Goal: Transaction & Acquisition: Purchase product/service

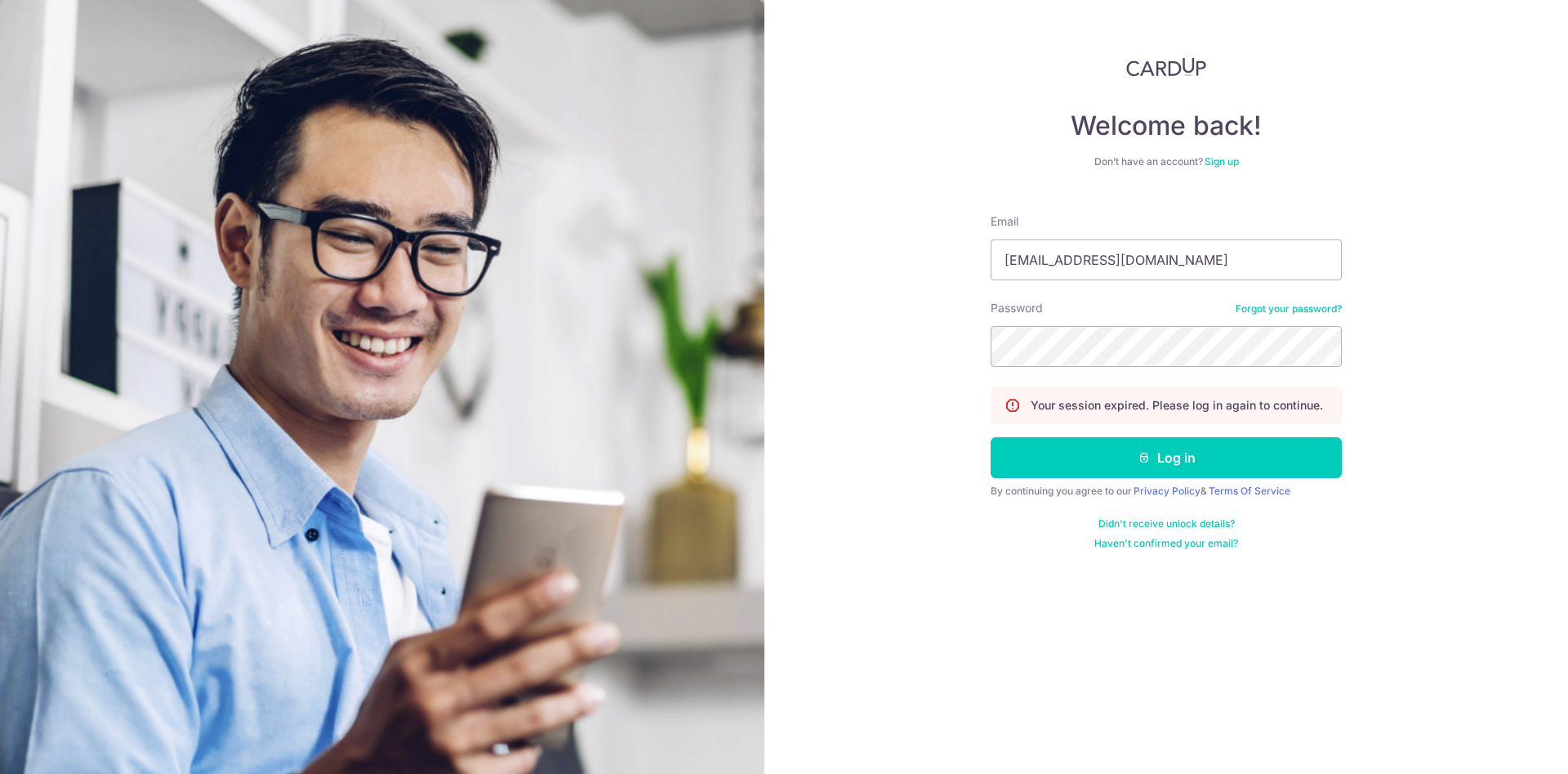
type input "[EMAIL_ADDRESS][DOMAIN_NAME]"
click at [1153, 462] on button "Log in" at bounding box center [1166, 458] width 351 height 41
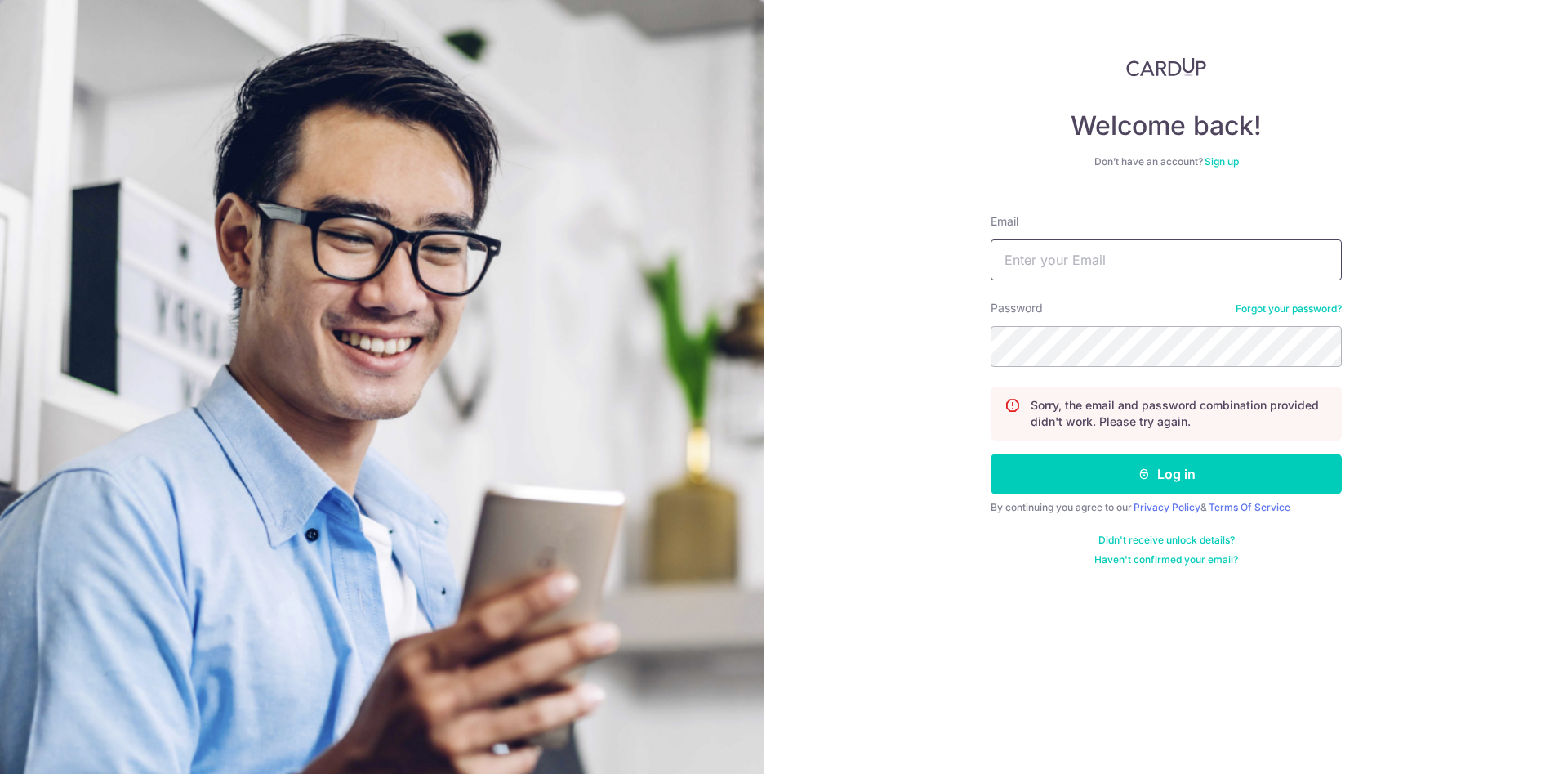
click at [1036, 272] on input "Email" at bounding box center [1166, 260] width 351 height 41
type input "[EMAIL_ADDRESS][DOMAIN_NAME]"
click at [991, 453] on button "Log in" at bounding box center [1166, 474] width 351 height 41
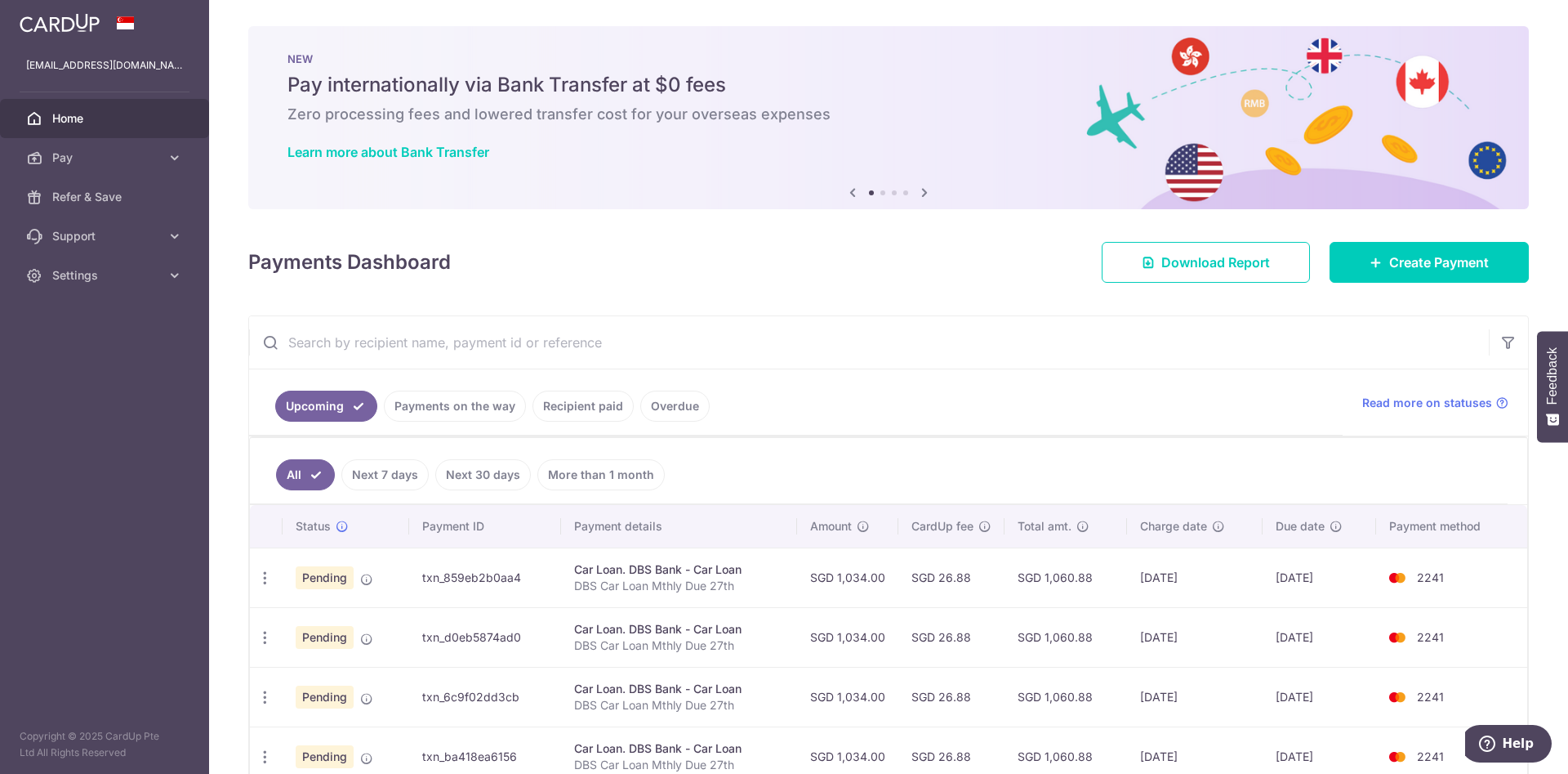
click at [665, 408] on link "Overdue" at bounding box center [675, 406] width 70 height 31
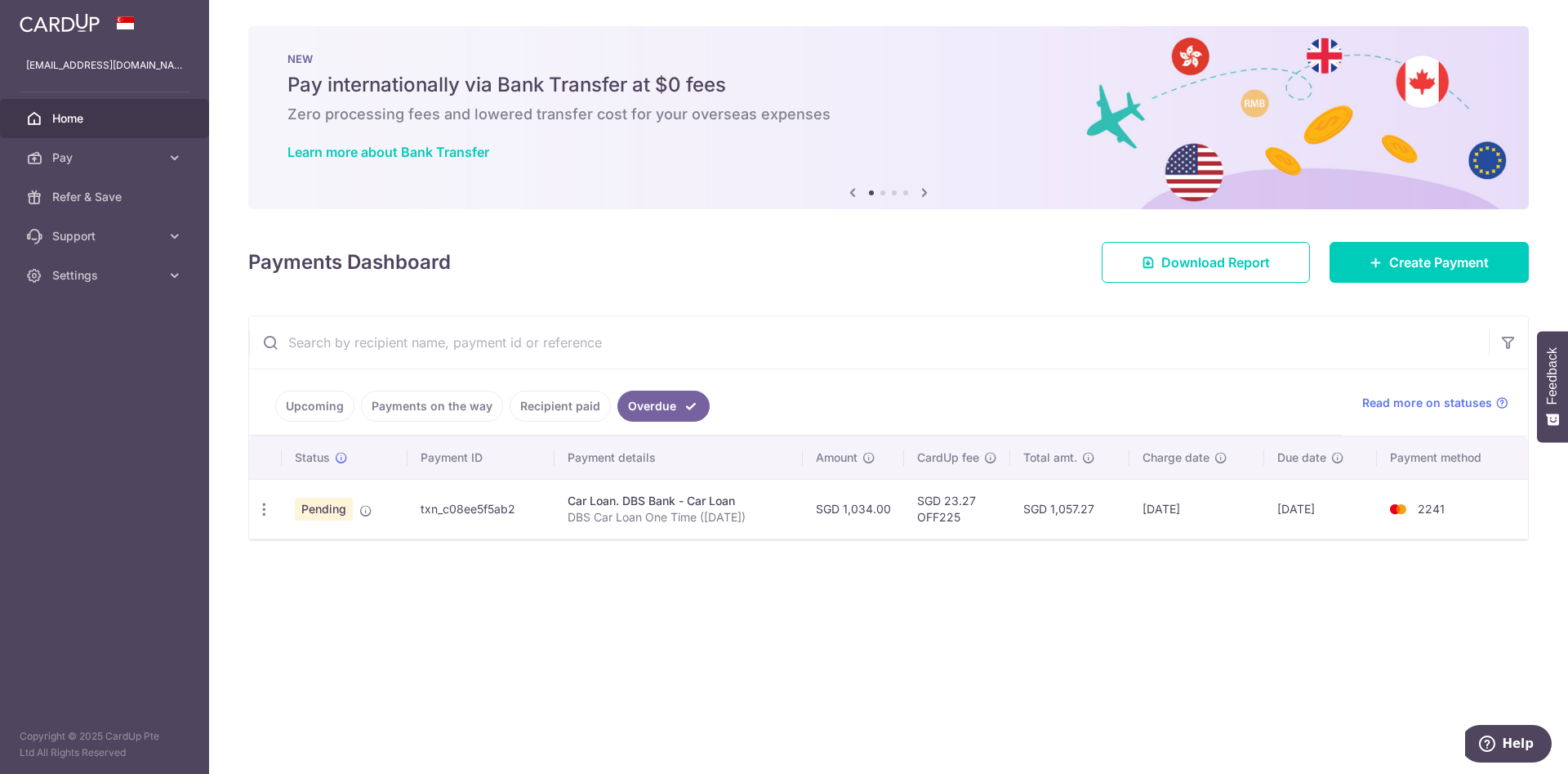
click at [580, 395] on link "Recipient paid" at bounding box center [559, 406] width 101 height 31
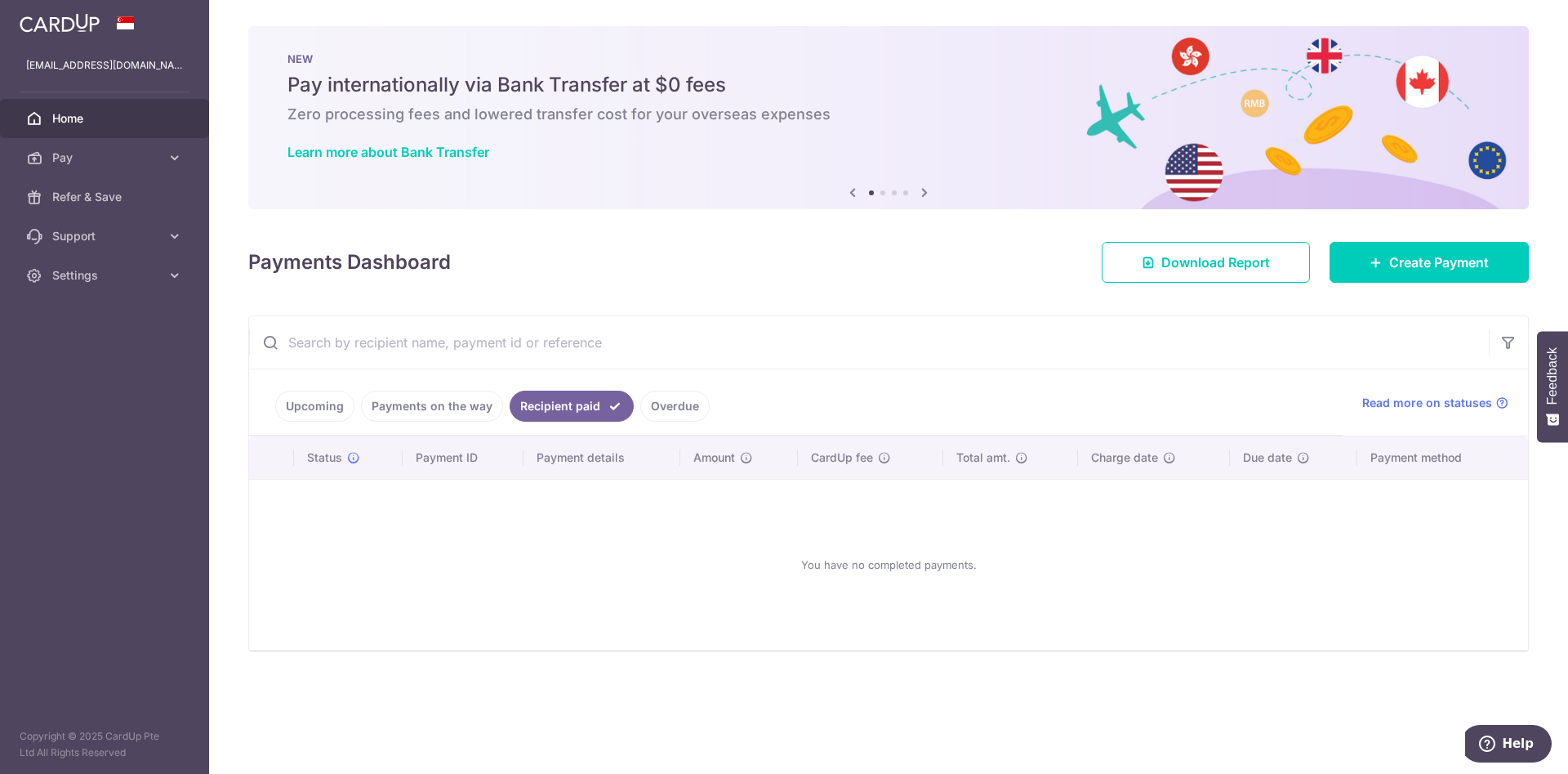
click at [450, 400] on link "Payments on the way" at bounding box center [432, 406] width 142 height 31
click at [323, 403] on link "Upcoming" at bounding box center [314, 406] width 80 height 31
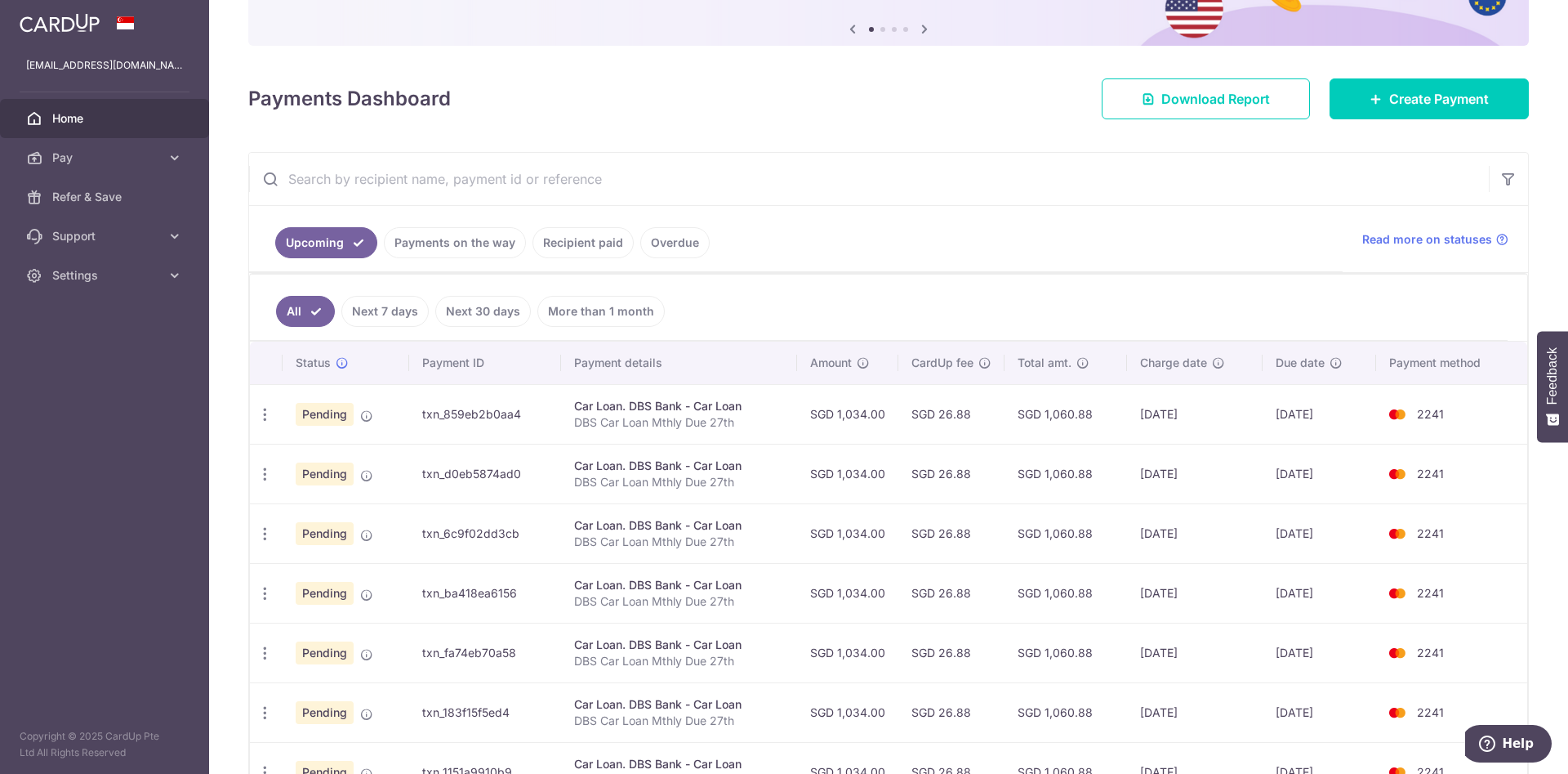
scroll to position [166, 0]
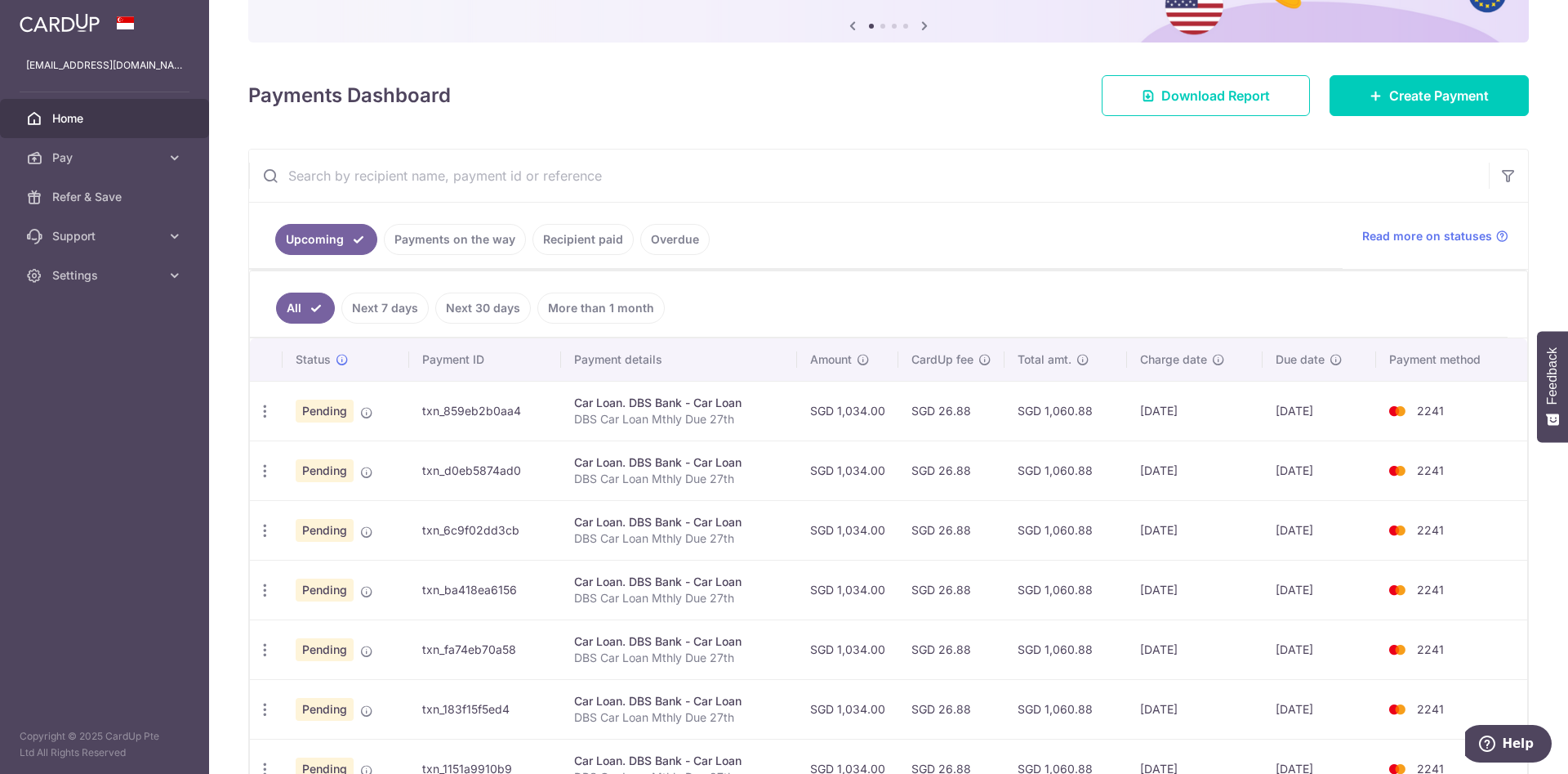
click at [264, 362] on th at bounding box center [266, 359] width 33 height 43
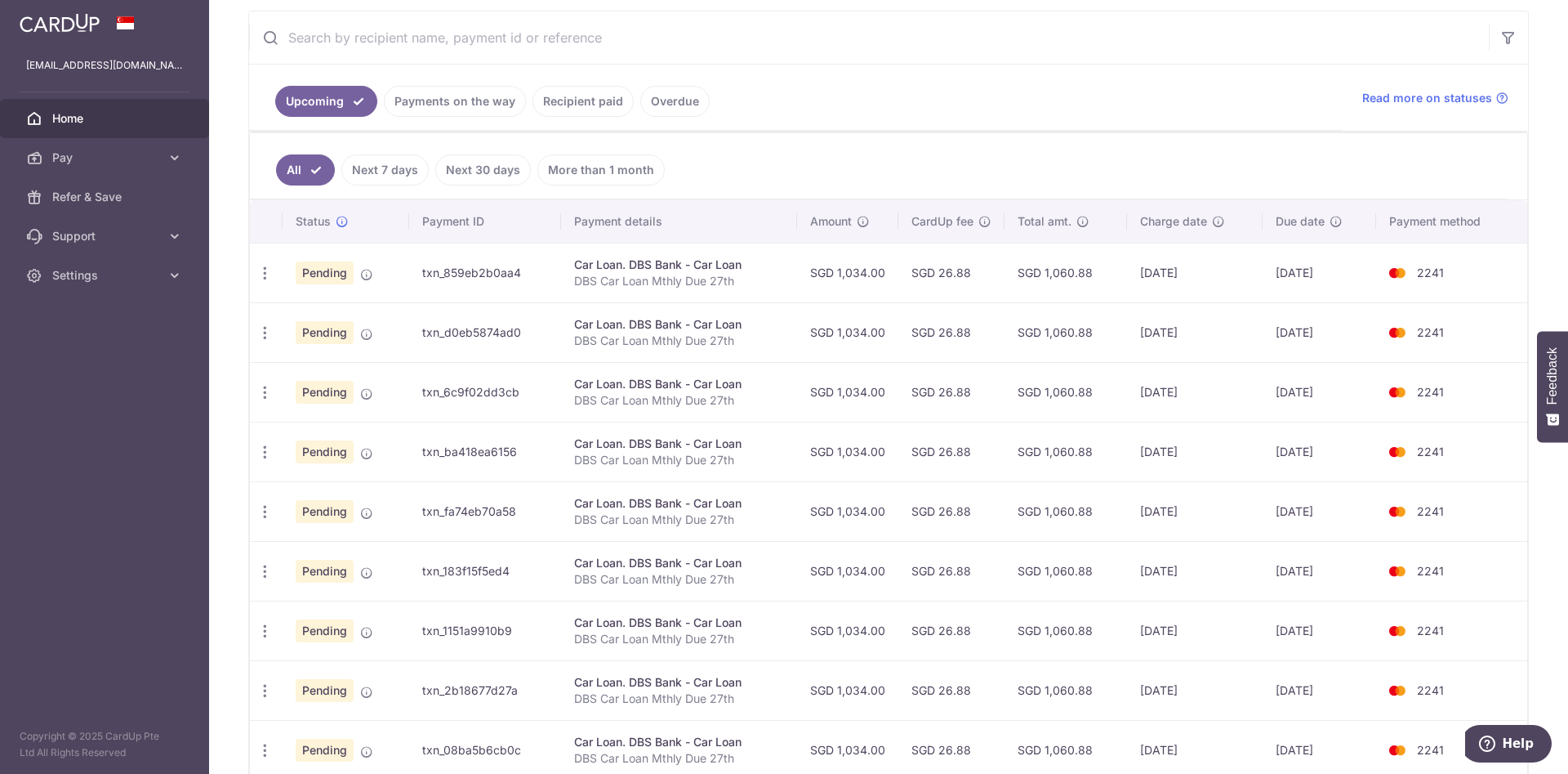
scroll to position [333, 0]
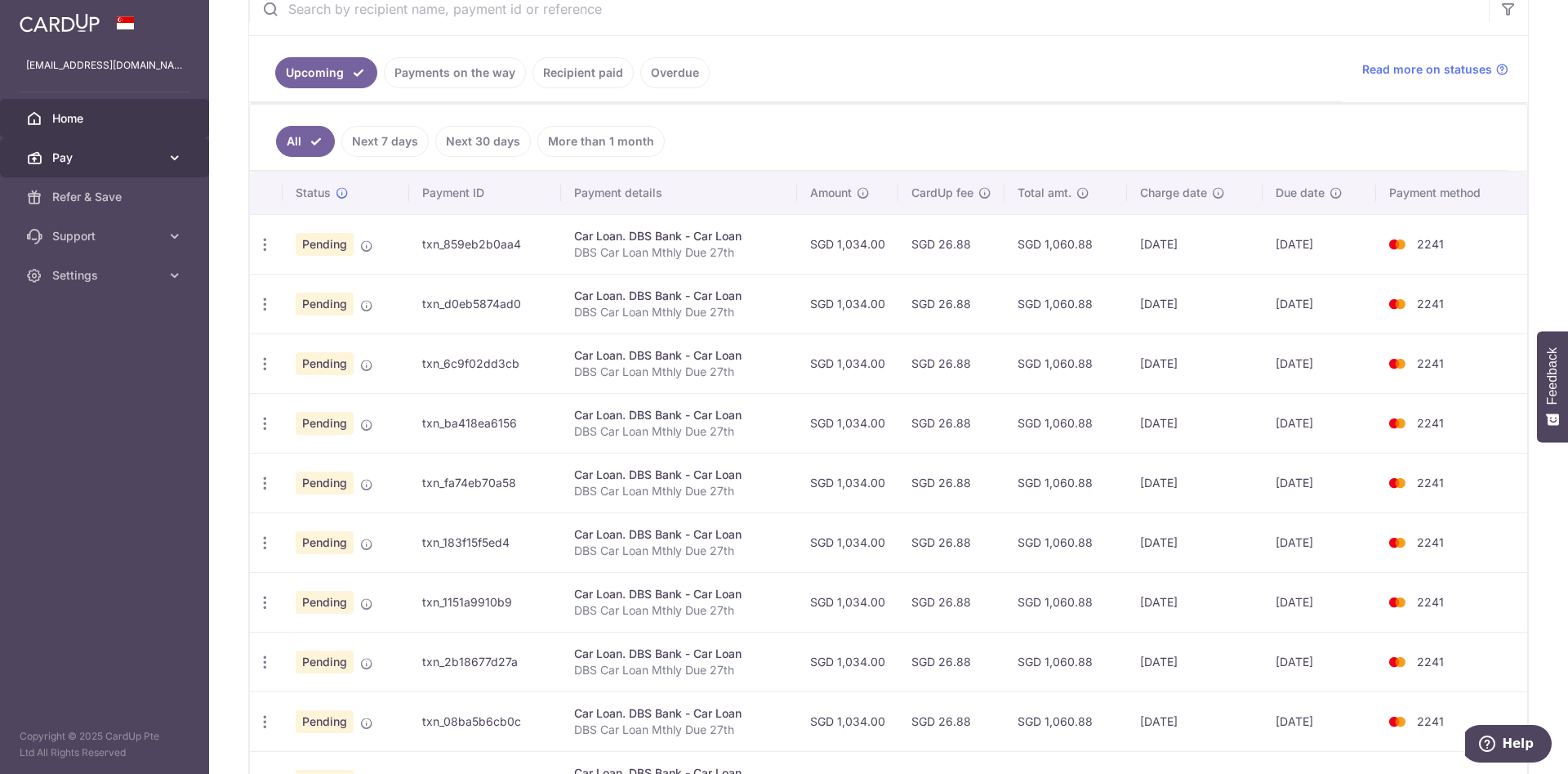
click at [146, 160] on span "Pay" at bounding box center [106, 157] width 108 height 16
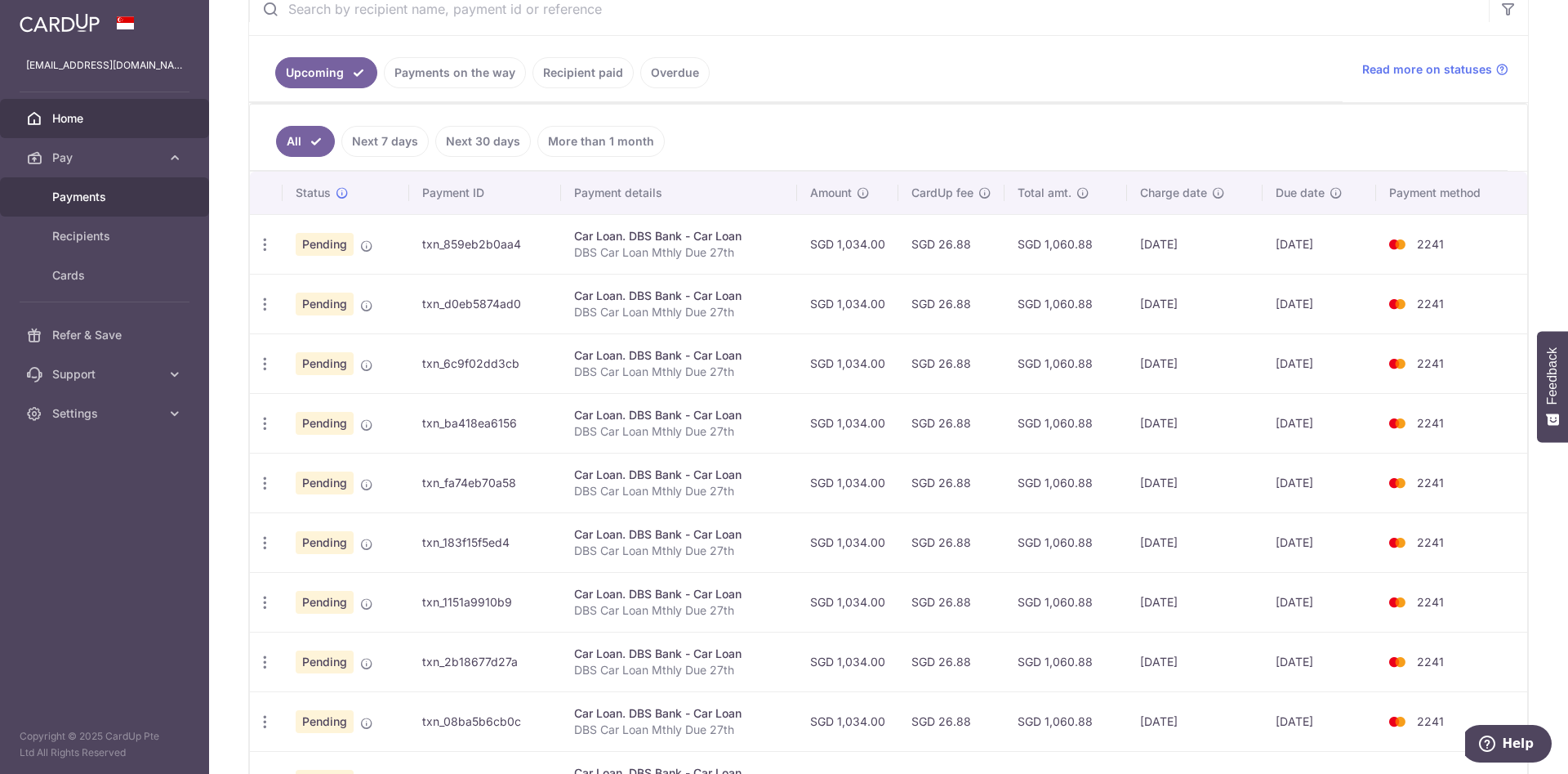
click at [147, 190] on span "Payments" at bounding box center [106, 197] width 108 height 16
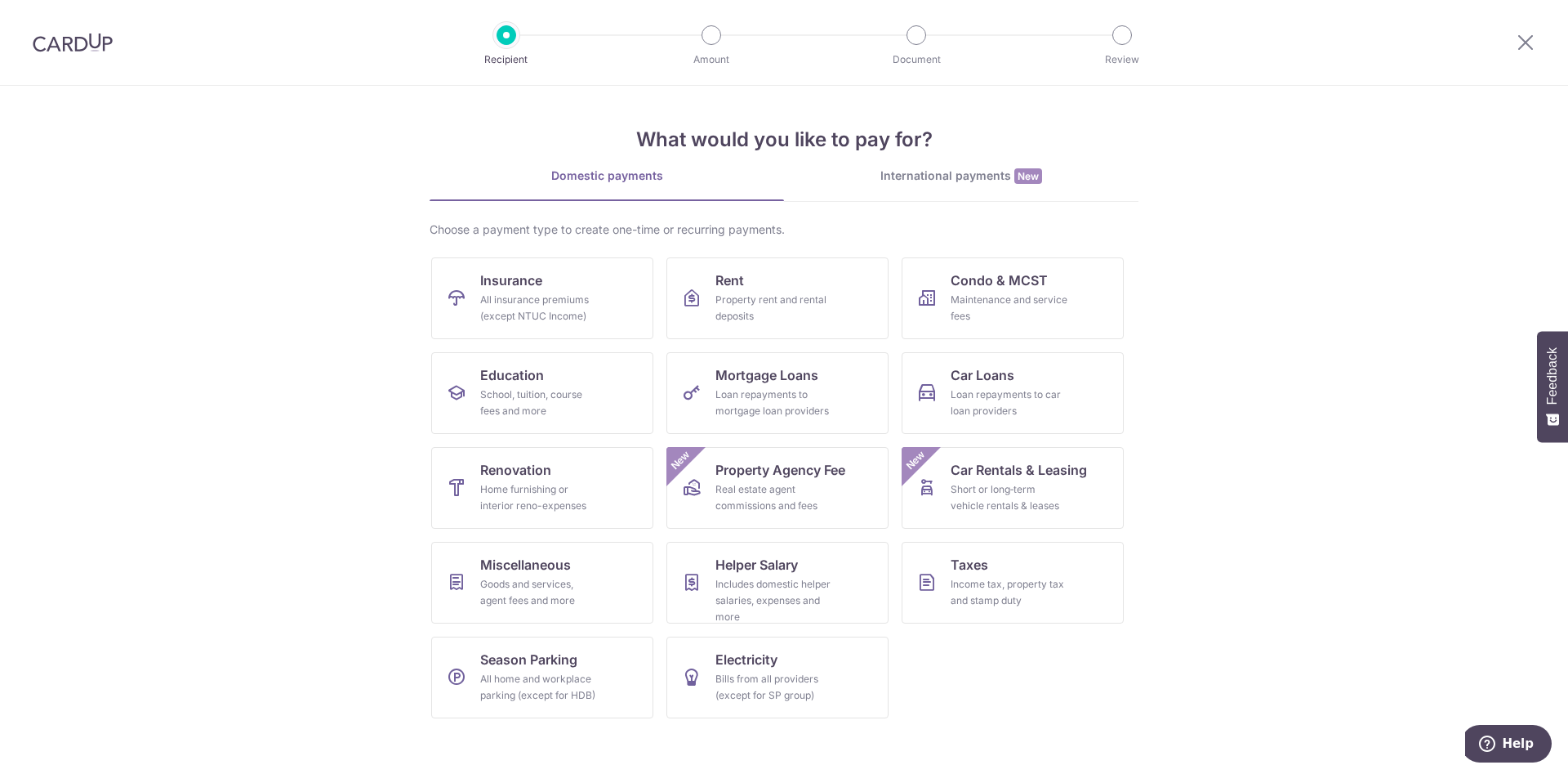
click at [82, 38] on img at bounding box center [73, 43] width 80 height 20
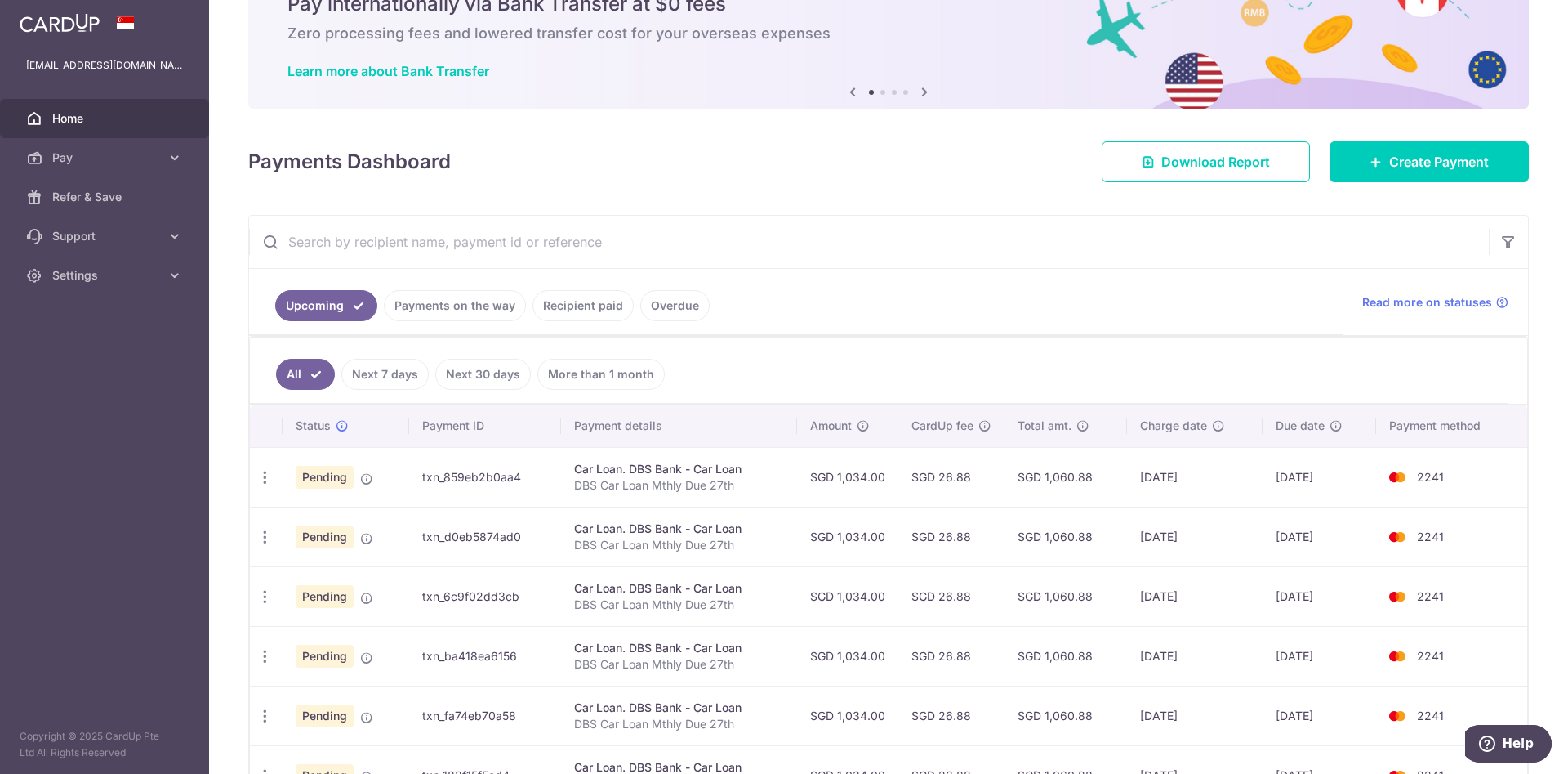
scroll to position [53, 0]
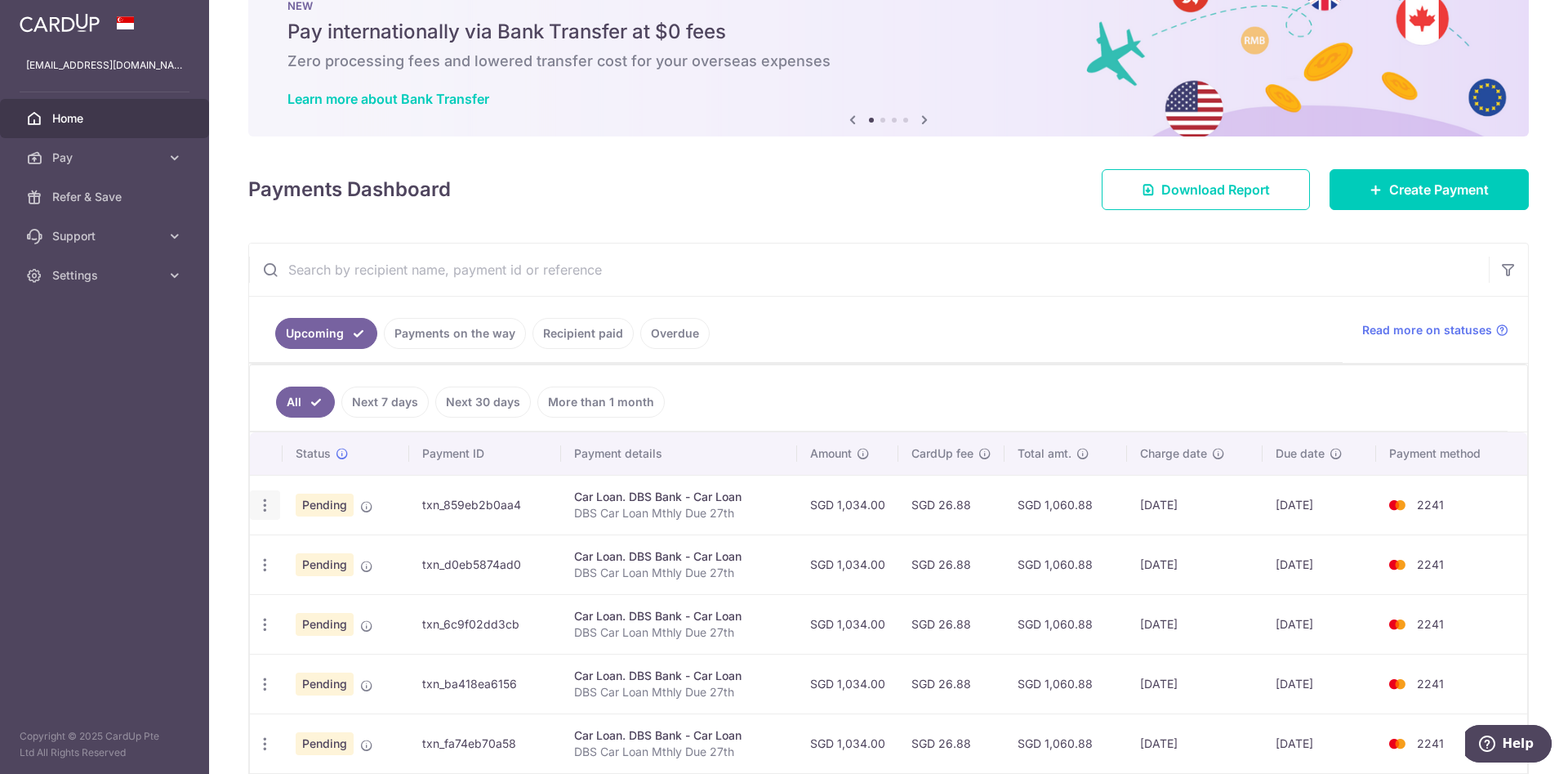
click at [263, 500] on icon "button" at bounding box center [264, 505] width 17 height 17
click at [670, 337] on link "Overdue" at bounding box center [675, 333] width 70 height 31
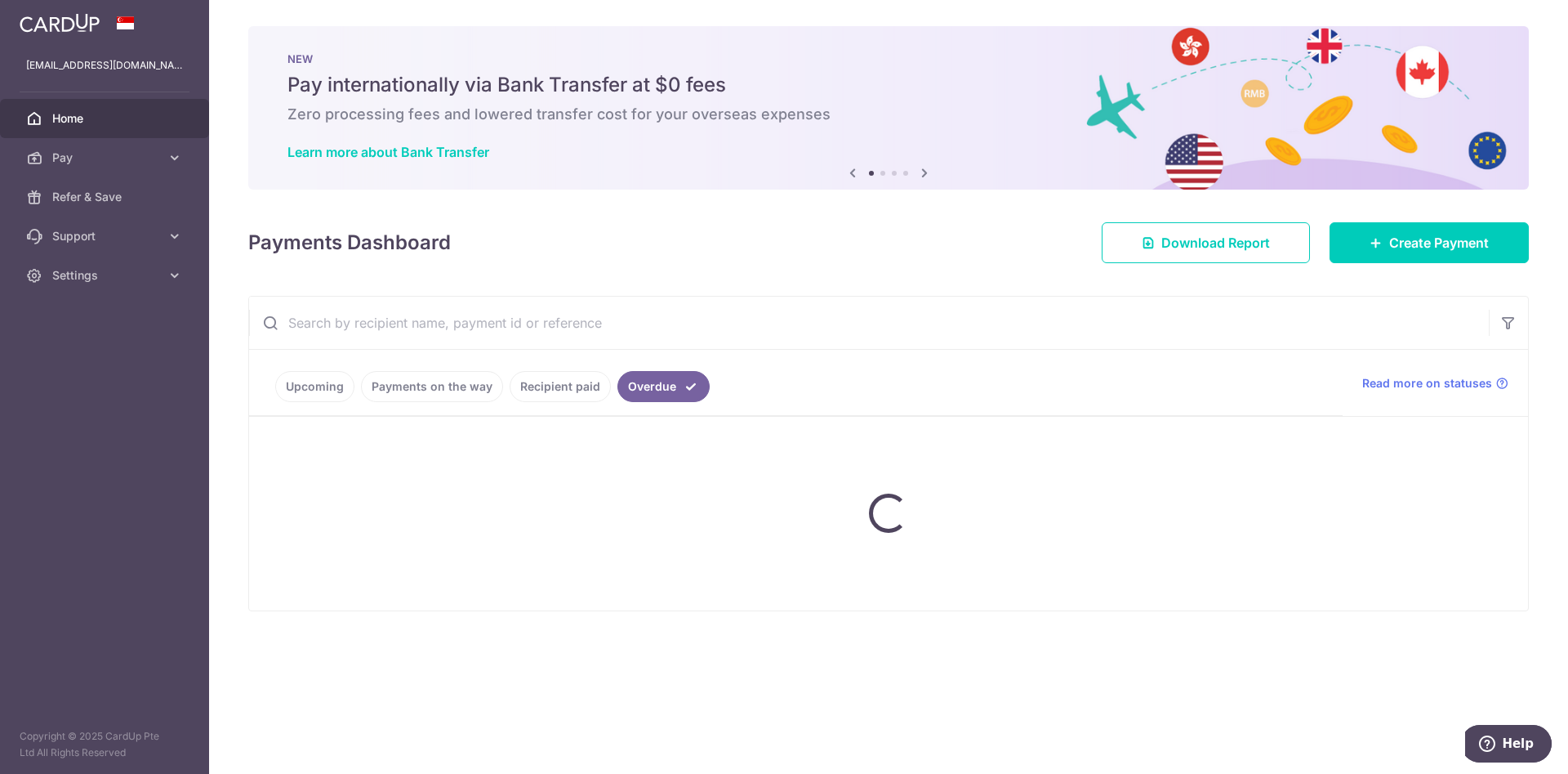
scroll to position [0, 0]
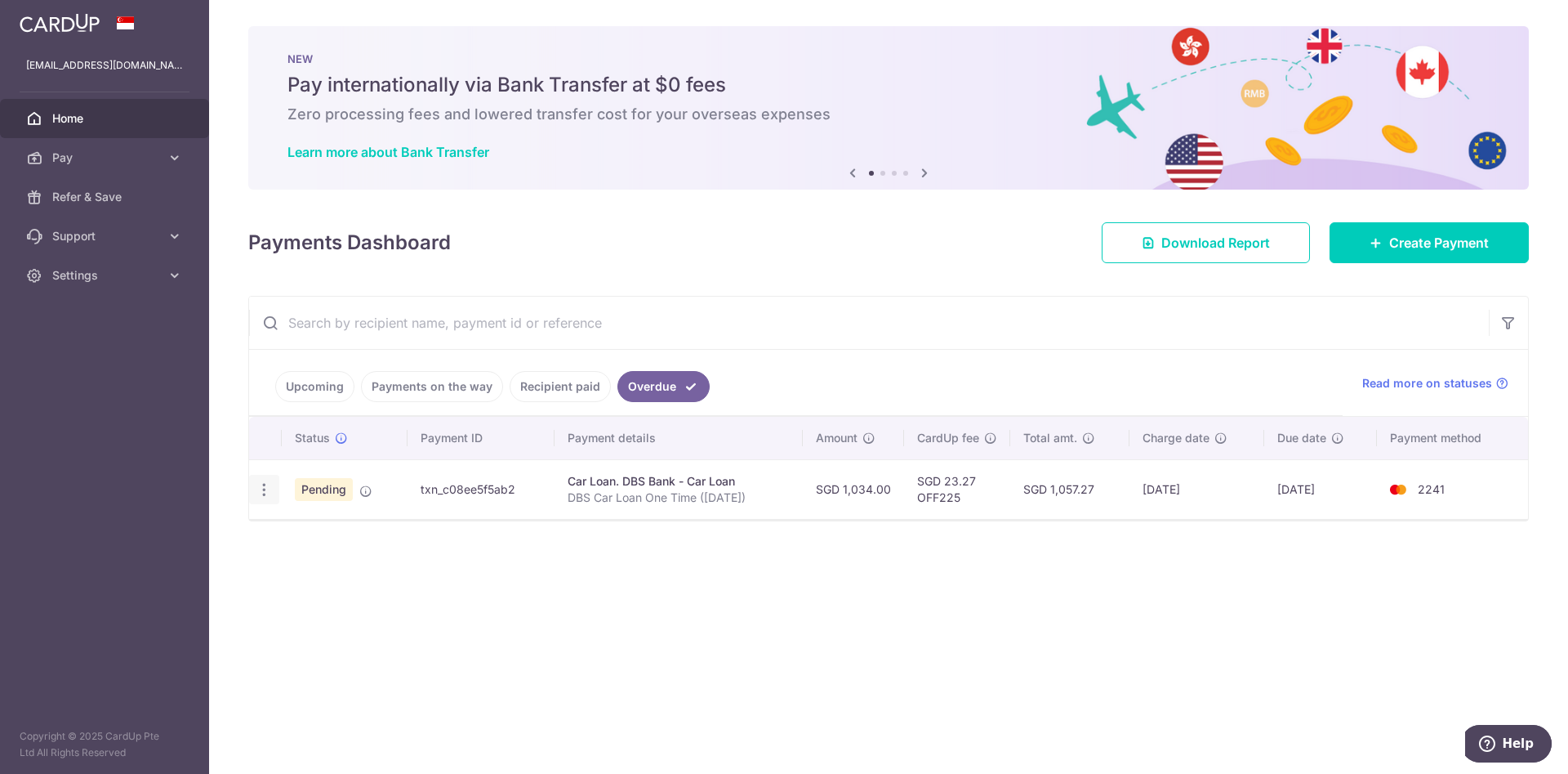
click at [264, 493] on icon "button" at bounding box center [264, 489] width 17 height 17
click at [317, 533] on span "Update payment" at bounding box center [351, 534] width 111 height 20
radio input "true"
type input "1,034.00"
type input "25/09/2025"
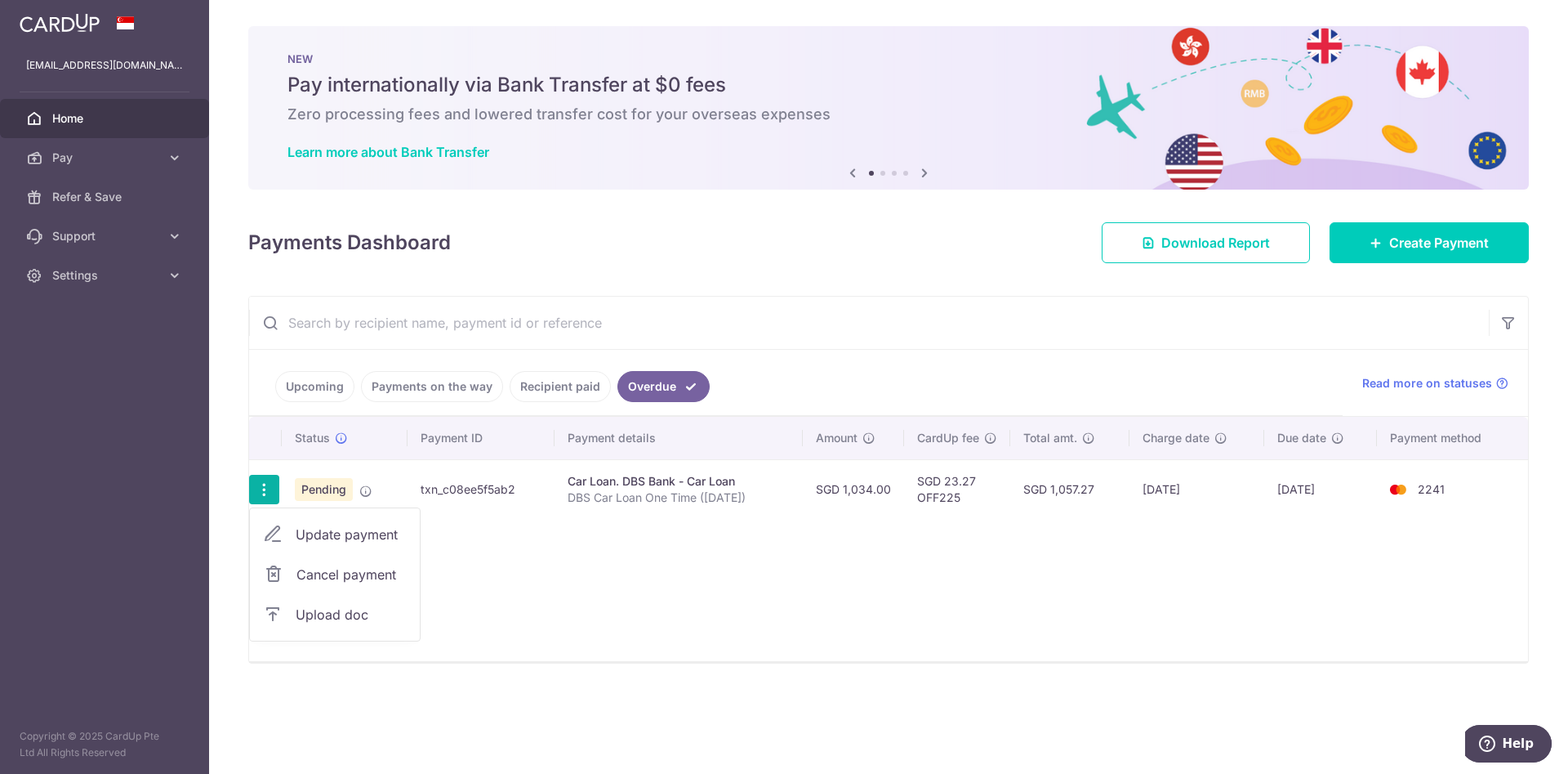
type input "DBS Car Loan One Time (Sep 2025)"
type input "OFF225"
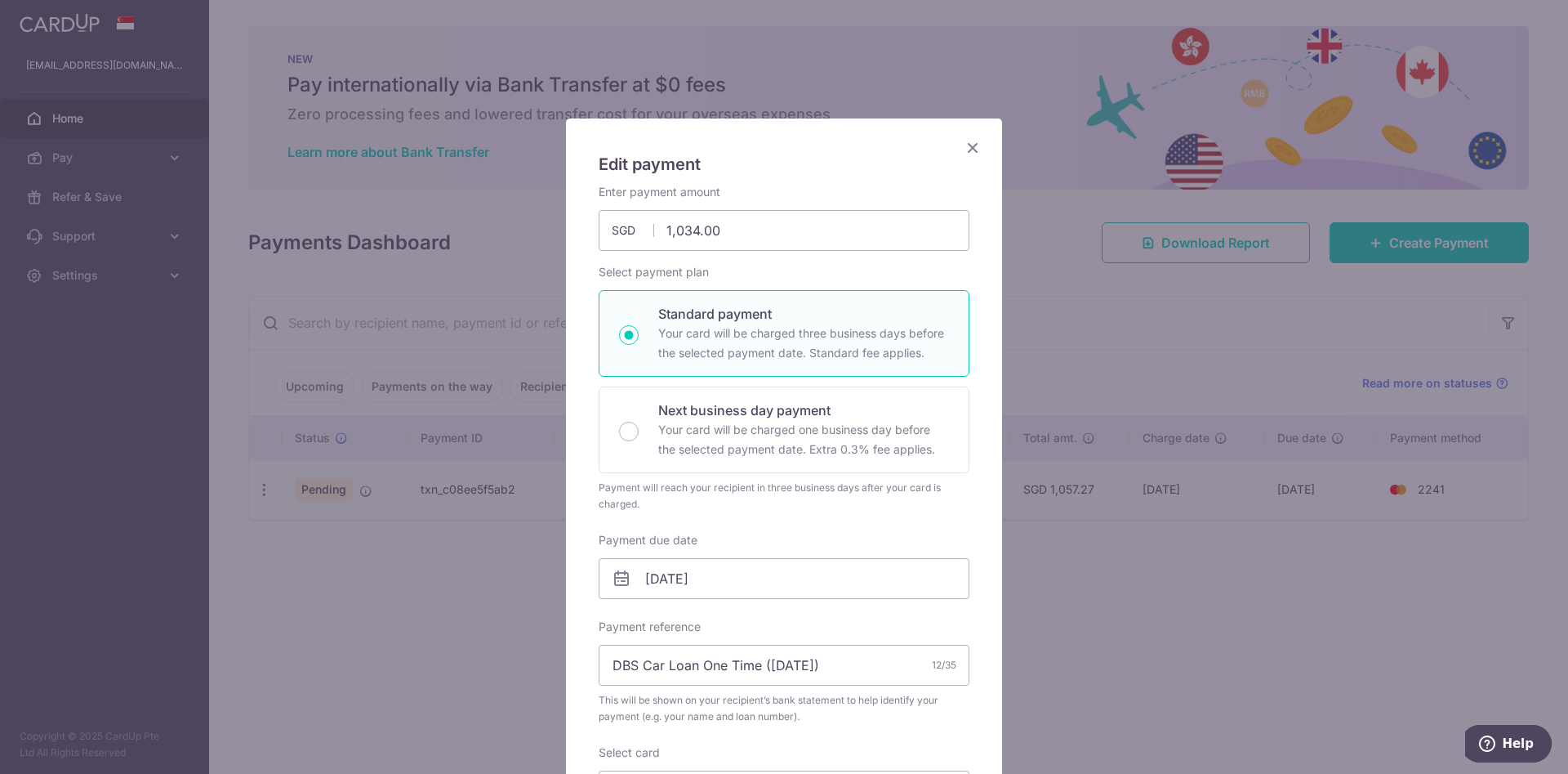
click at [971, 147] on icon "Close" at bounding box center [973, 147] width 20 height 21
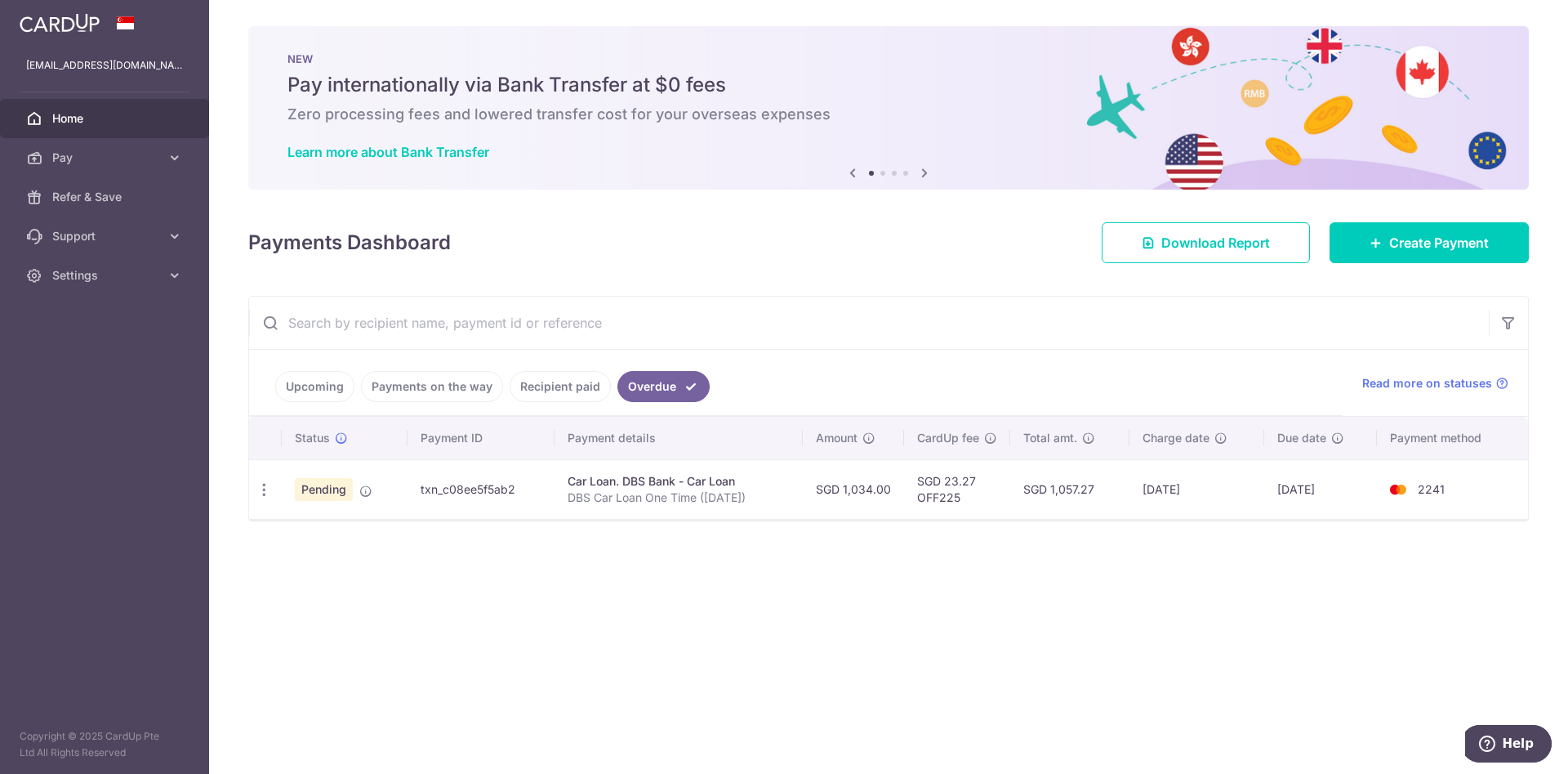
click at [329, 387] on link "Upcoming" at bounding box center [314, 386] width 80 height 31
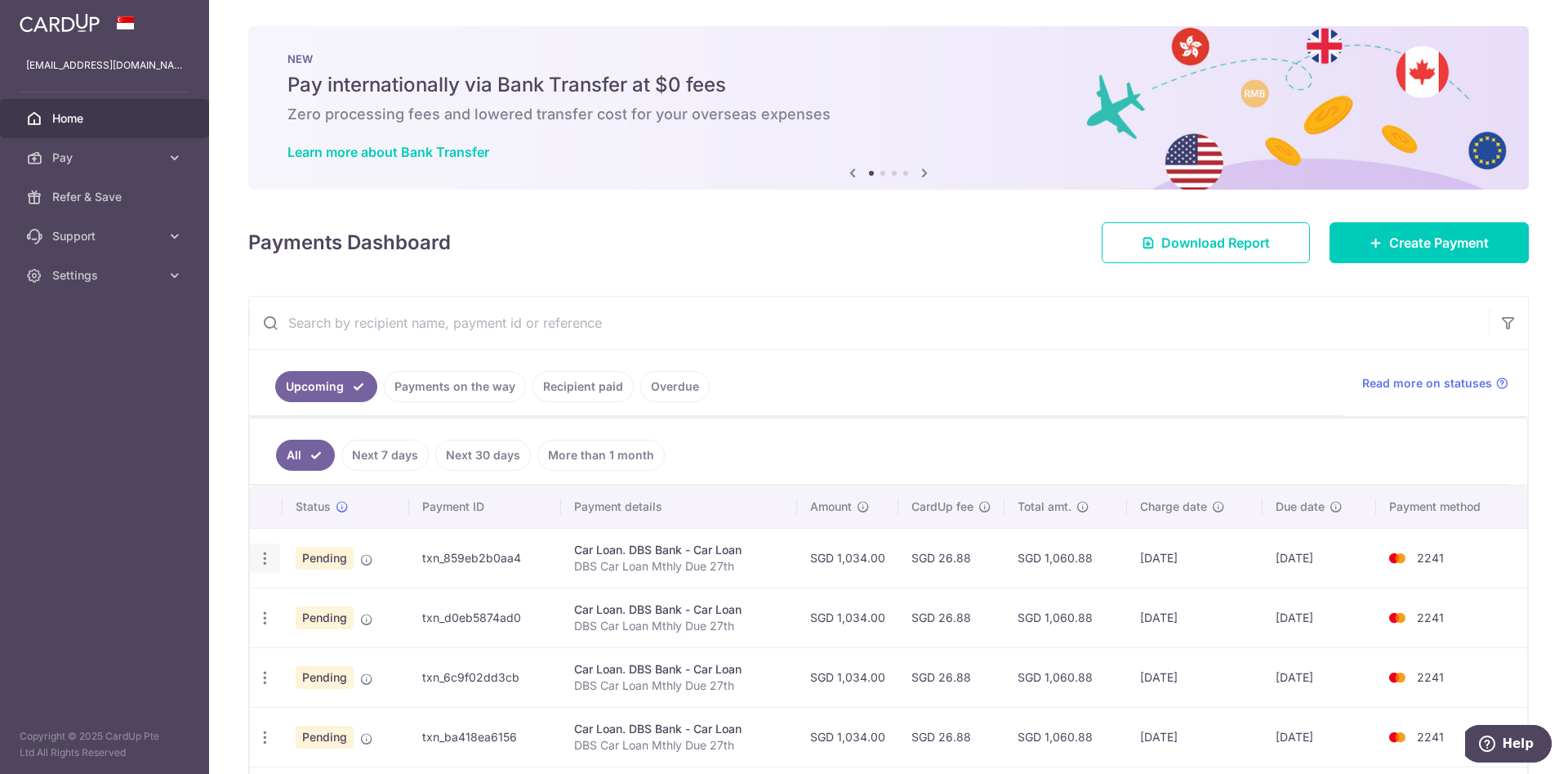
click at [263, 559] on icon "button" at bounding box center [264, 558] width 17 height 17
click at [322, 638] on span "Cancel payment" at bounding box center [352, 643] width 109 height 20
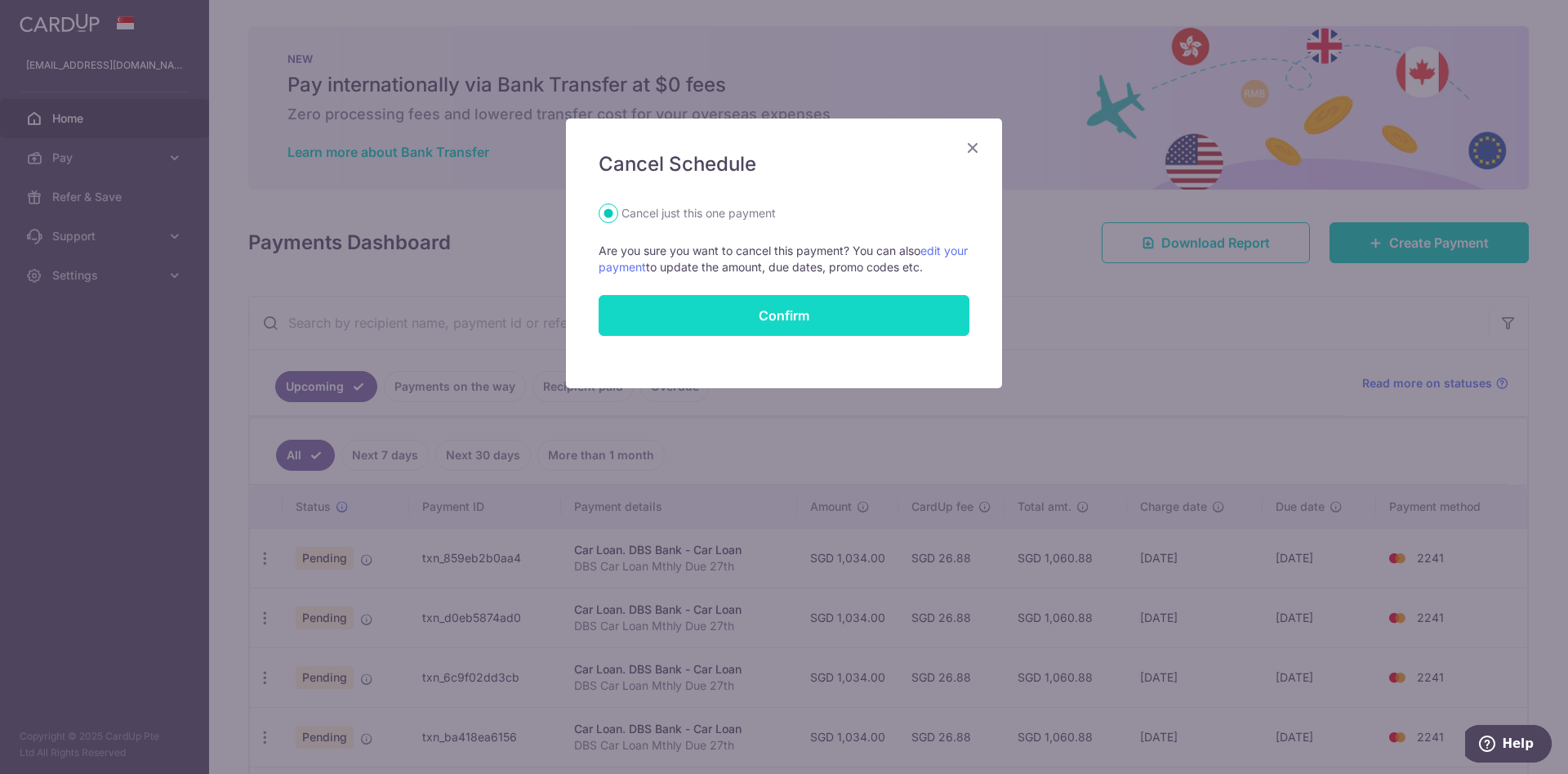
click at [674, 314] on button "Confirm" at bounding box center [784, 315] width 371 height 41
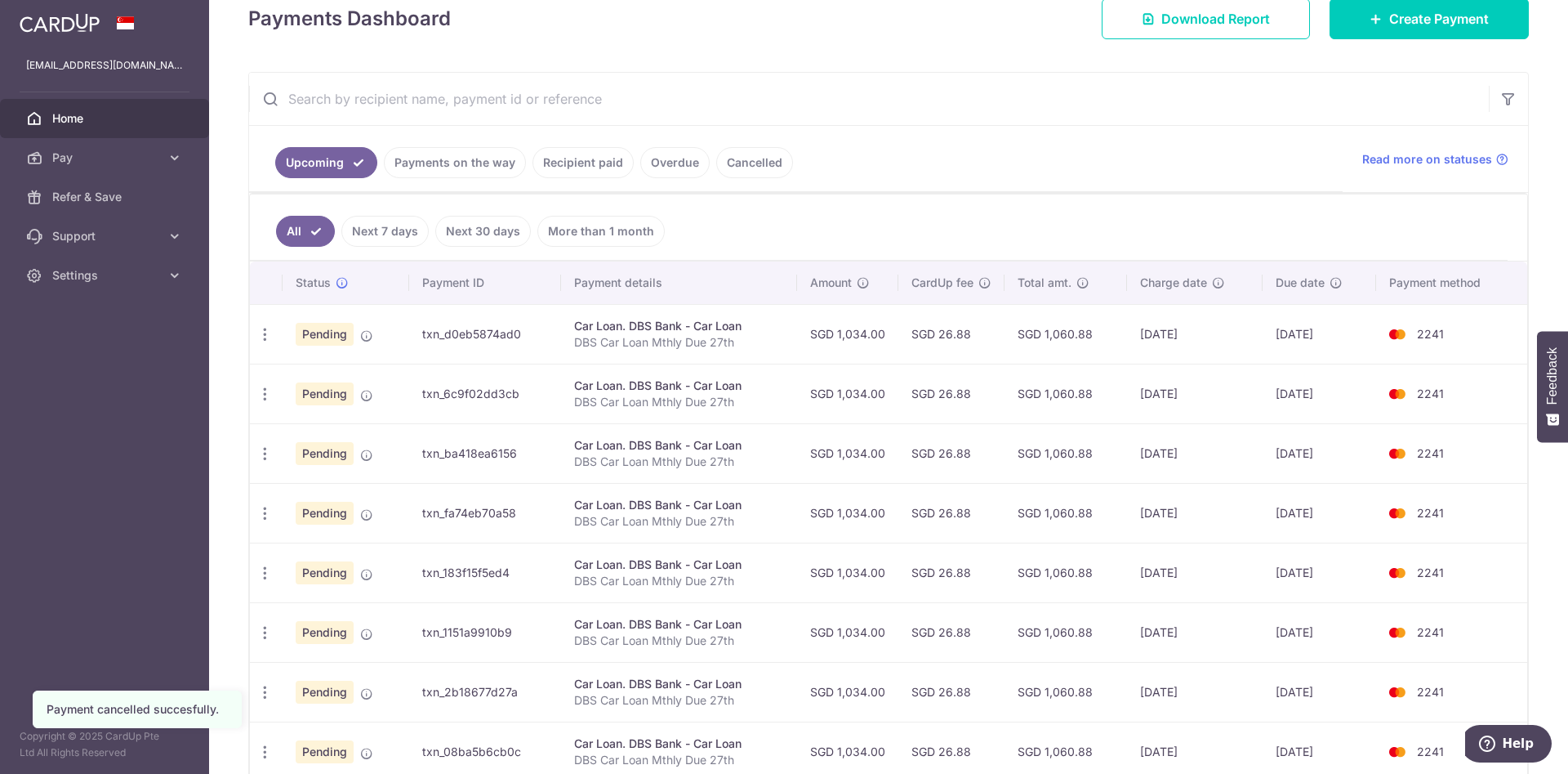
scroll to position [240, 0]
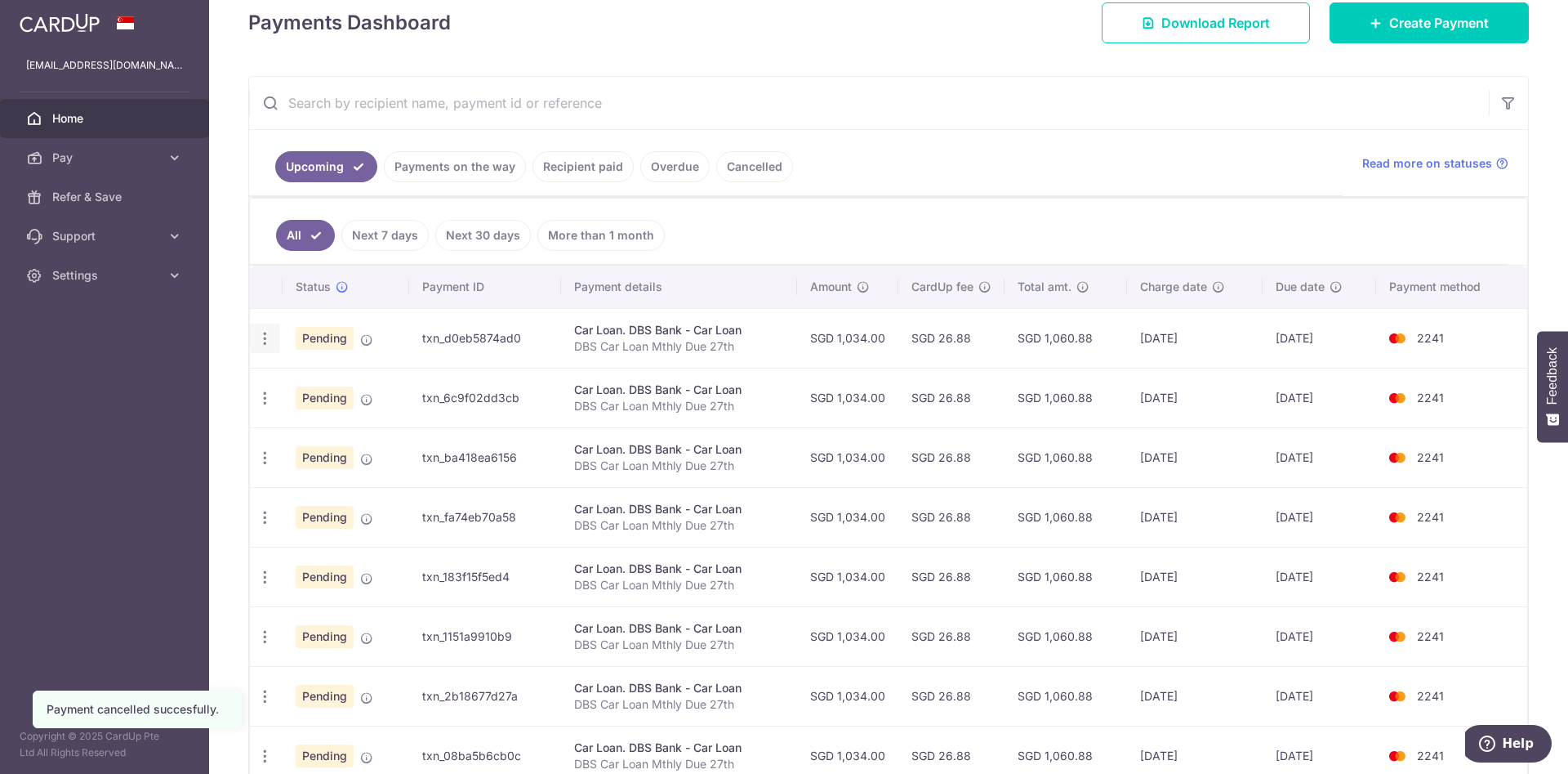
click at [269, 342] on icon "button" at bounding box center [264, 338] width 17 height 17
click at [319, 424] on span "Cancel payment" at bounding box center [352, 424] width 109 height 20
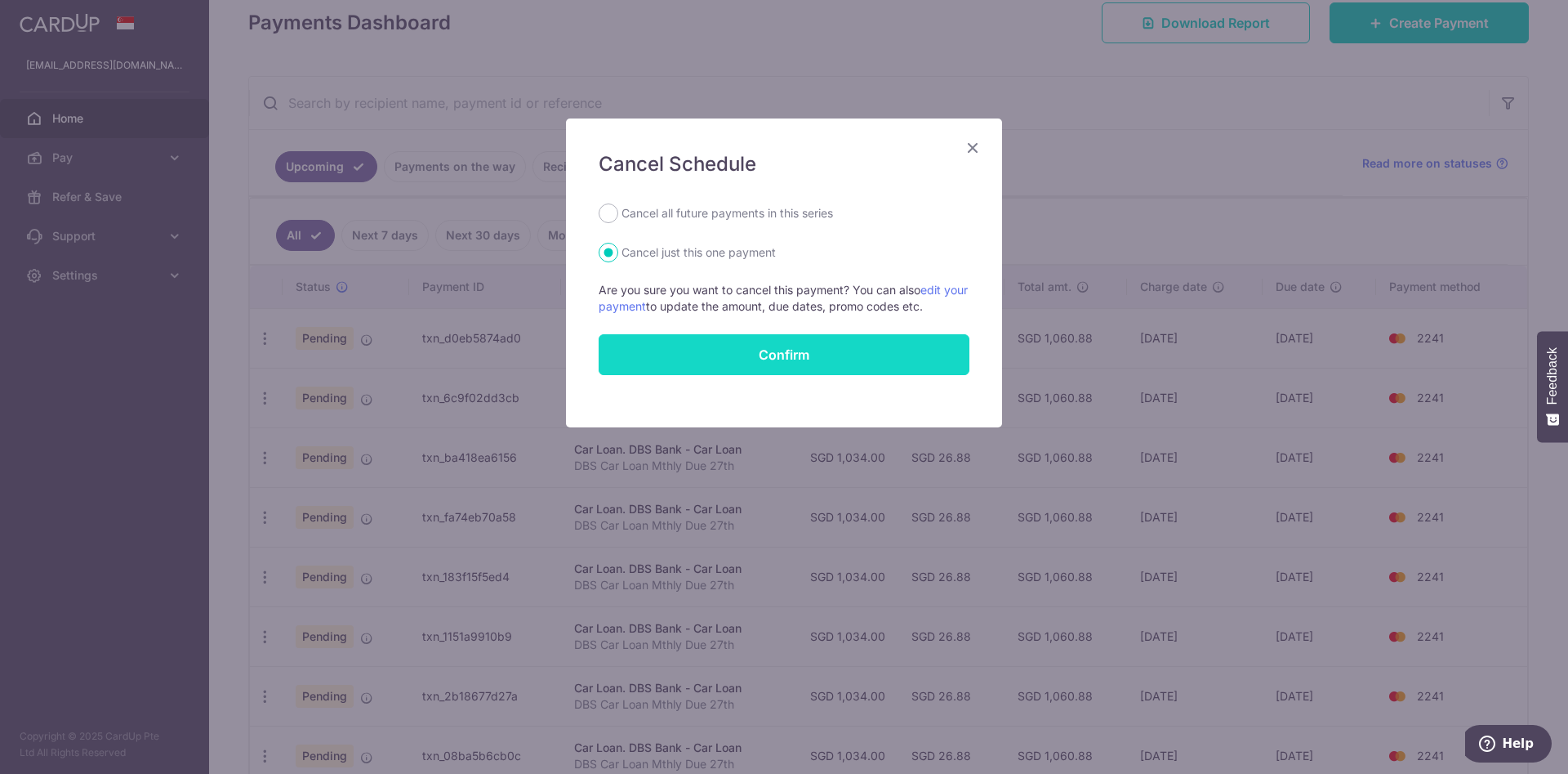
click at [678, 364] on button "Confirm" at bounding box center [784, 355] width 371 height 41
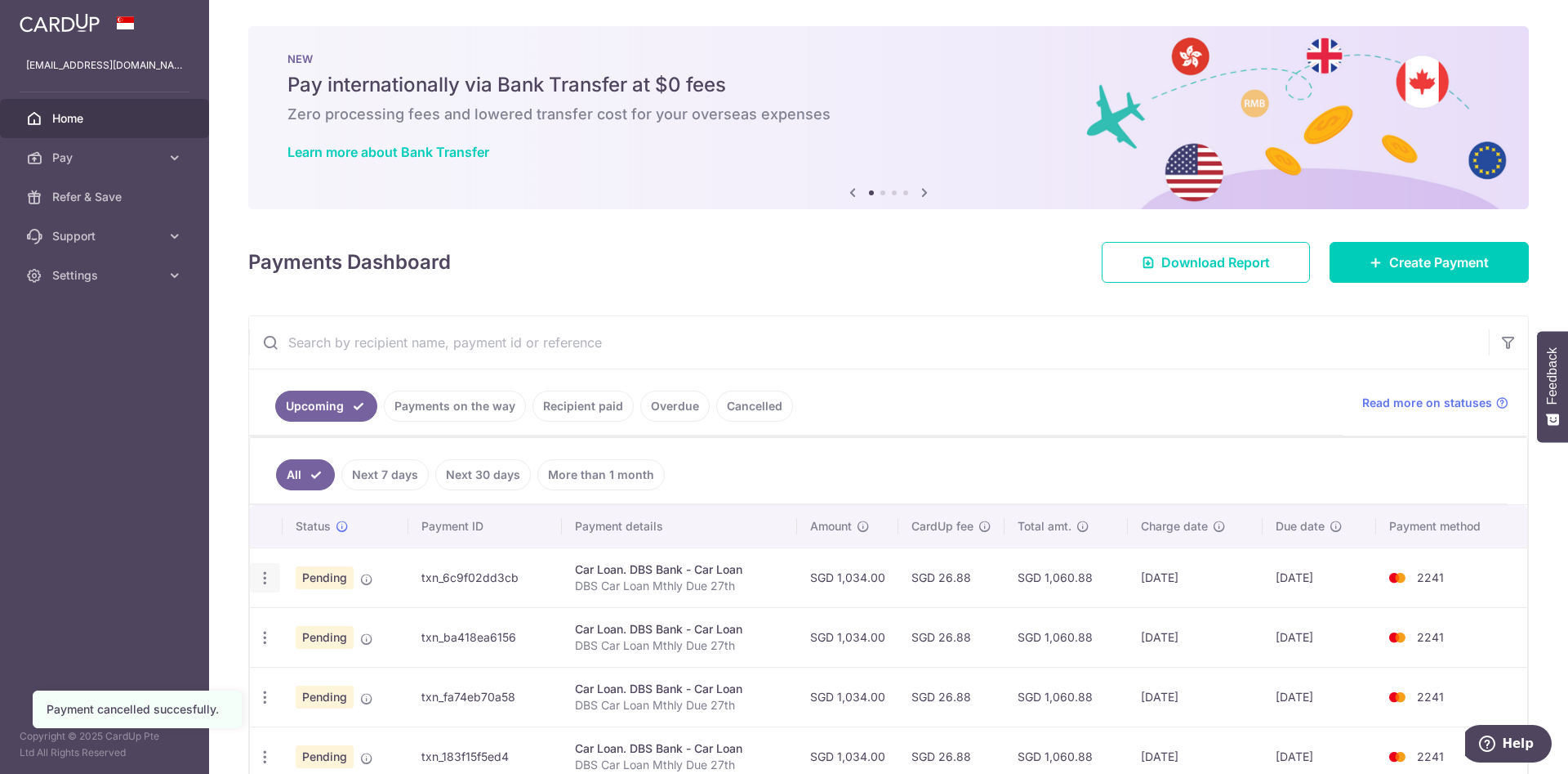
click at [262, 576] on icon "button" at bounding box center [264, 577] width 17 height 17
click at [345, 661] on span "Cancel payment" at bounding box center [352, 662] width 109 height 20
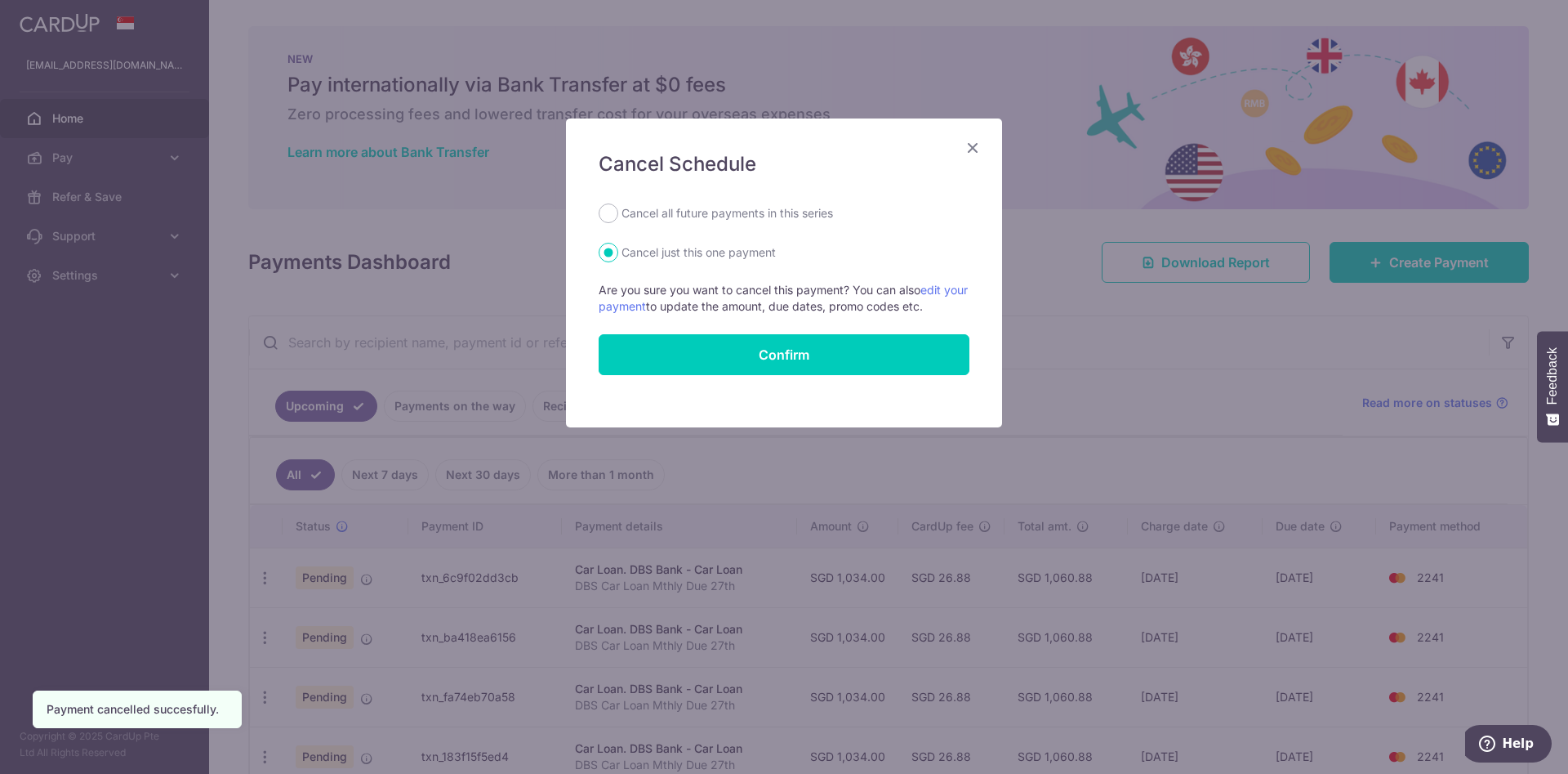
click at [615, 221] on div "Cancel all future payments in this series" at bounding box center [784, 214] width 371 height 20
click at [608, 215] on input "Cancel all future payments in this series" at bounding box center [608, 214] width 20 height 20
radio input "true"
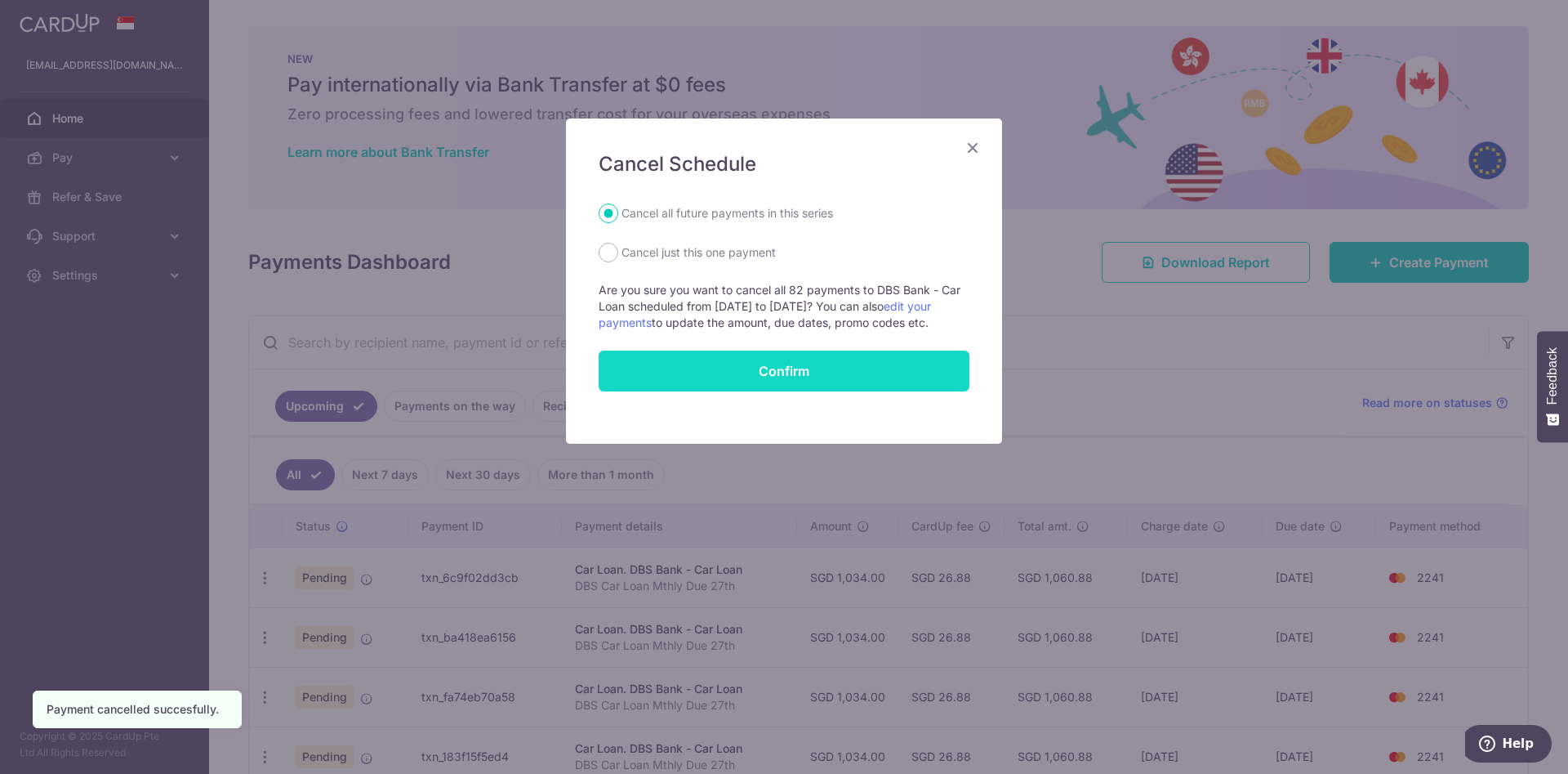
click at [757, 372] on button "Confirm" at bounding box center [784, 371] width 371 height 41
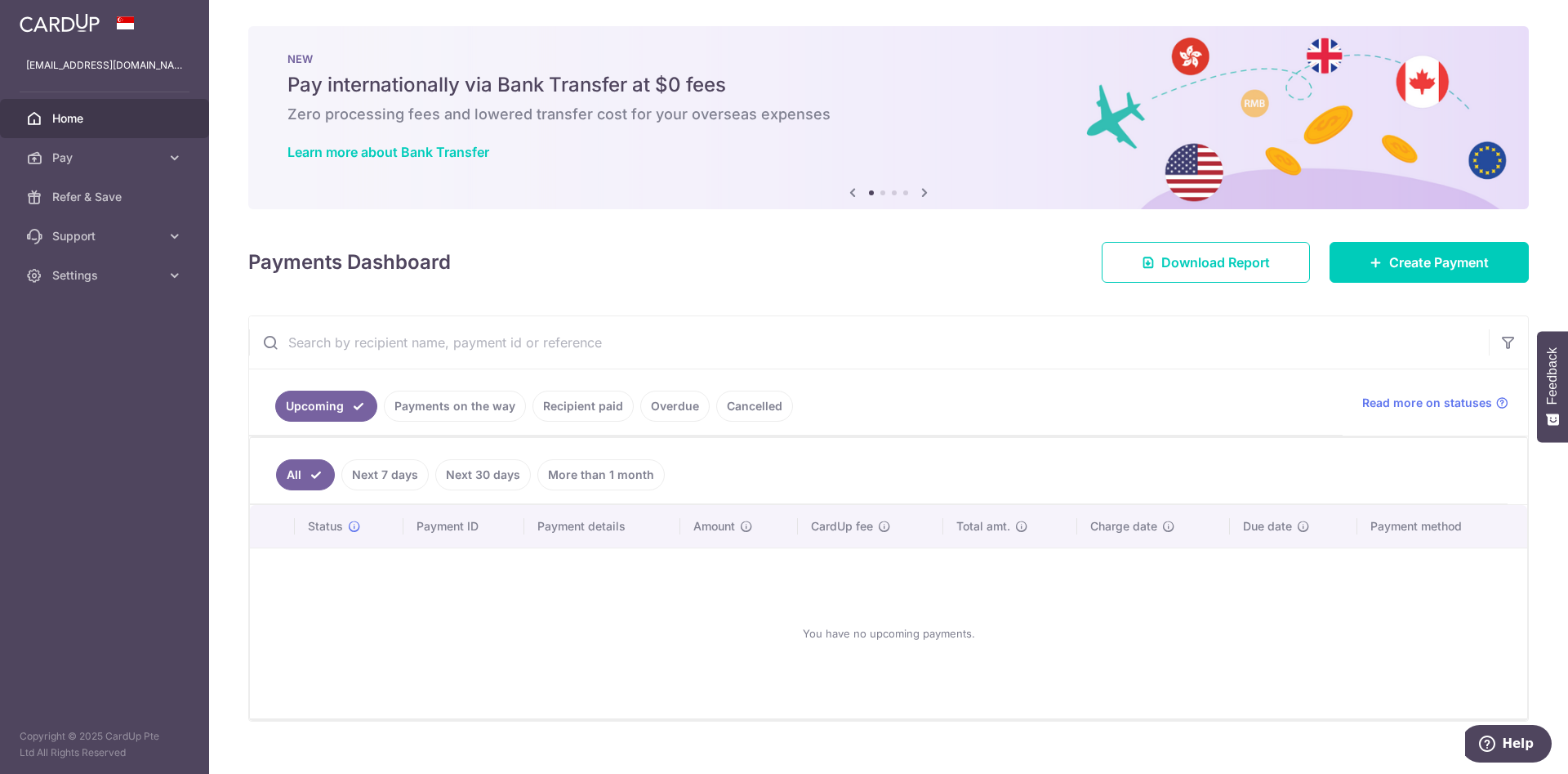
click at [648, 625] on div "You have no upcoming payments." at bounding box center [889, 633] width 1238 height 144
click at [748, 411] on link "Cancelled" at bounding box center [755, 406] width 77 height 31
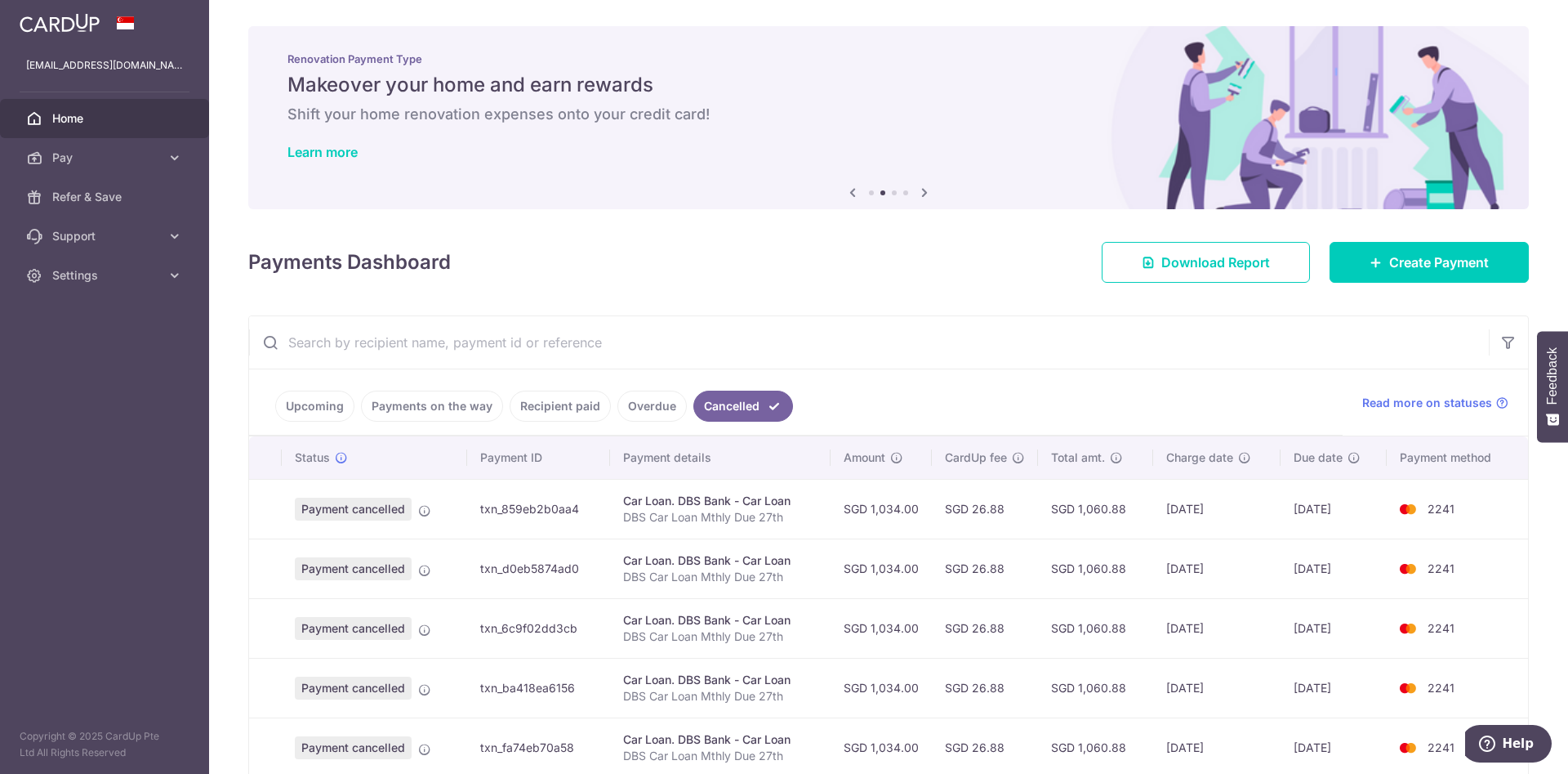
click at [651, 404] on link "Overdue" at bounding box center [652, 406] width 70 height 31
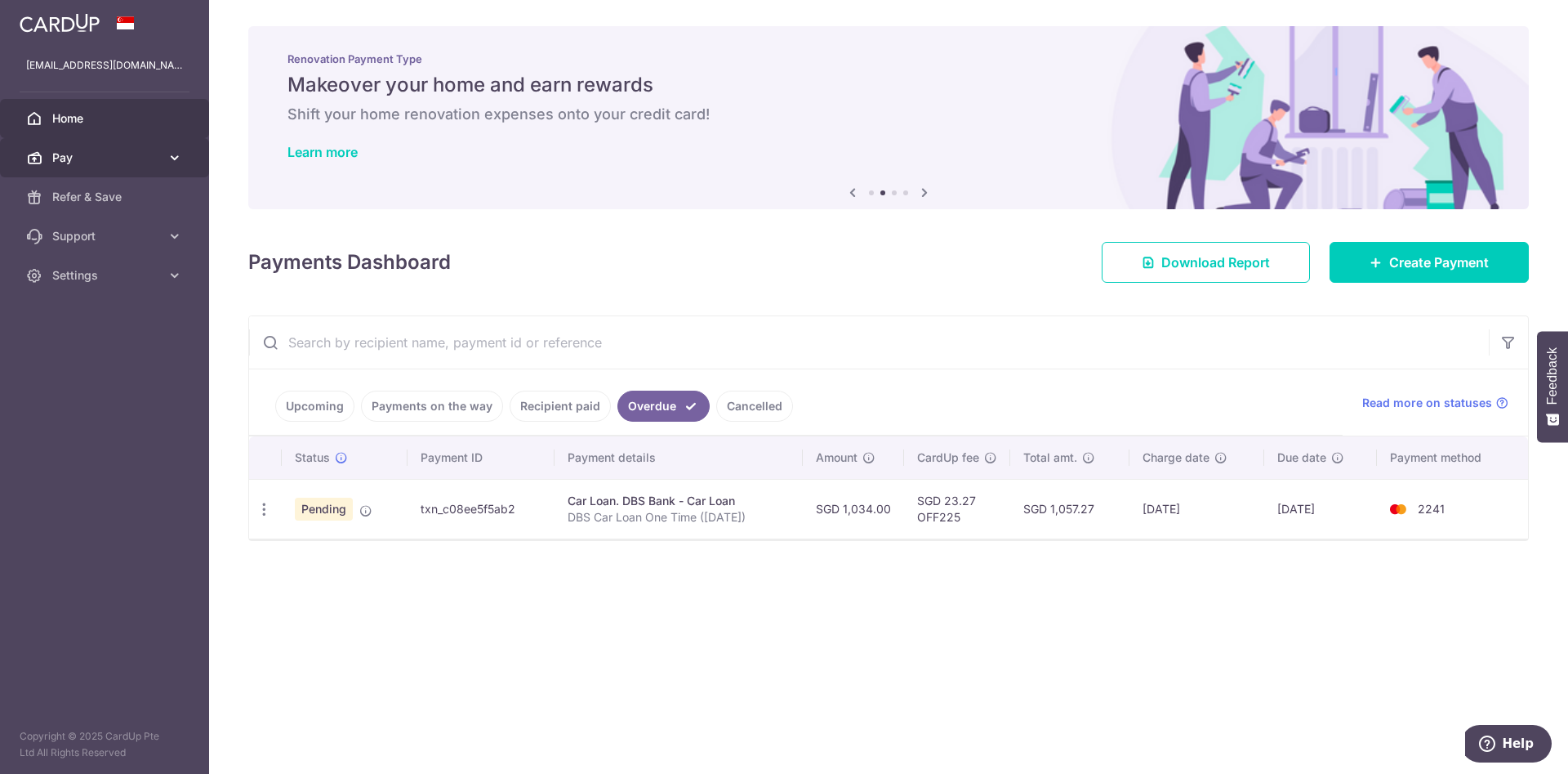
click at [168, 166] on link "Pay" at bounding box center [105, 157] width 209 height 39
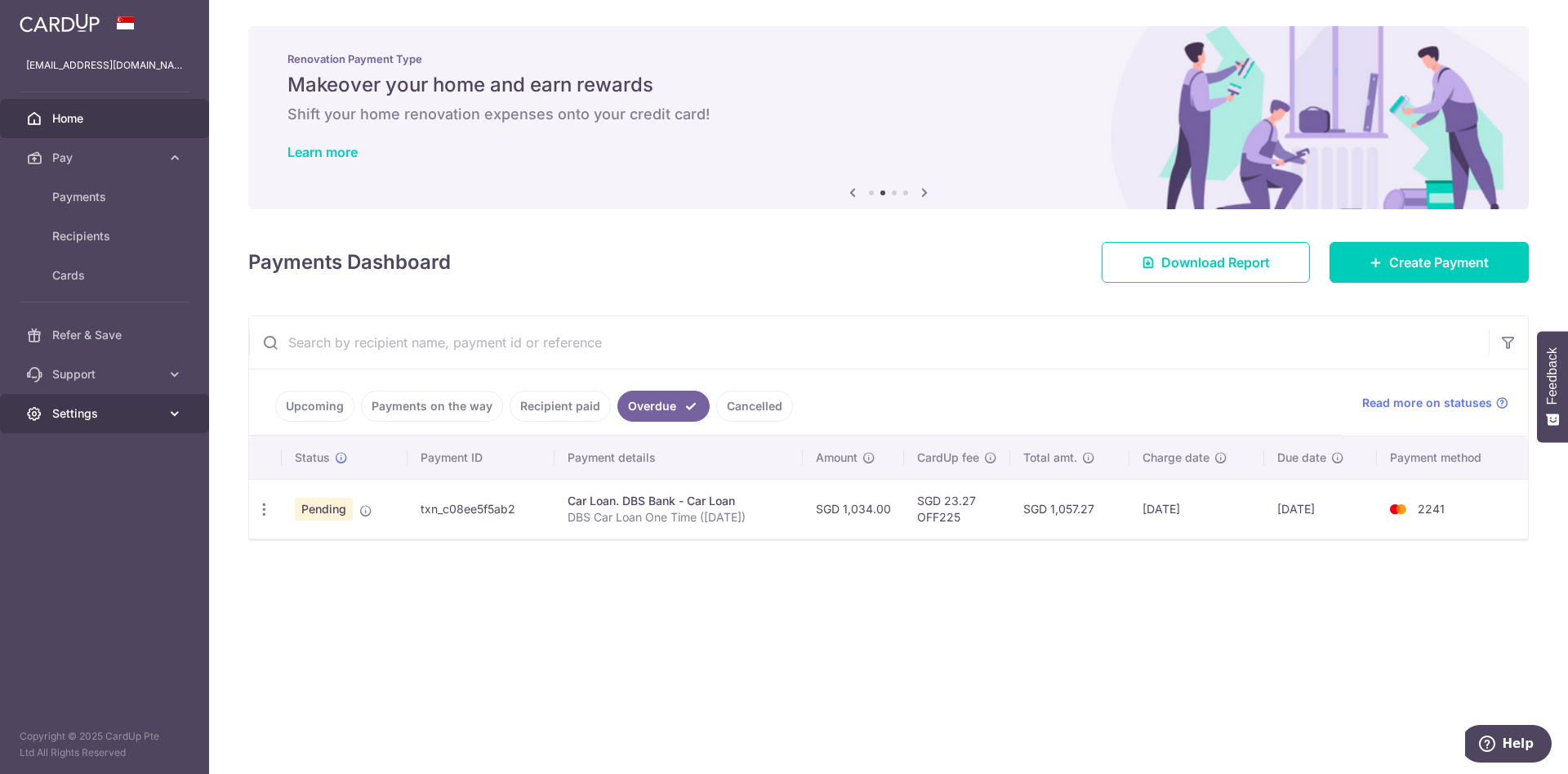
click at [166, 407] on icon at bounding box center [174, 413] width 16 height 16
click at [156, 448] on span "Account" at bounding box center [106, 452] width 108 height 16
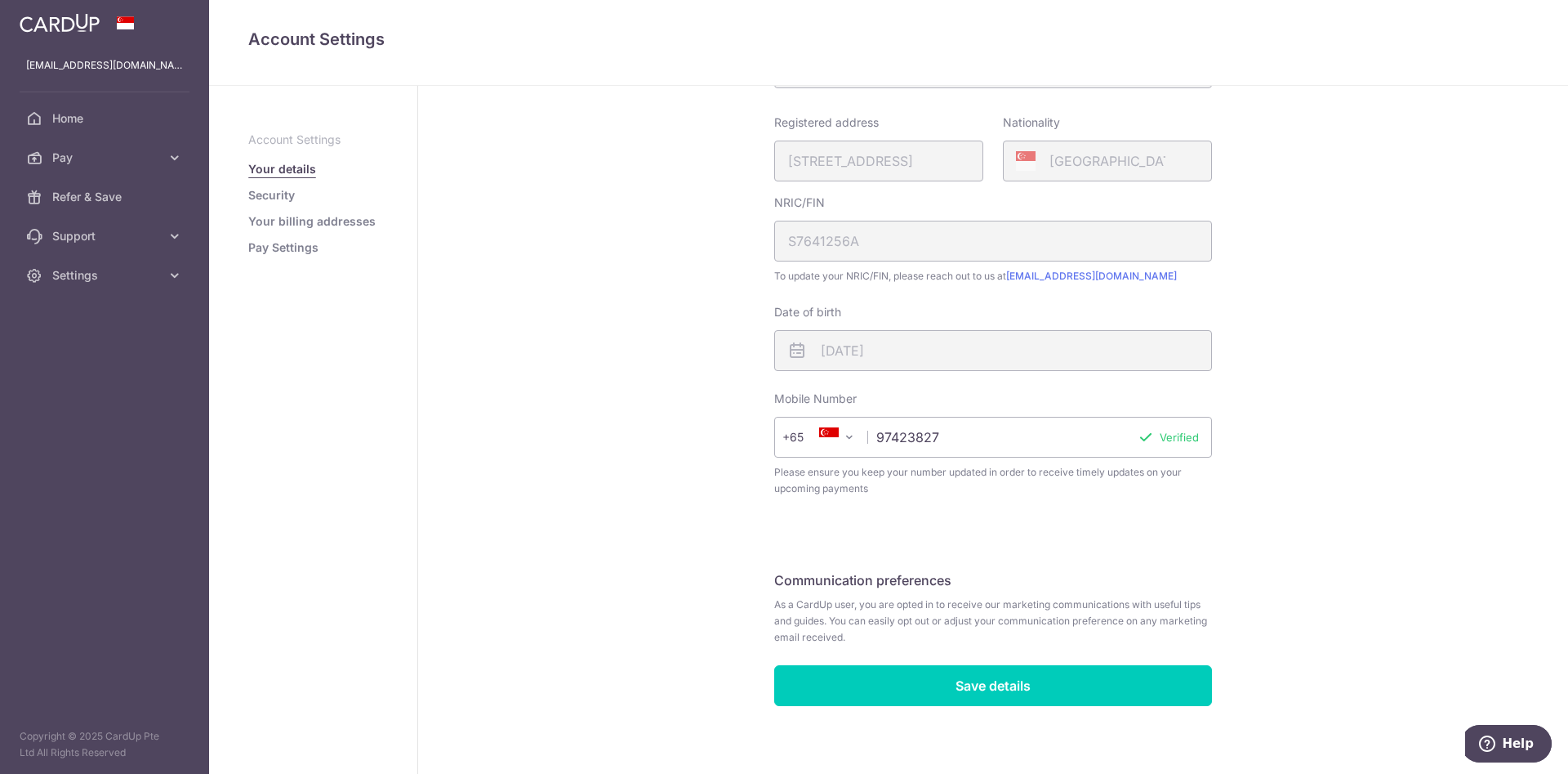
scroll to position [274, 0]
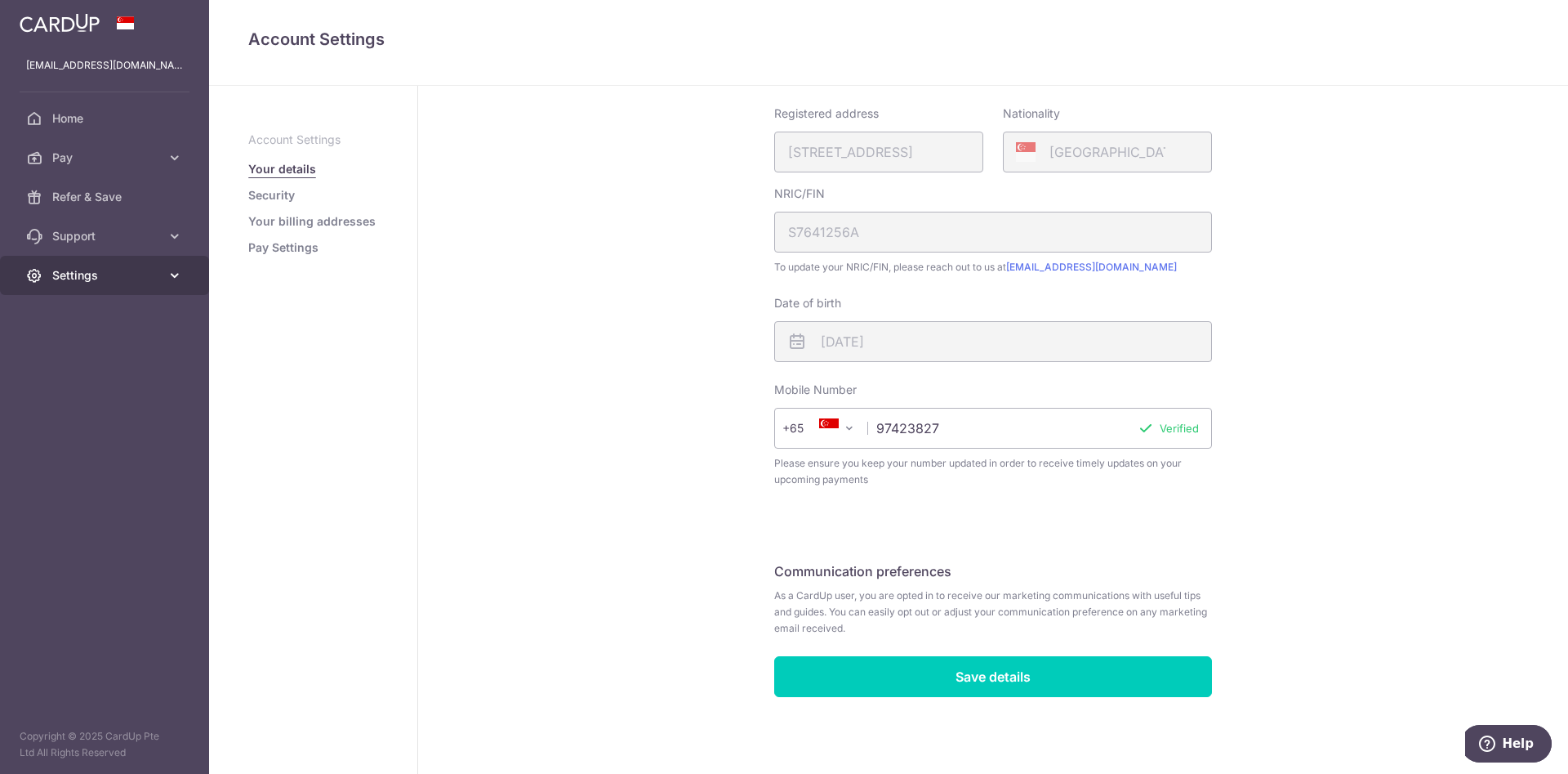
click at [173, 280] on icon at bounding box center [174, 275] width 16 height 16
click at [288, 195] on link "Security" at bounding box center [272, 195] width 46 height 16
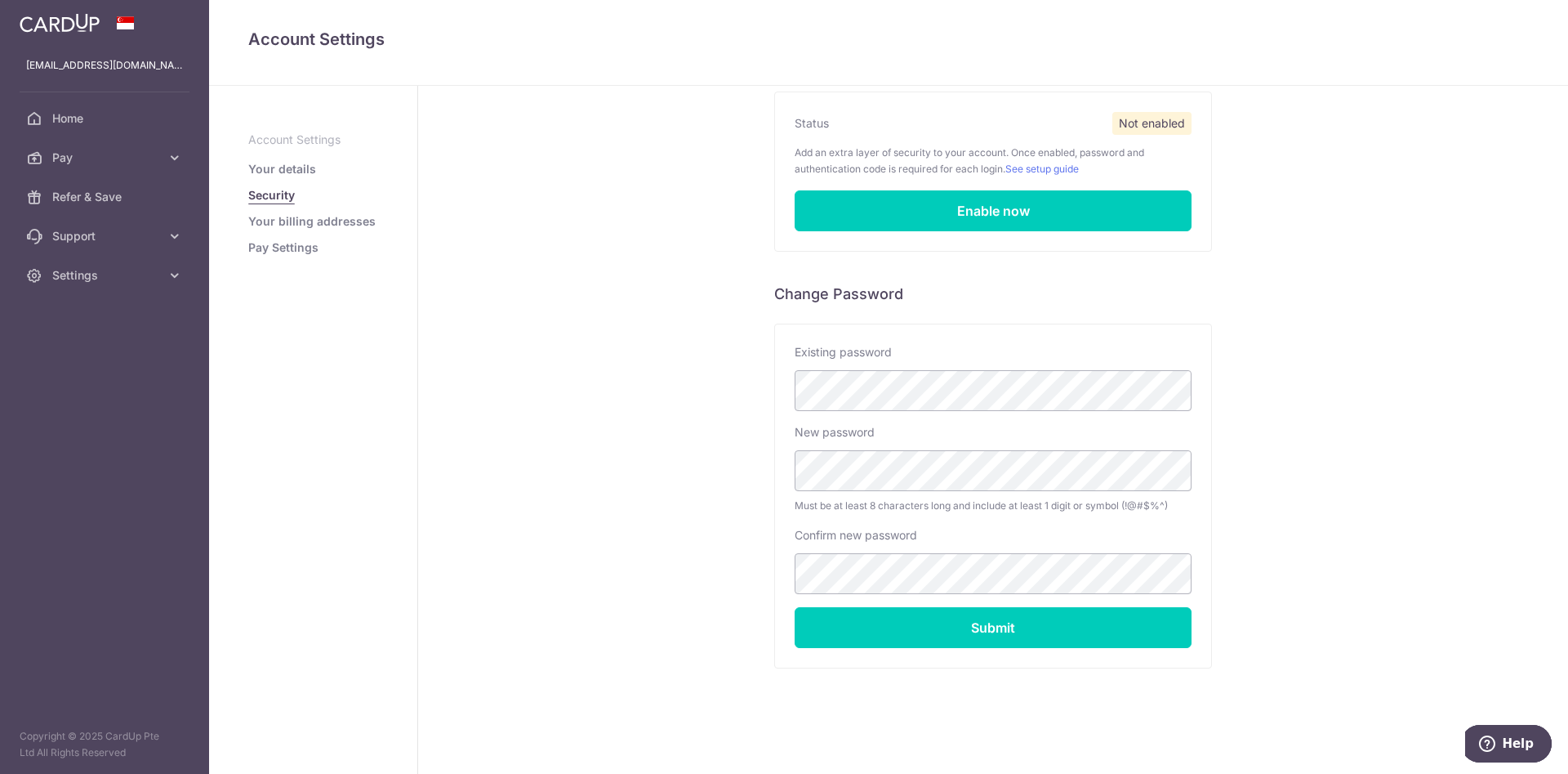
scroll to position [148, 0]
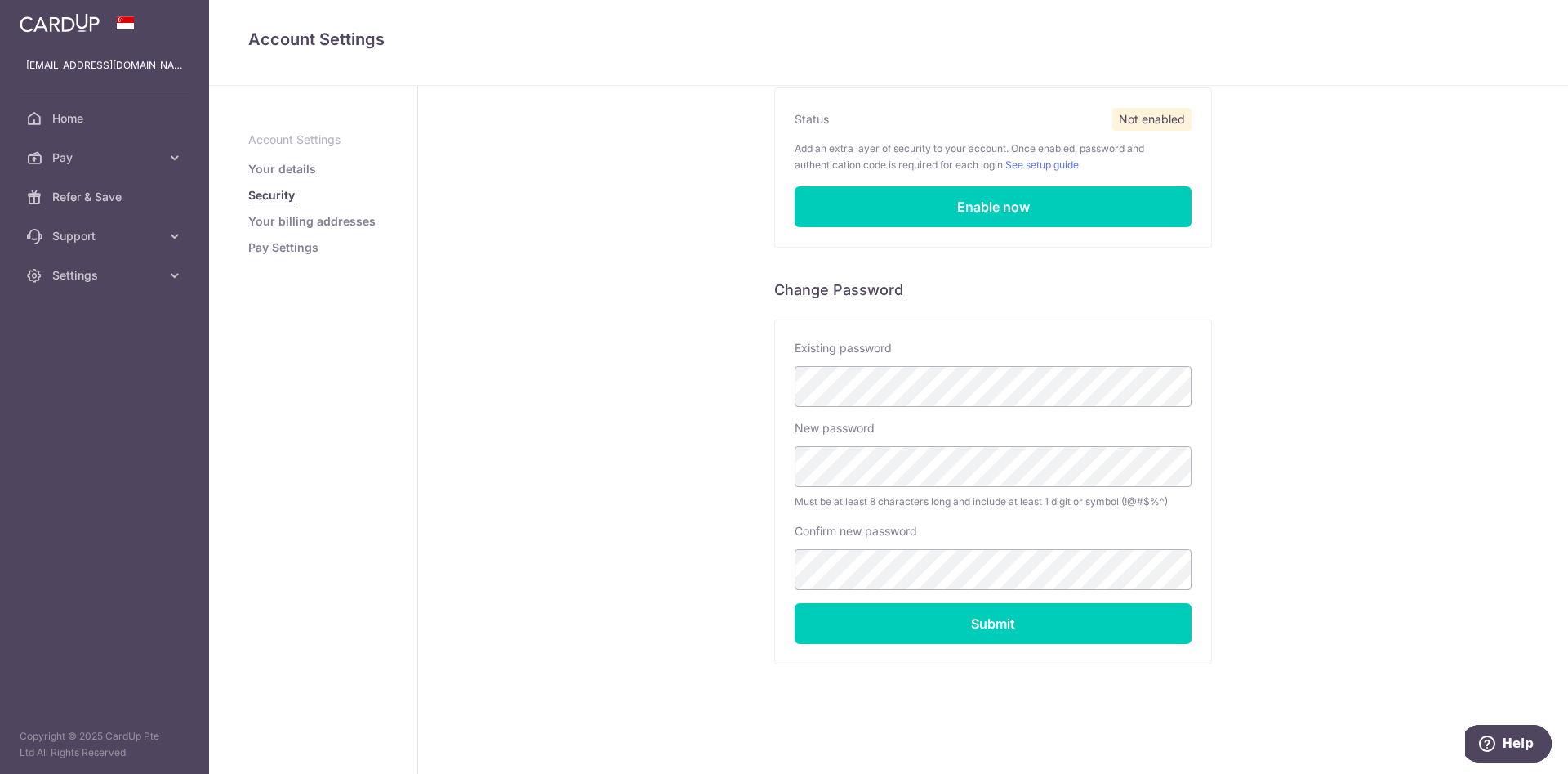
click at [340, 221] on link "Your billing addresses" at bounding box center [312, 222] width 128 height 16
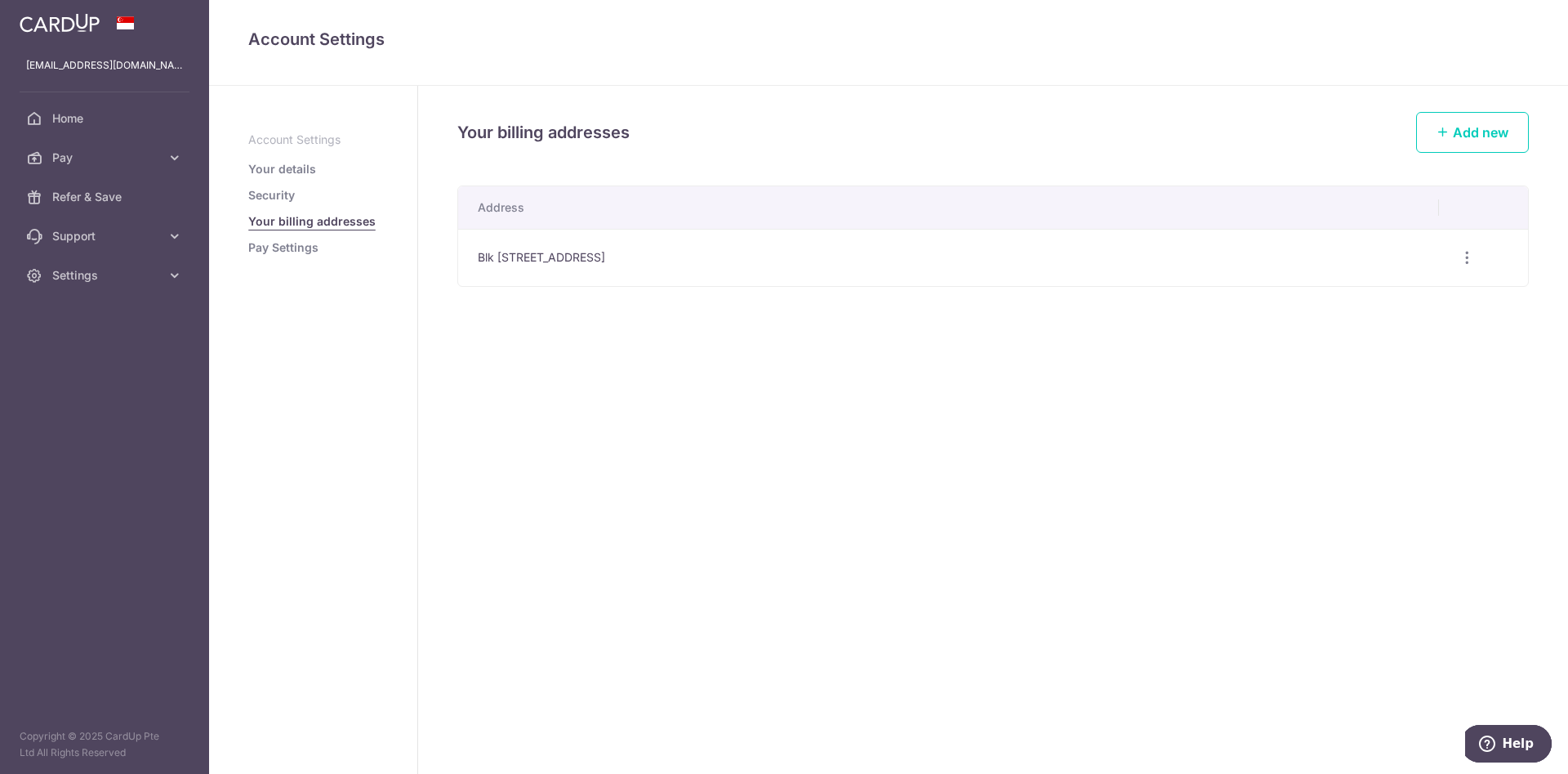
click at [301, 243] on link "Pay Settings" at bounding box center [283, 248] width 71 height 16
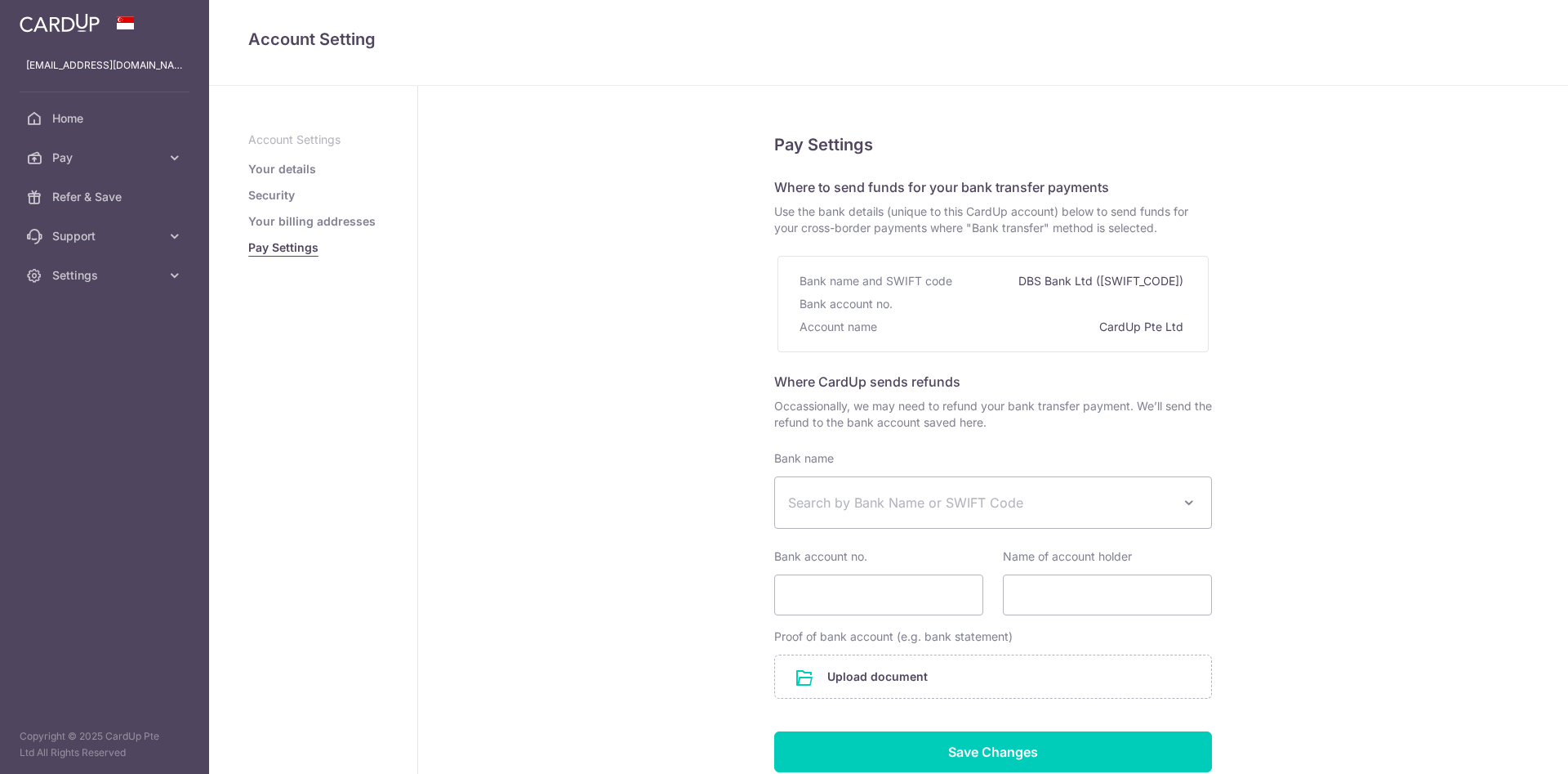
select select
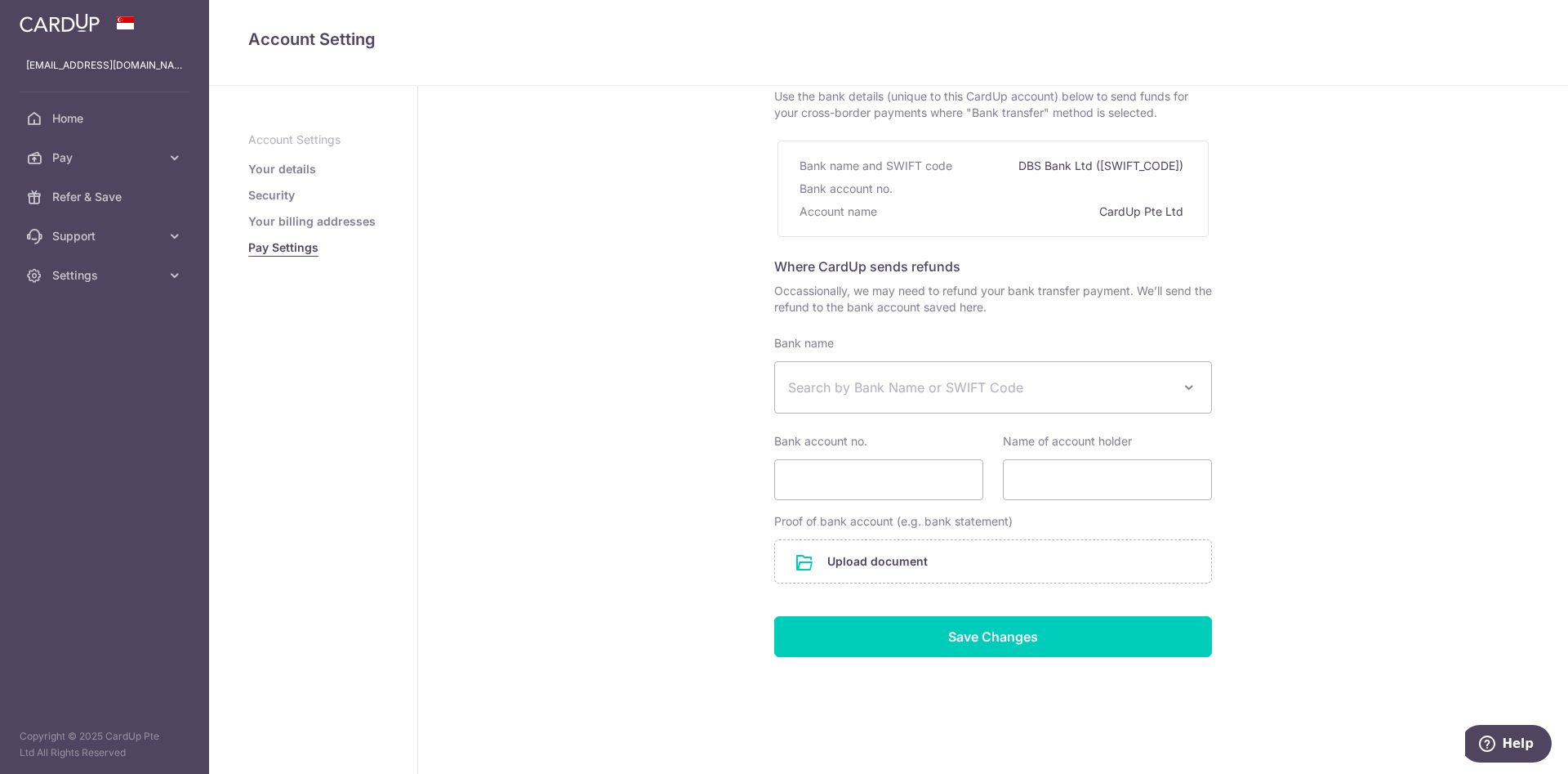
scroll to position [121, 0]
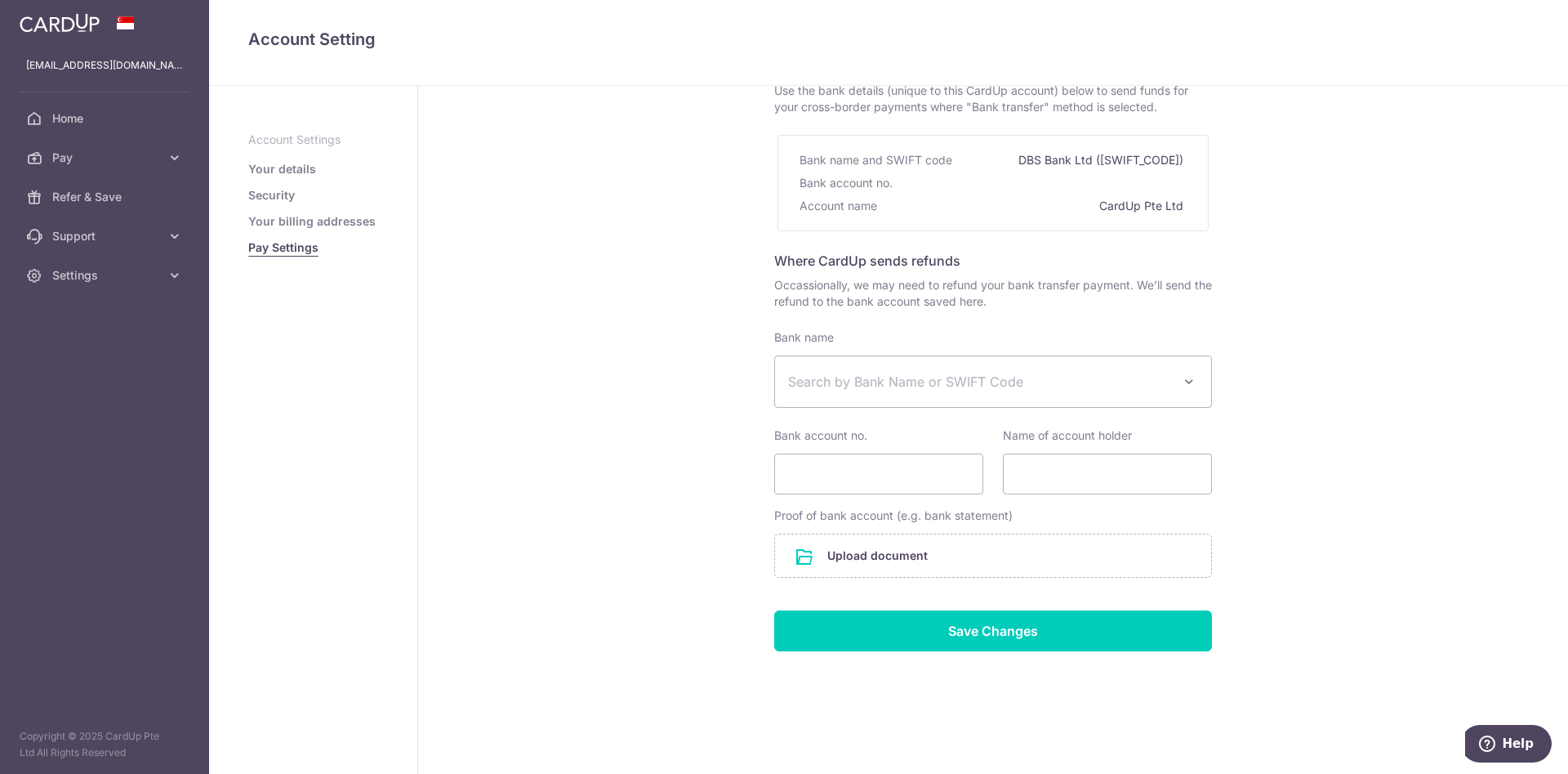
click at [1195, 381] on span at bounding box center [1189, 382] width 20 height 20
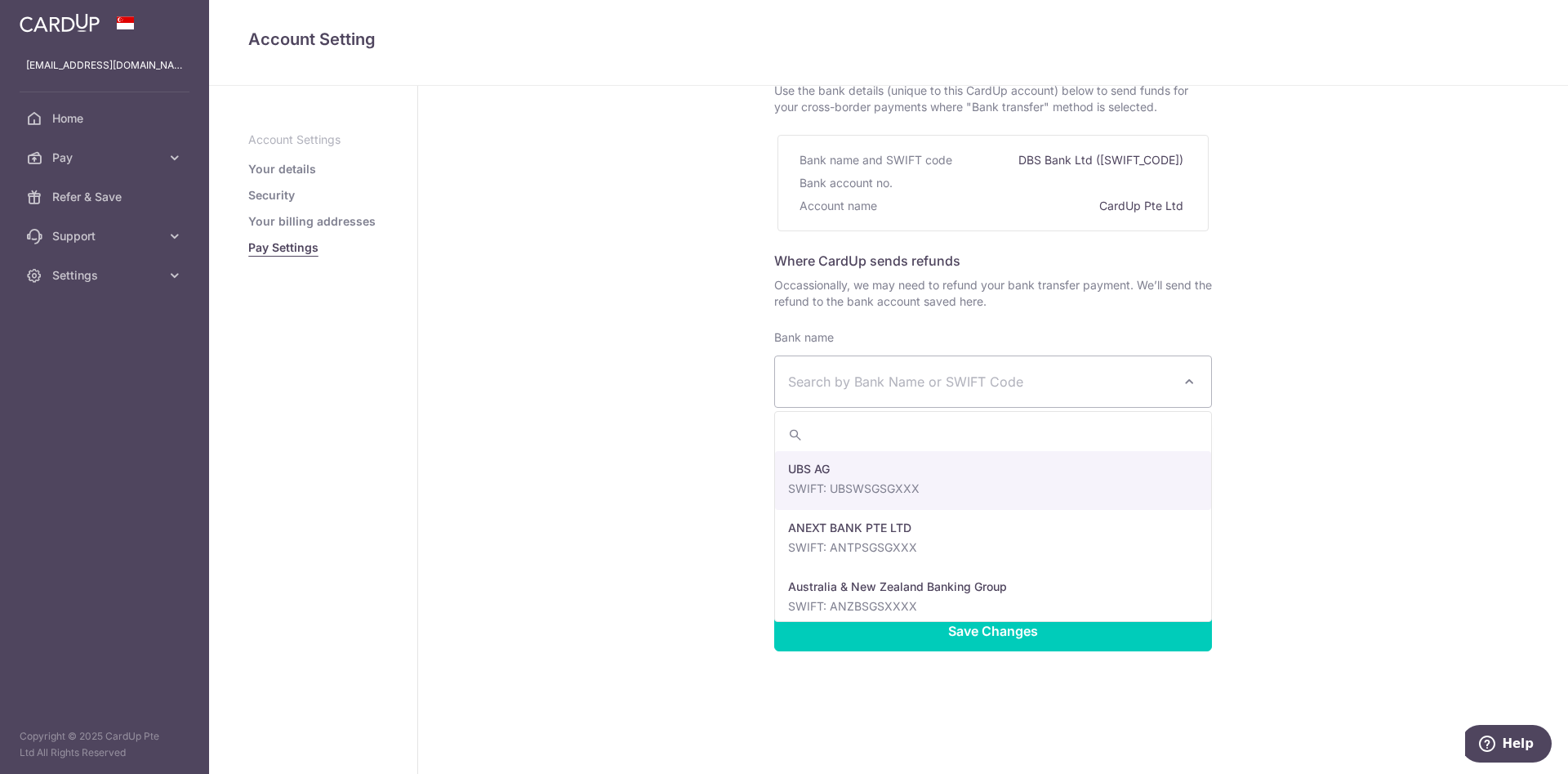
click at [664, 309] on div "Pay Settings Where to send funds for your bank transfer payments Use the bank d…" at bounding box center [993, 369] width 1150 height 809
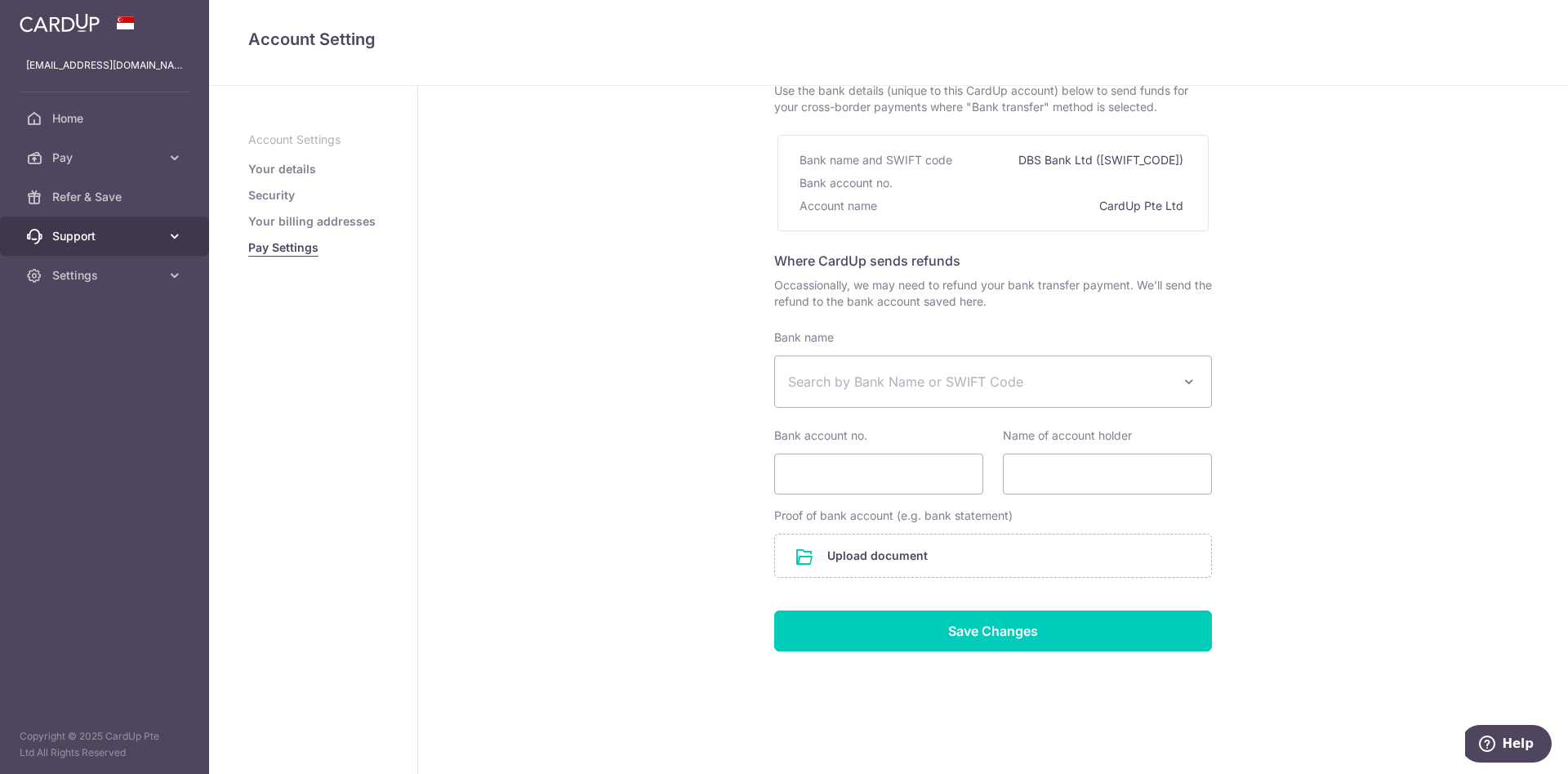
click at [132, 234] on span "Support" at bounding box center [106, 236] width 108 height 16
click at [149, 315] on span "Contact Us" at bounding box center [106, 315] width 108 height 16
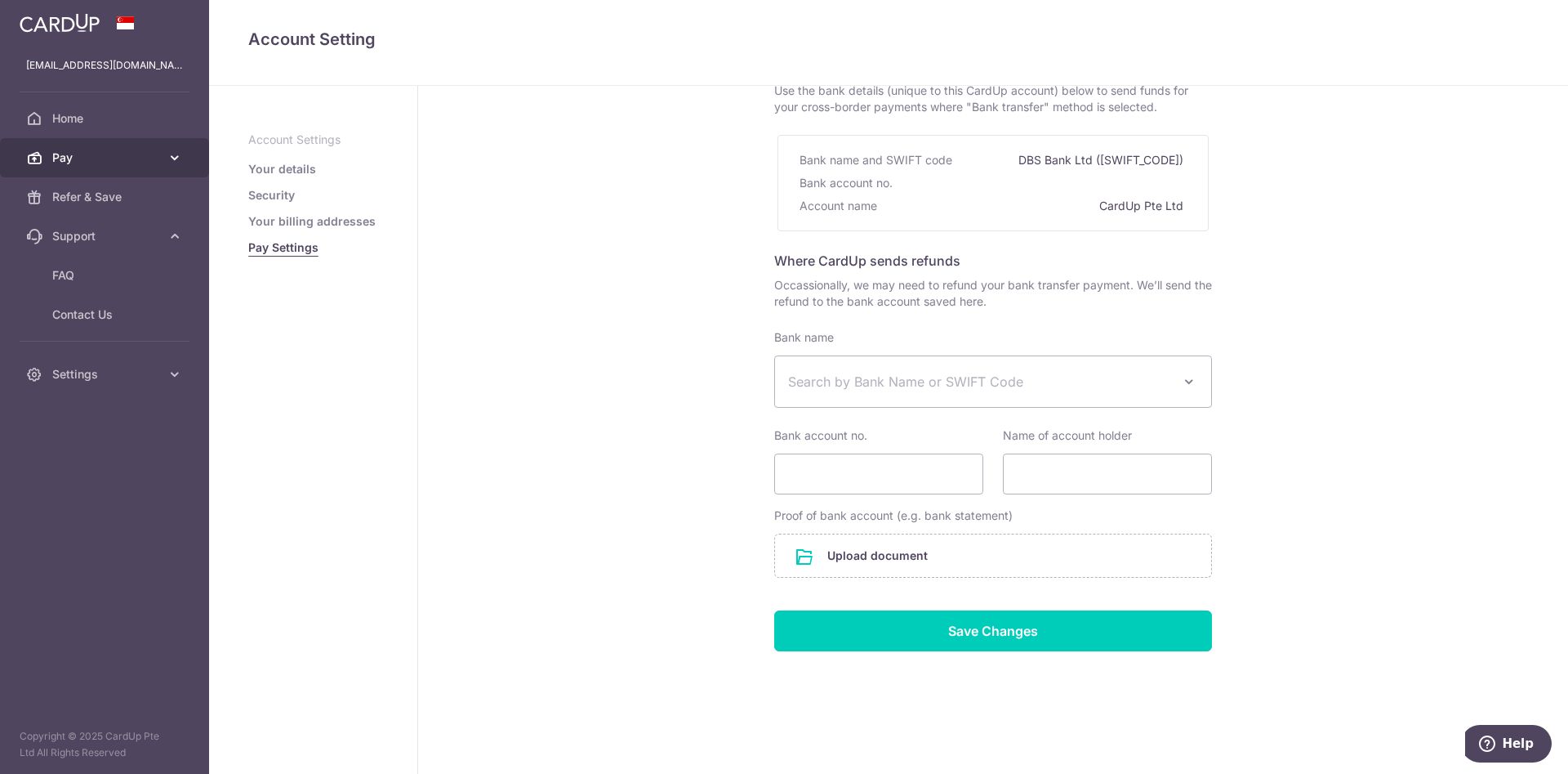
click at [130, 167] on link "Pay" at bounding box center [105, 157] width 209 height 39
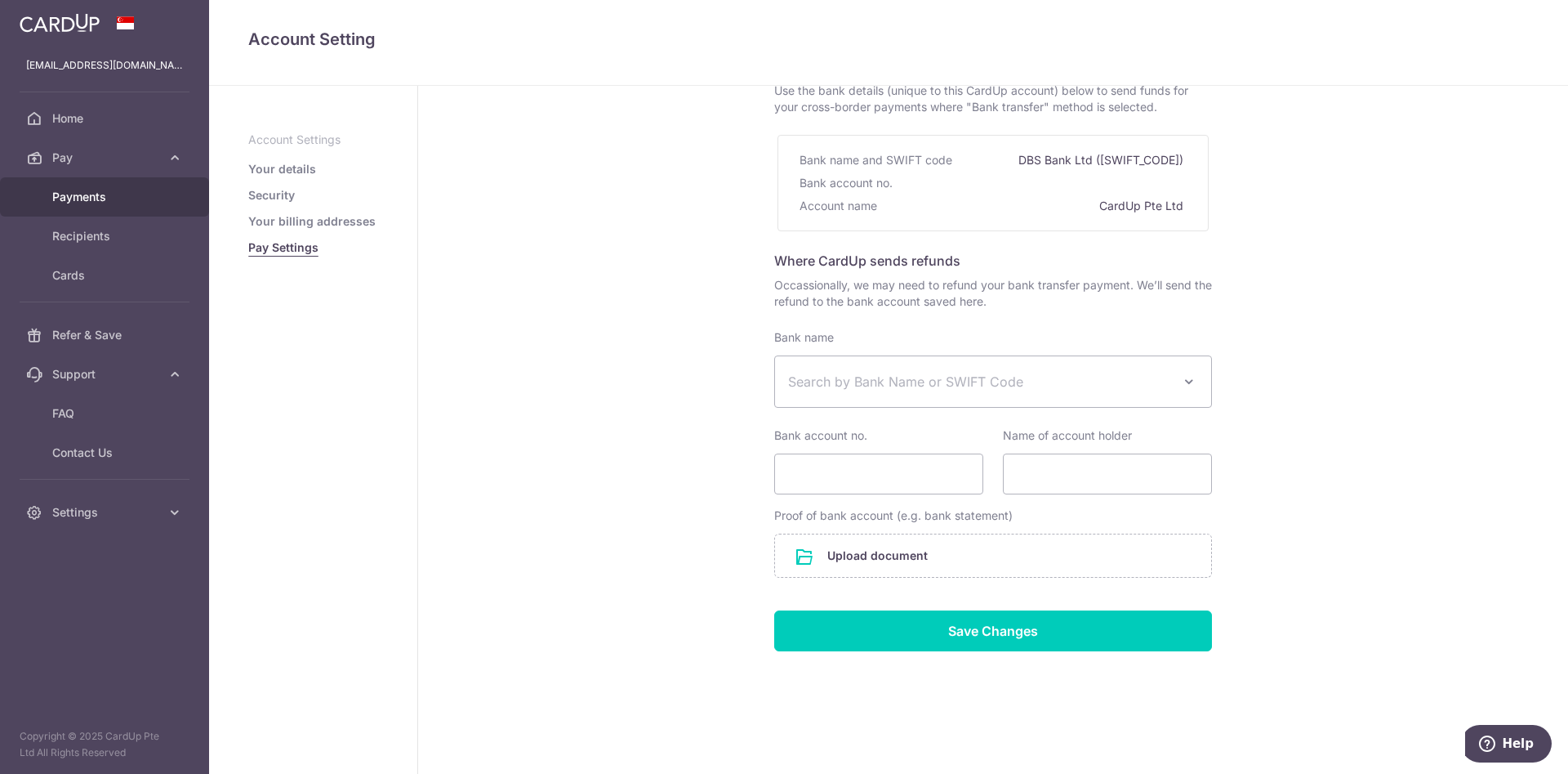
click at [147, 206] on link "Payments" at bounding box center [105, 197] width 209 height 39
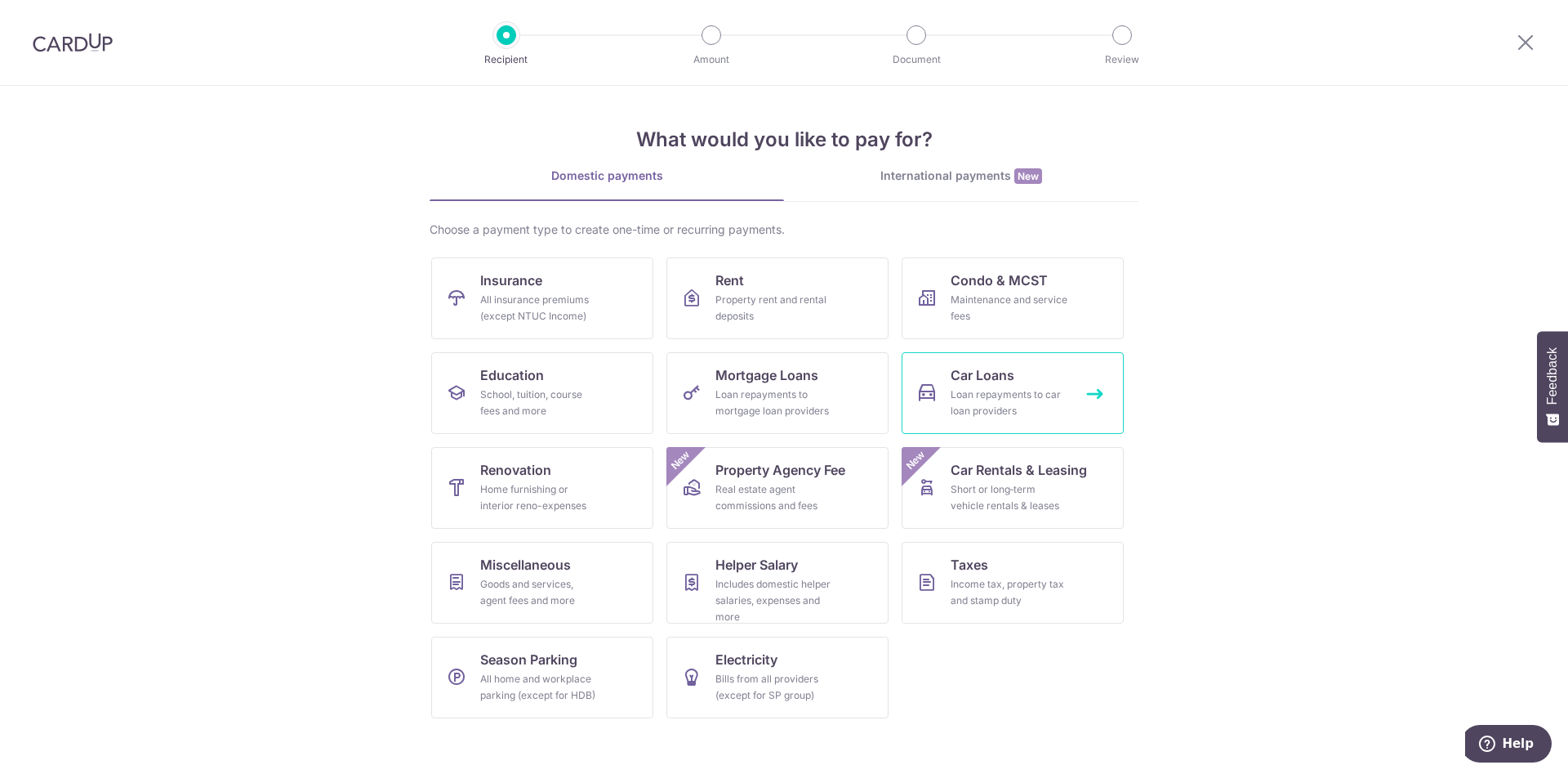
click at [986, 405] on div "Loan repayments to car loan providers" at bounding box center [1010, 402] width 118 height 33
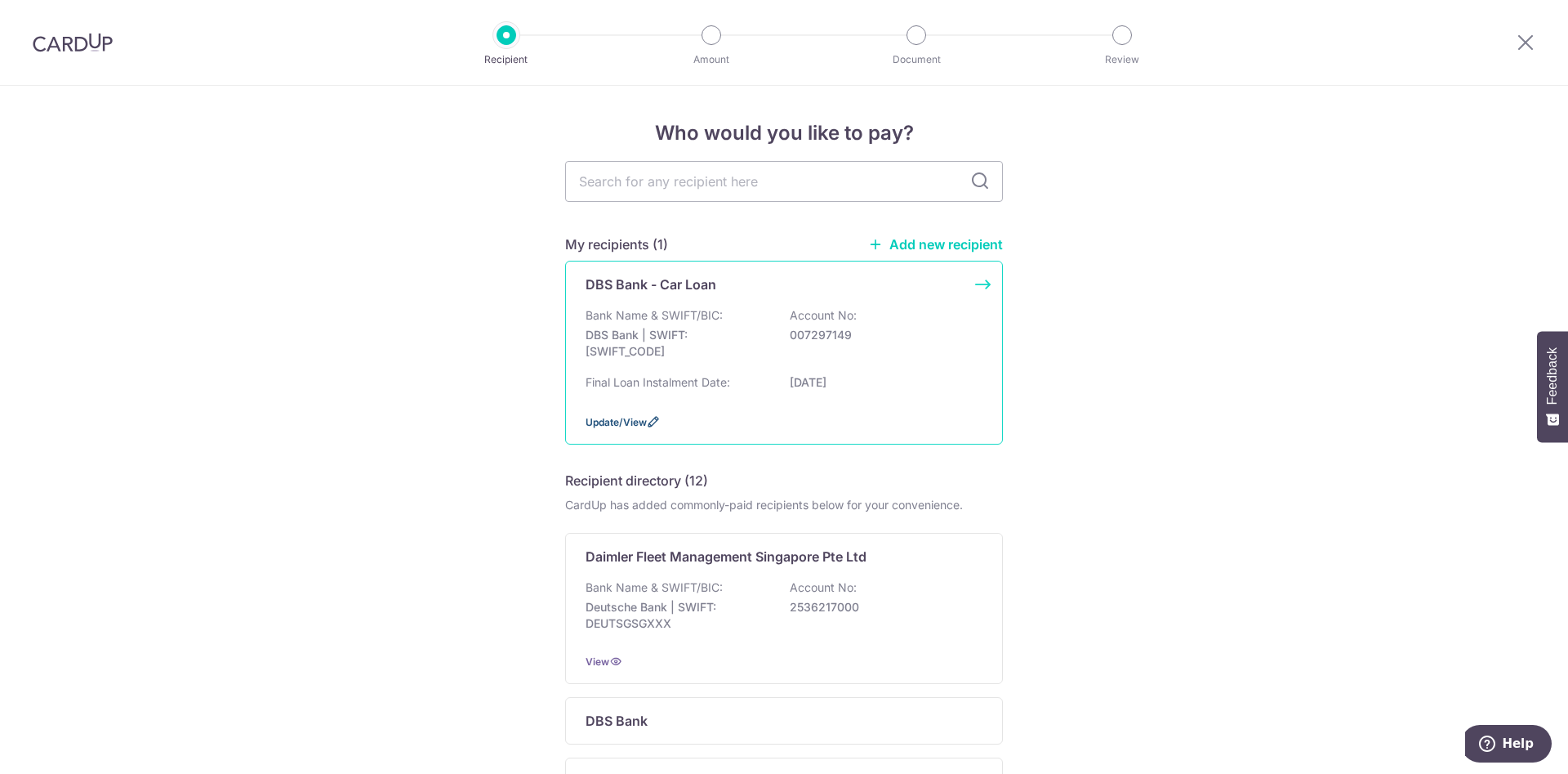
click at [625, 428] on span "Update/View" at bounding box center [616, 422] width 62 height 13
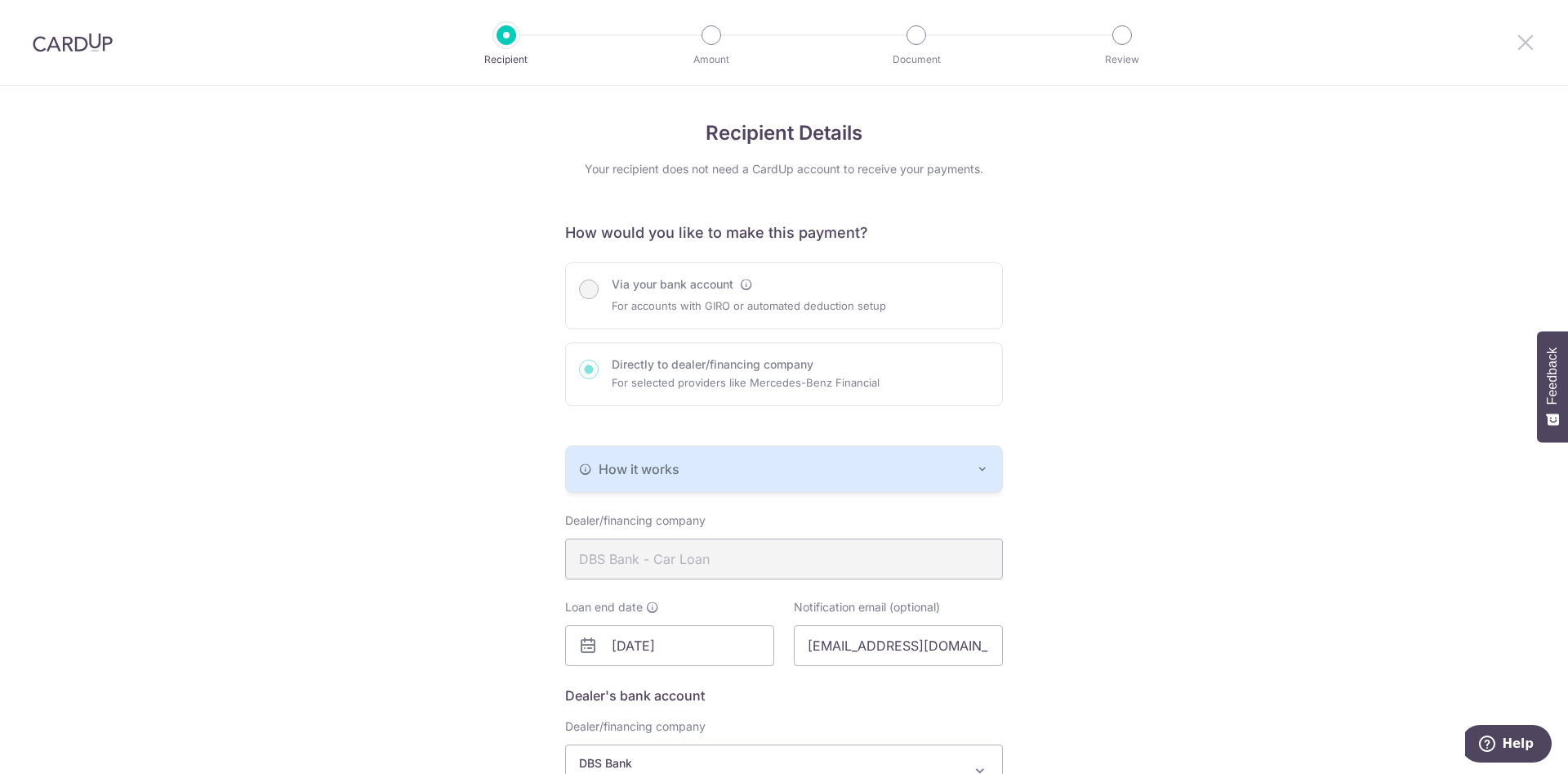
click at [1535, 41] on icon at bounding box center [1526, 42] width 20 height 21
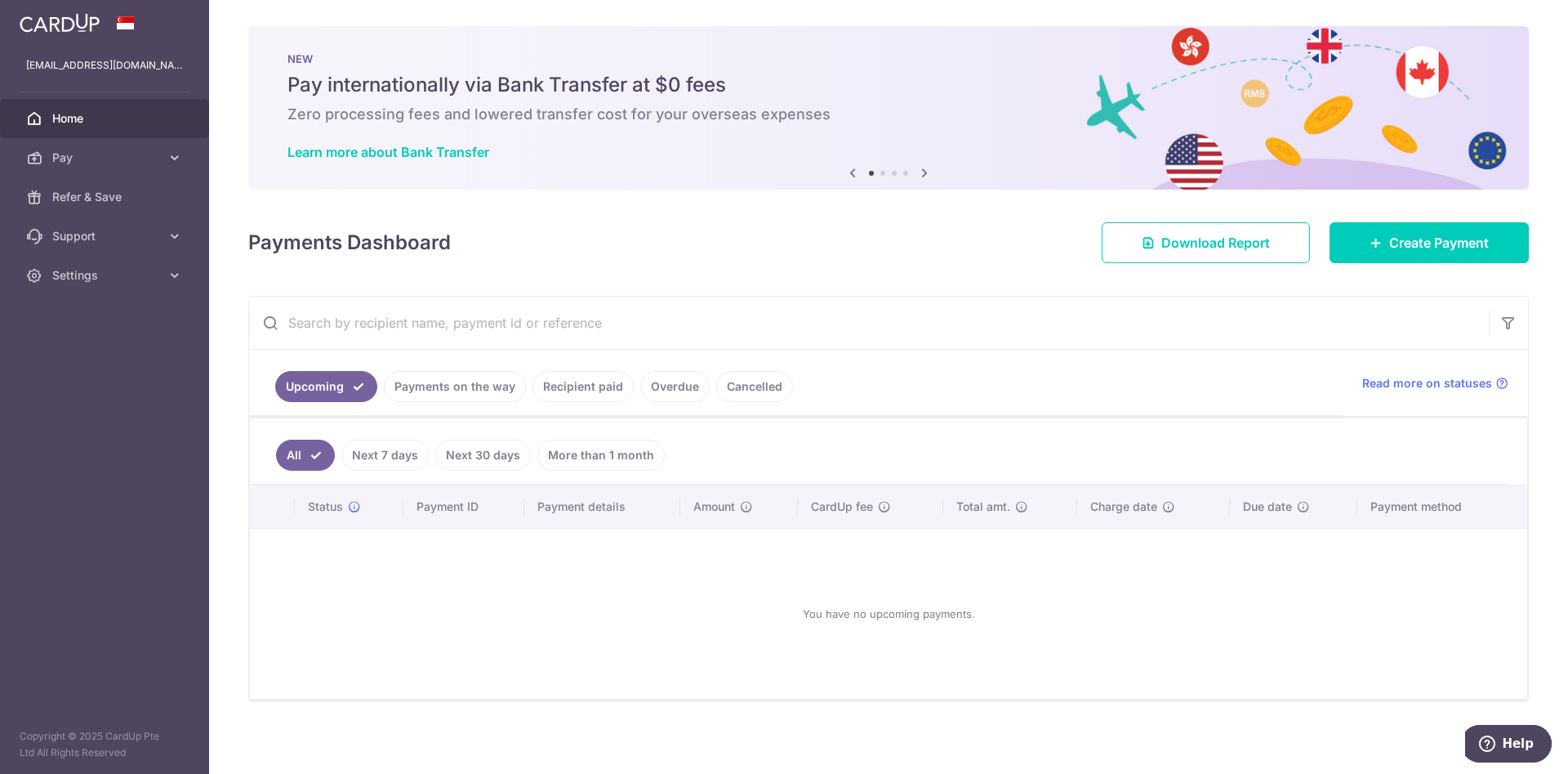
click at [734, 392] on link "Cancelled" at bounding box center [755, 386] width 77 height 31
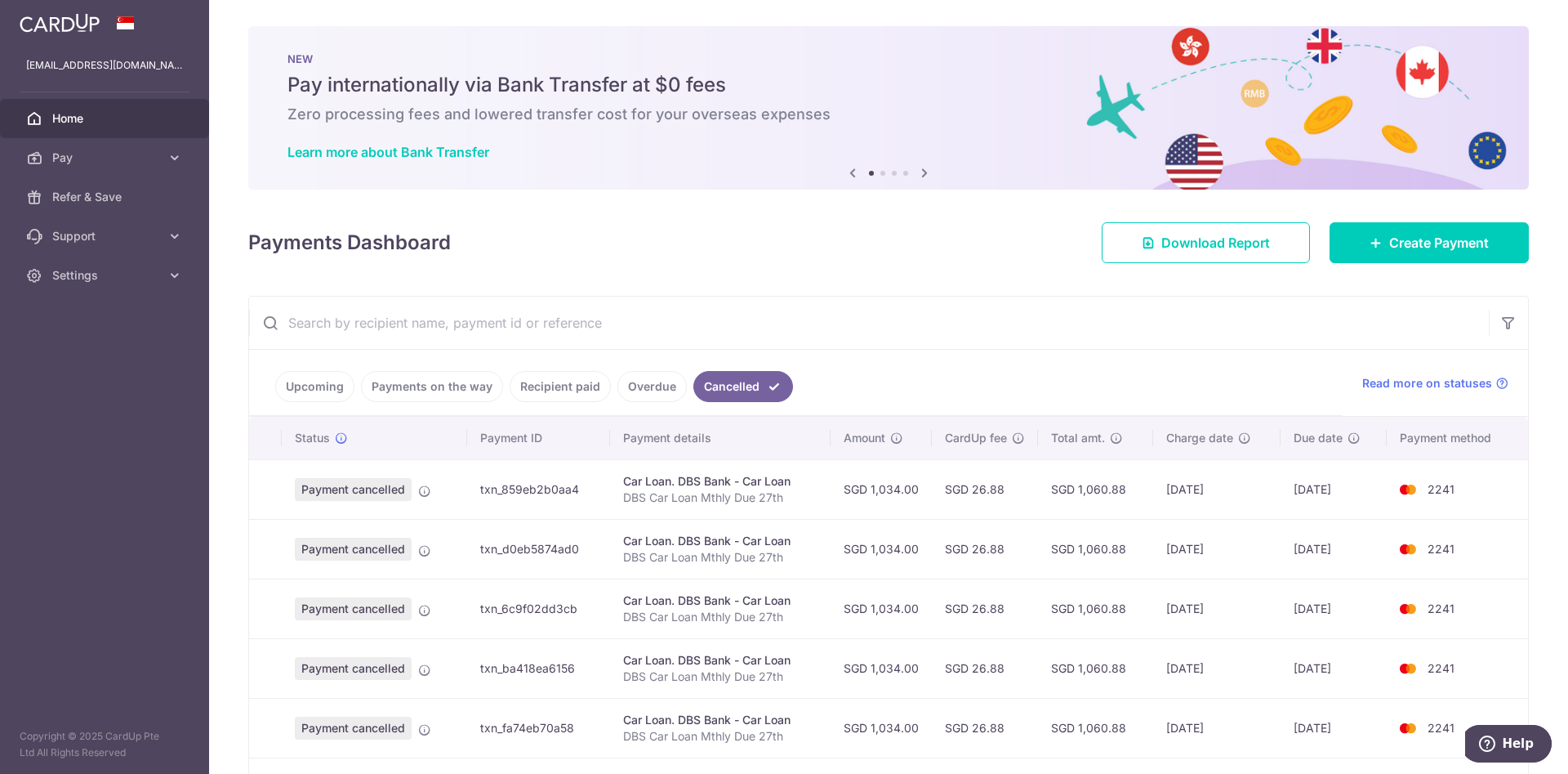
click at [660, 381] on link "Overdue" at bounding box center [652, 386] width 70 height 31
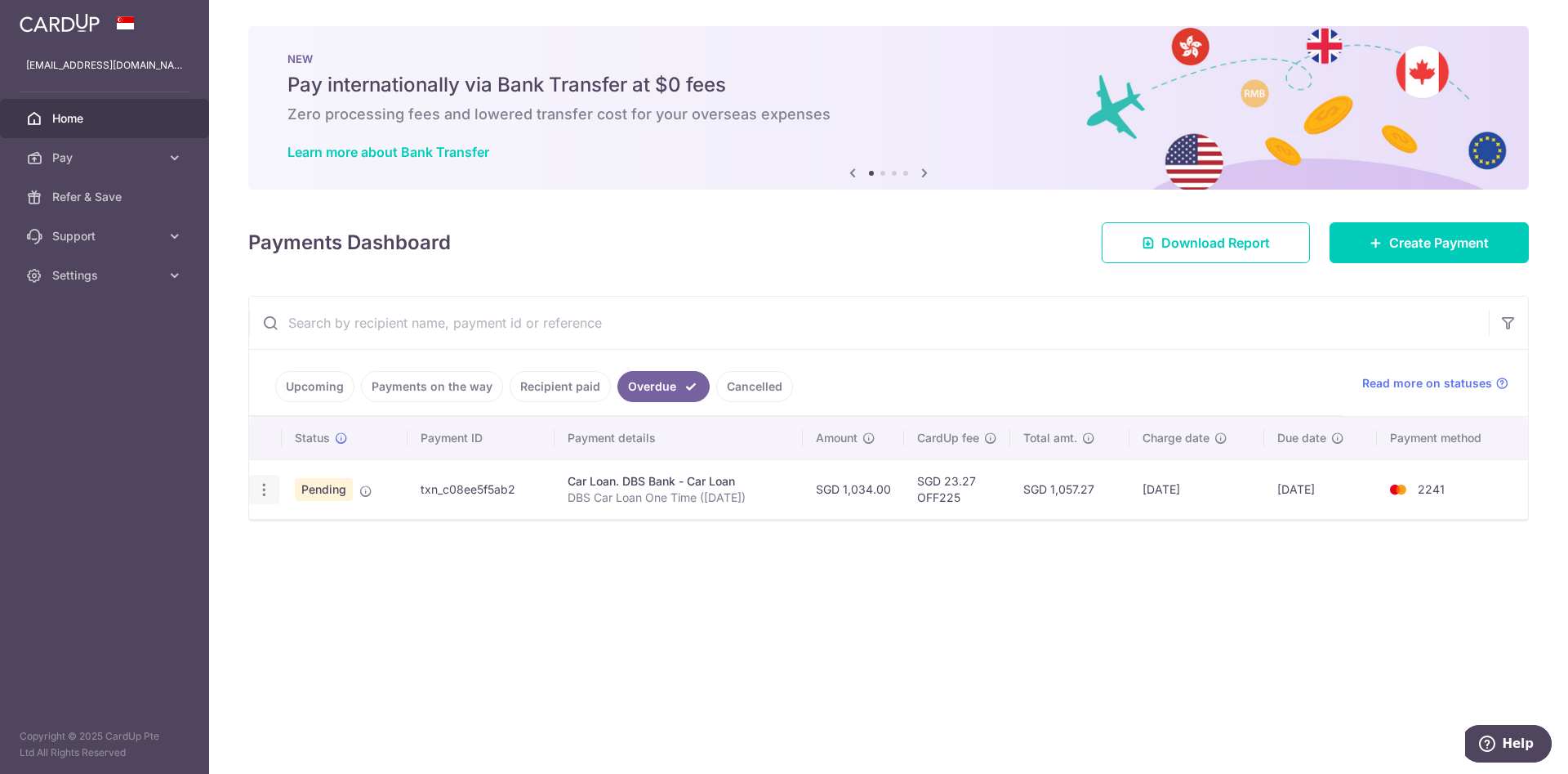
click at [265, 492] on icon "button" at bounding box center [264, 489] width 17 height 17
click at [332, 569] on span "Cancel payment" at bounding box center [351, 575] width 109 height 20
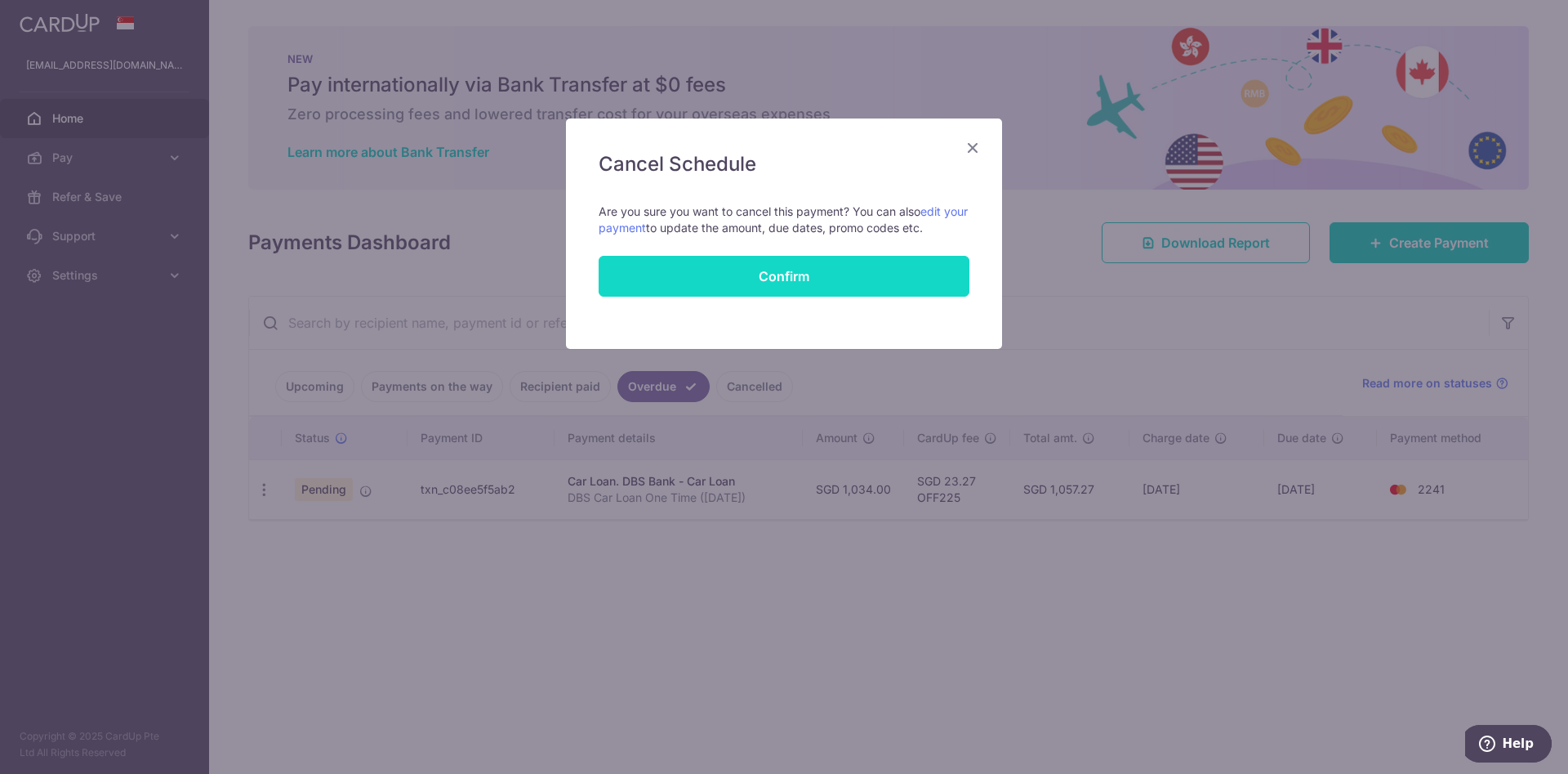
click at [721, 270] on button "Confirm" at bounding box center [784, 276] width 371 height 41
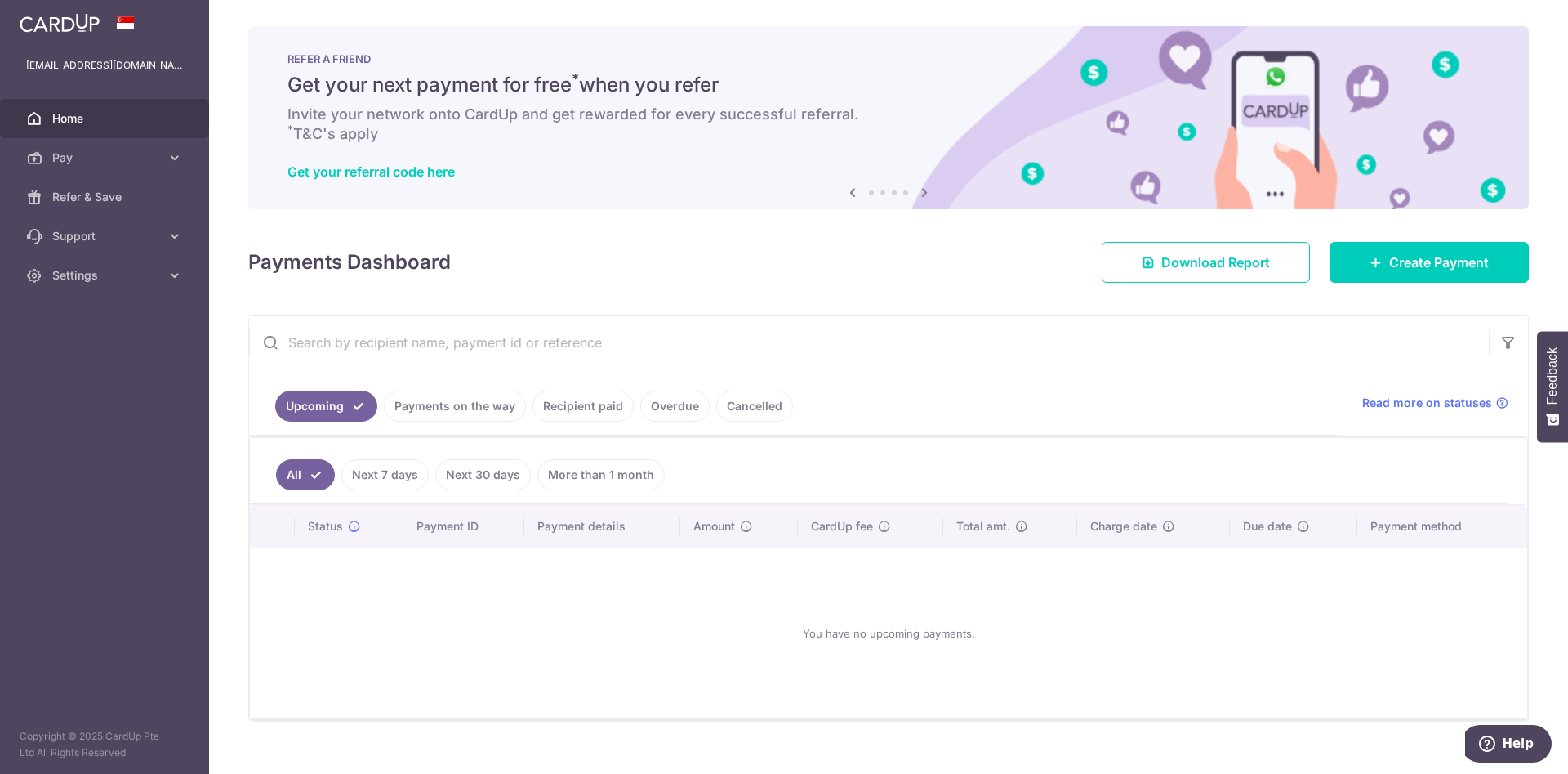
click at [759, 407] on link "Cancelled" at bounding box center [755, 406] width 77 height 31
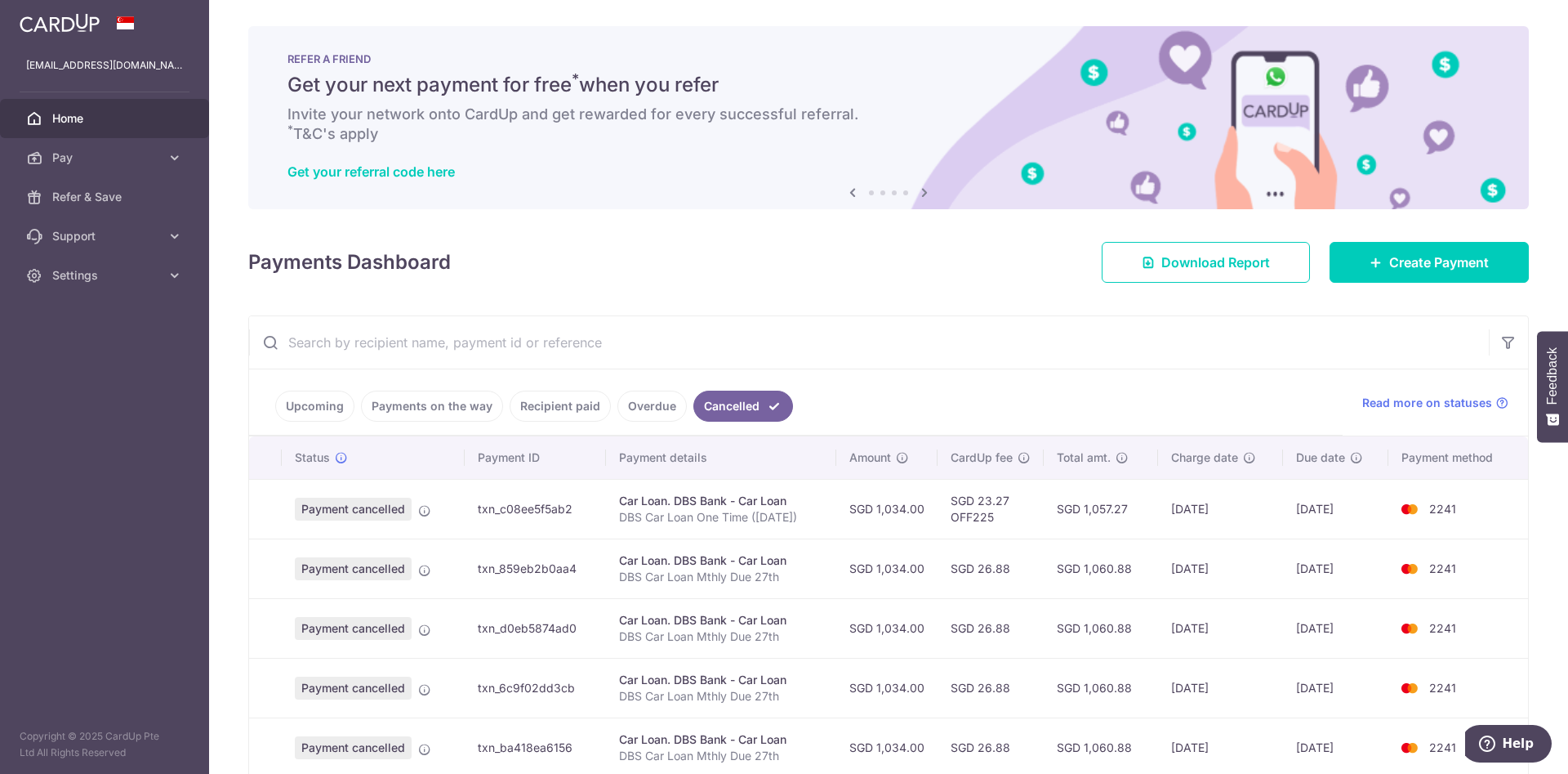
click at [660, 411] on link "Overdue" at bounding box center [652, 406] width 70 height 31
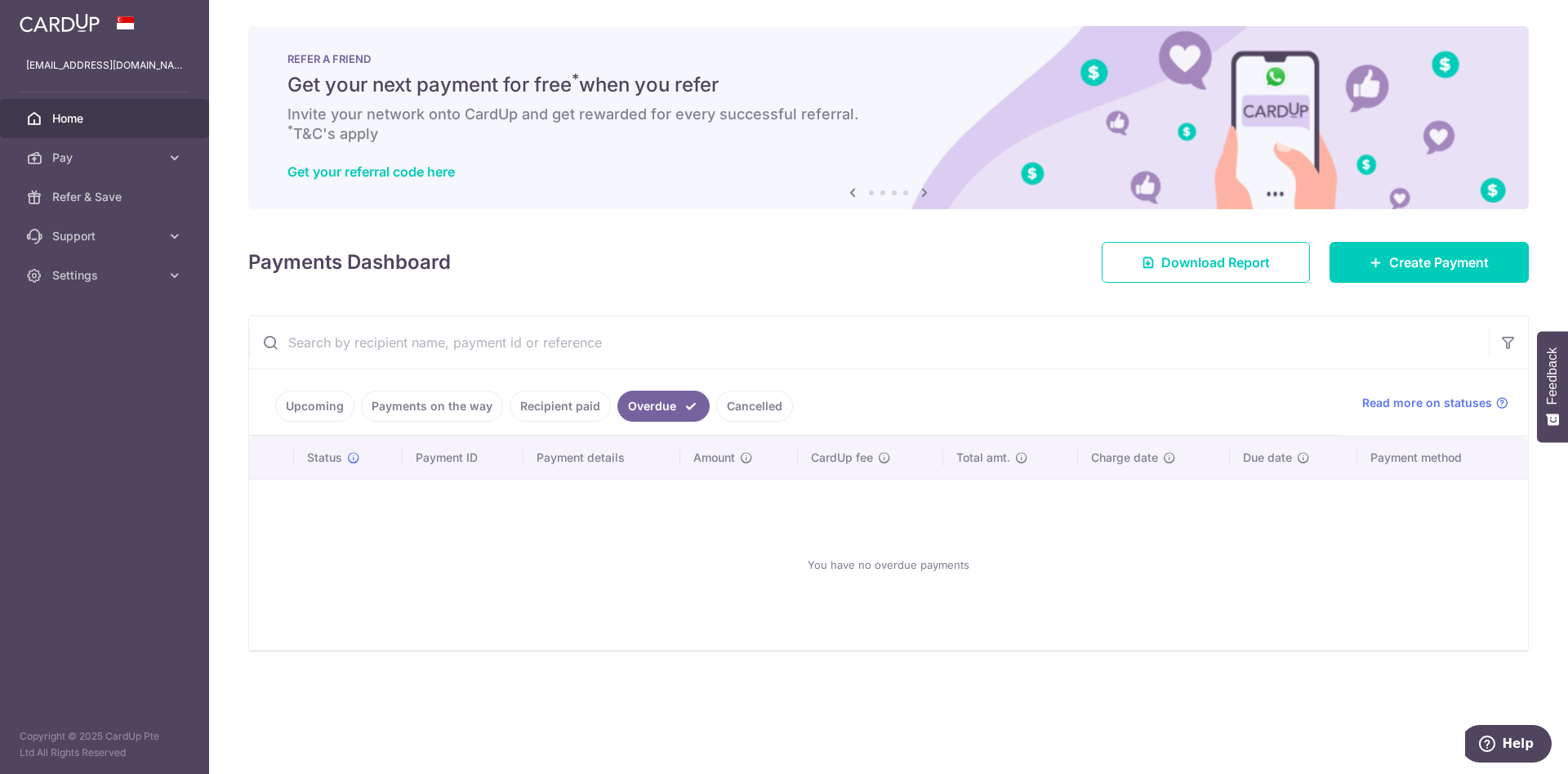
click at [569, 409] on link "Recipient paid" at bounding box center [559, 406] width 101 height 31
click at [447, 403] on link "Payments on the way" at bounding box center [432, 406] width 142 height 31
click at [306, 415] on link "Upcoming" at bounding box center [314, 406] width 80 height 31
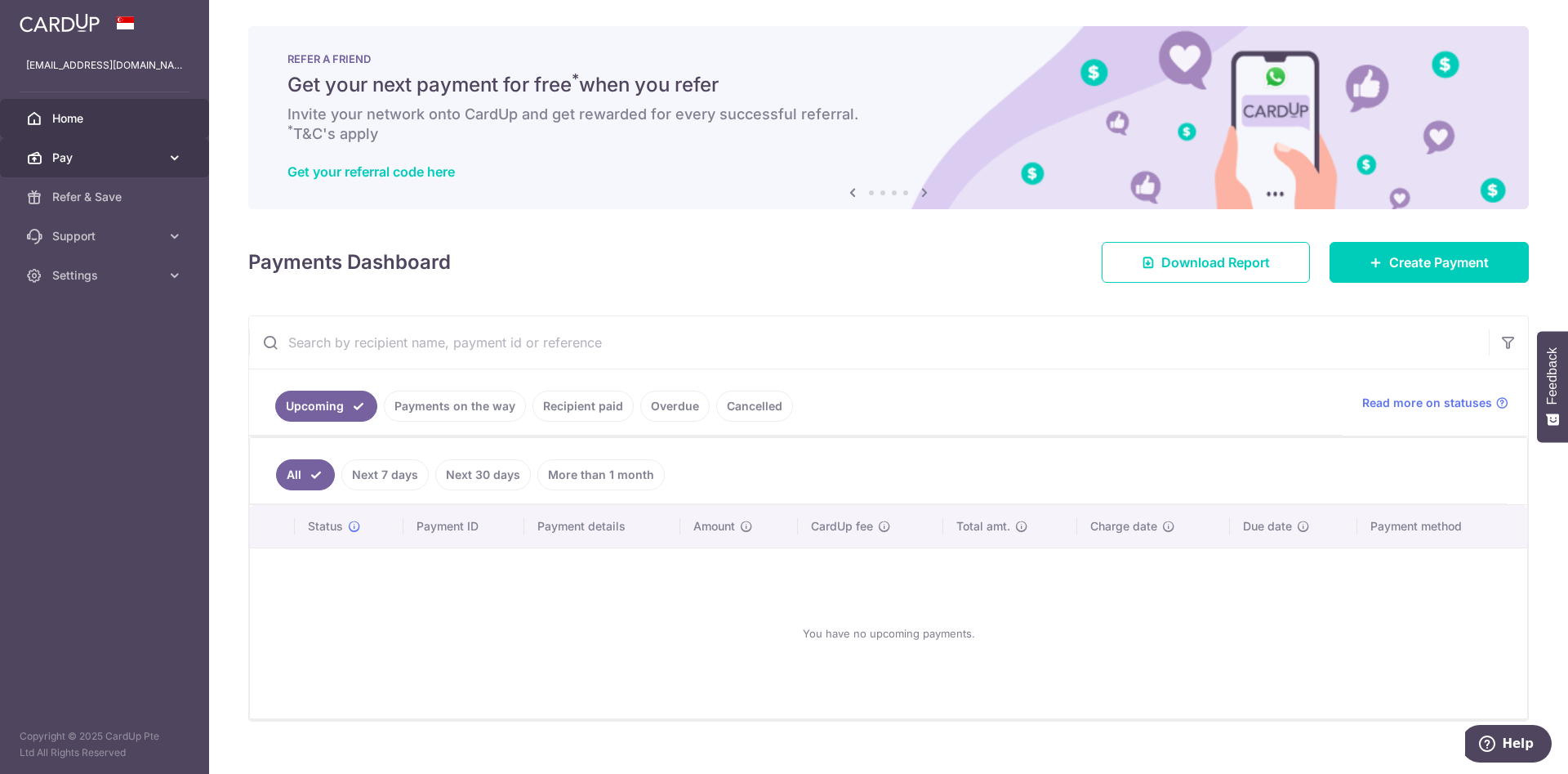
click at [104, 168] on link "Pay" at bounding box center [105, 157] width 209 height 39
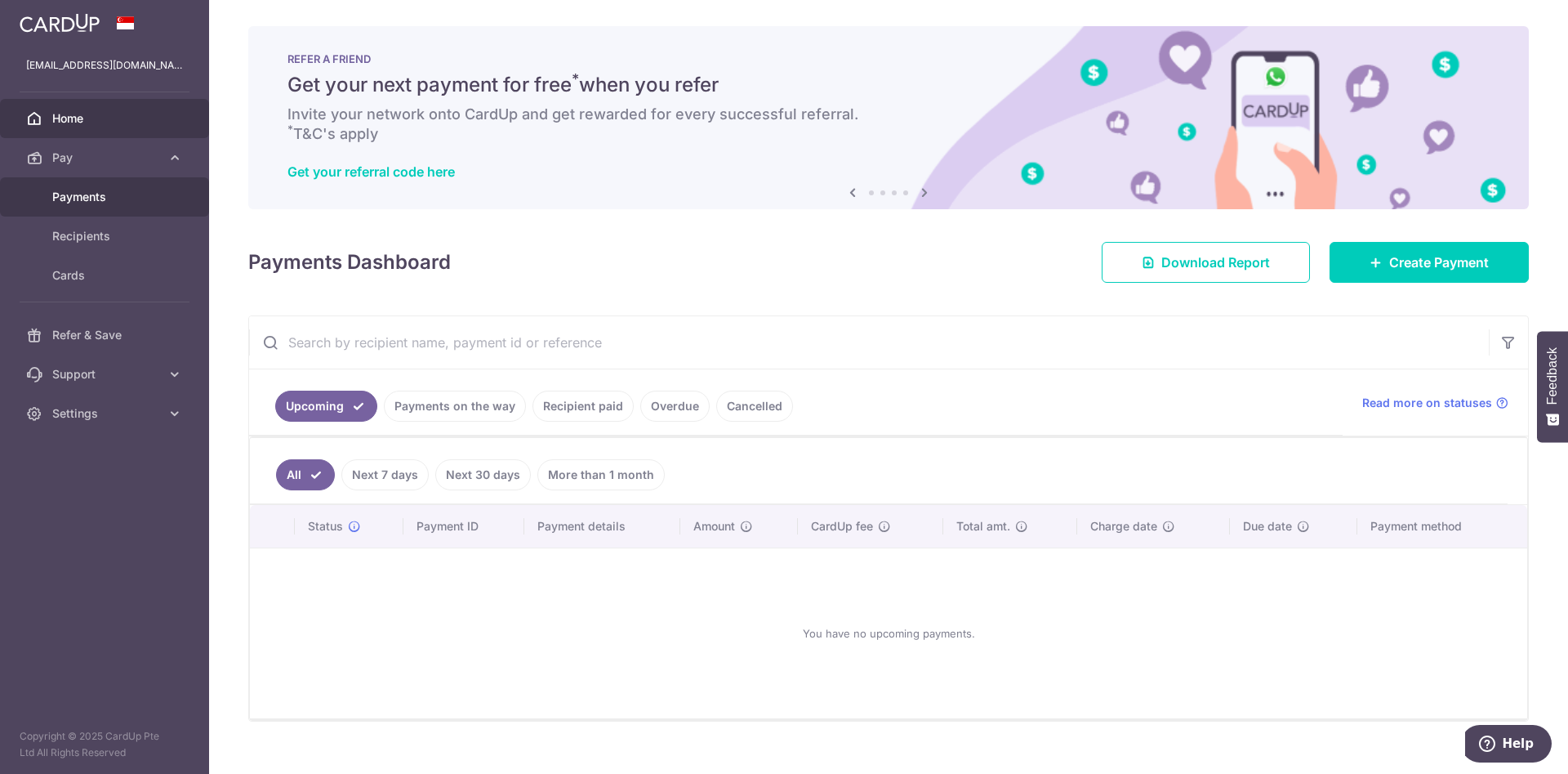
click at [109, 203] on span "Payments" at bounding box center [106, 197] width 108 height 16
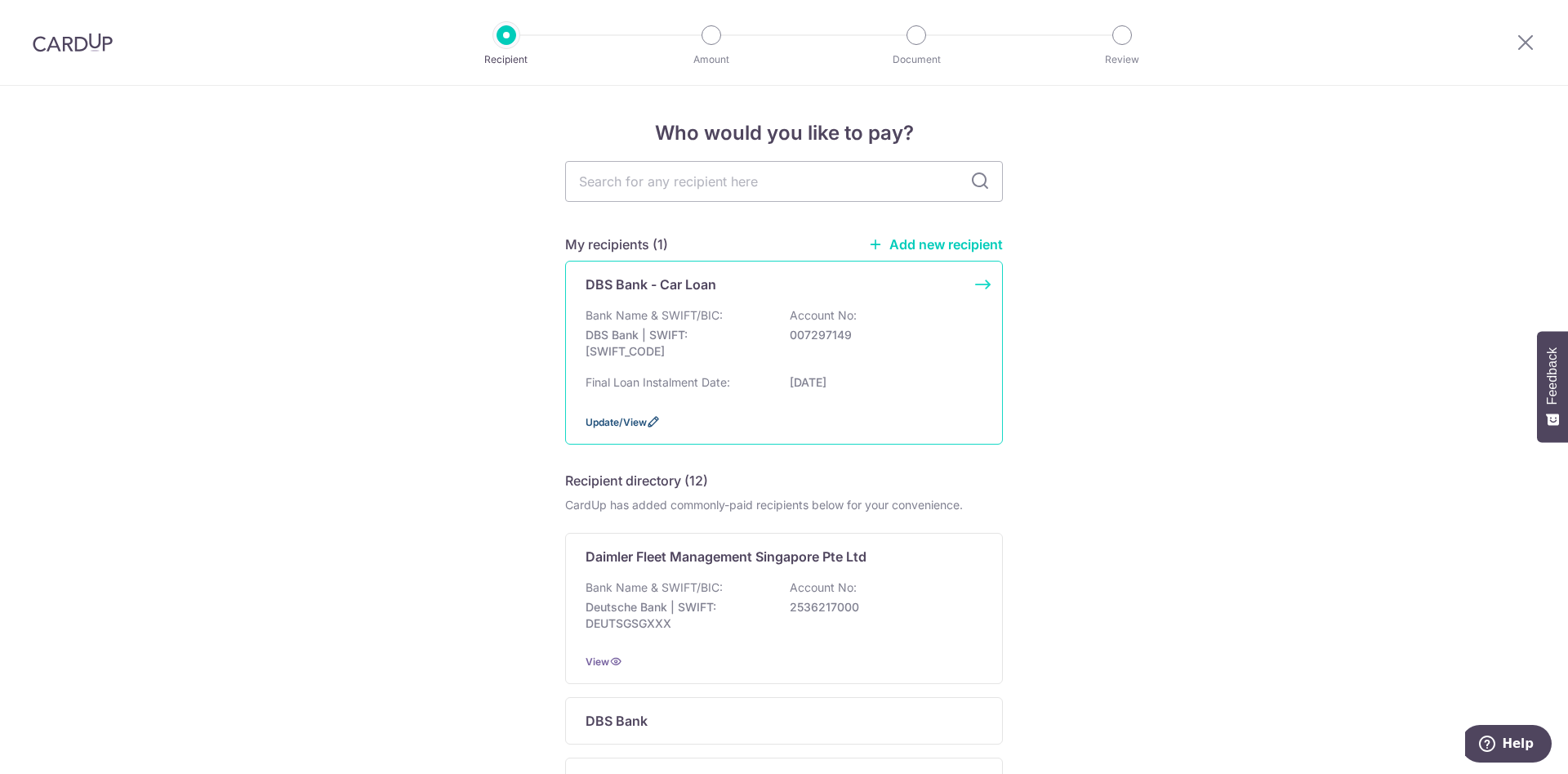
click at [631, 428] on span "Update/View" at bounding box center [616, 422] width 62 height 13
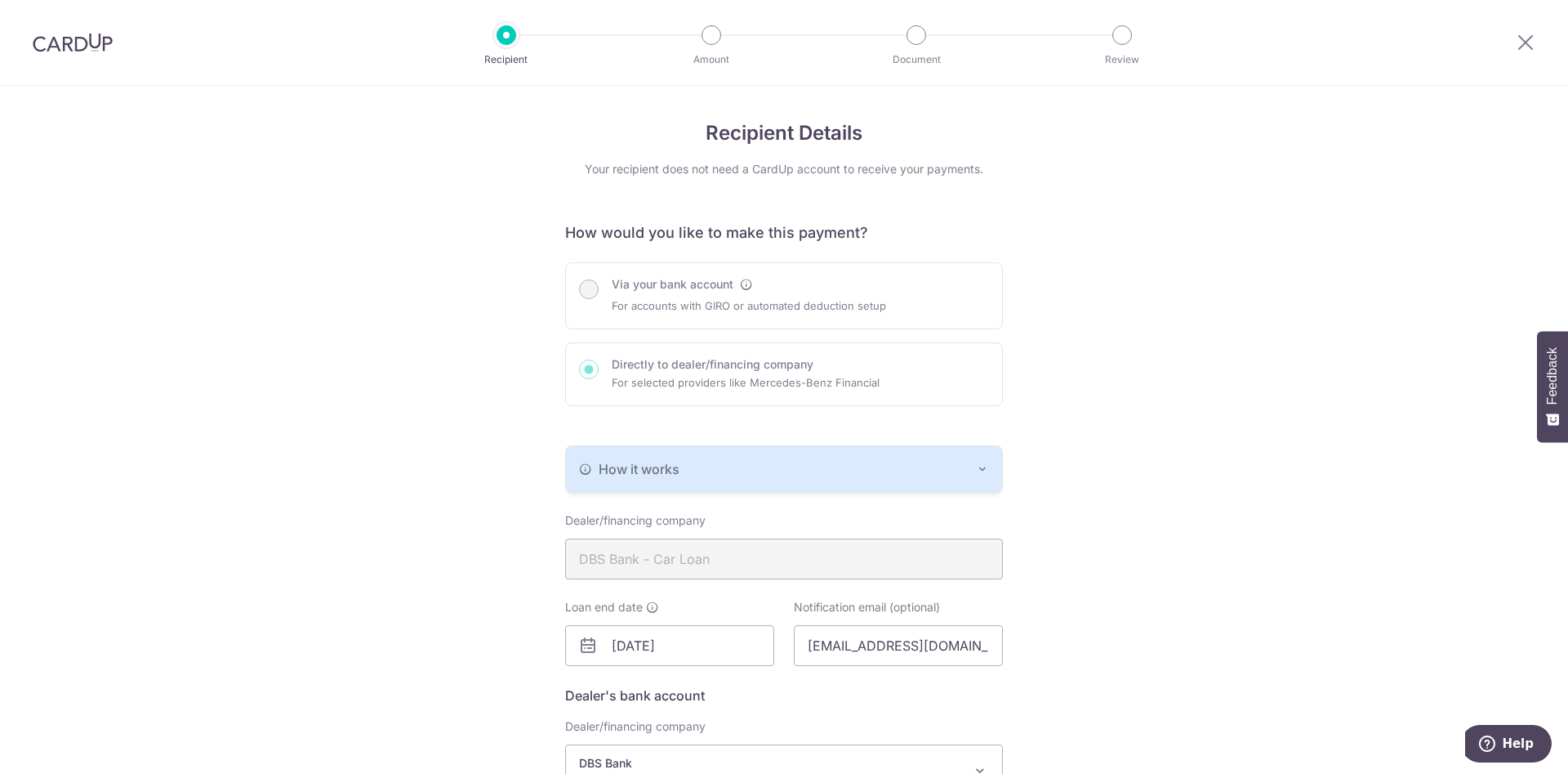
click at [597, 289] on div "Via your bank account For accounts with GIRO or automated deduction setup Direc…" at bounding box center [784, 333] width 438 height 144
click at [589, 290] on div "Via your bank account For accounts with GIRO or automated deduction setup Direc…" at bounding box center [784, 333] width 438 height 144
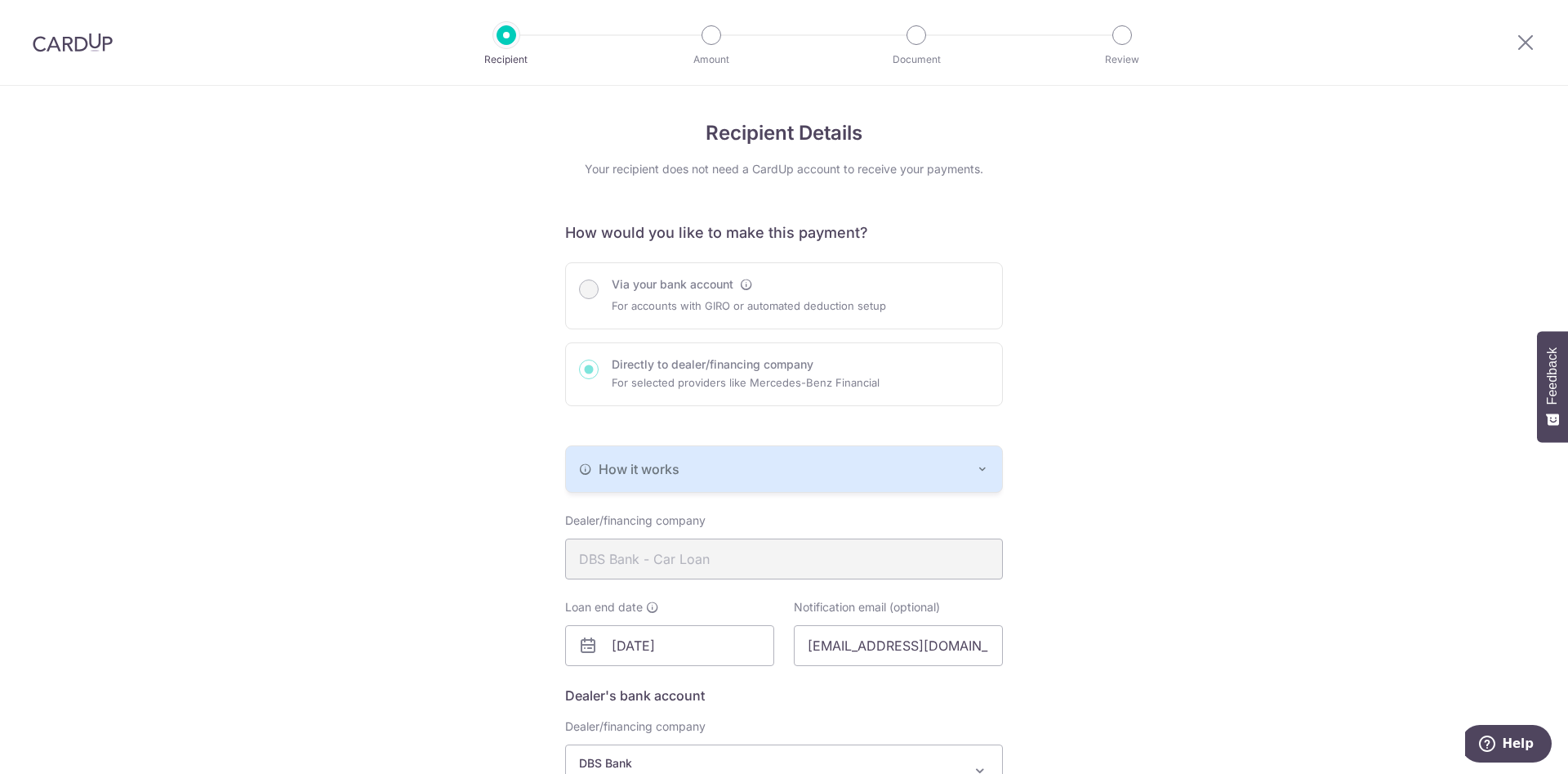
click at [589, 290] on div "Via your bank account For accounts with GIRO or automated deduction setup Direc…" at bounding box center [784, 333] width 438 height 144
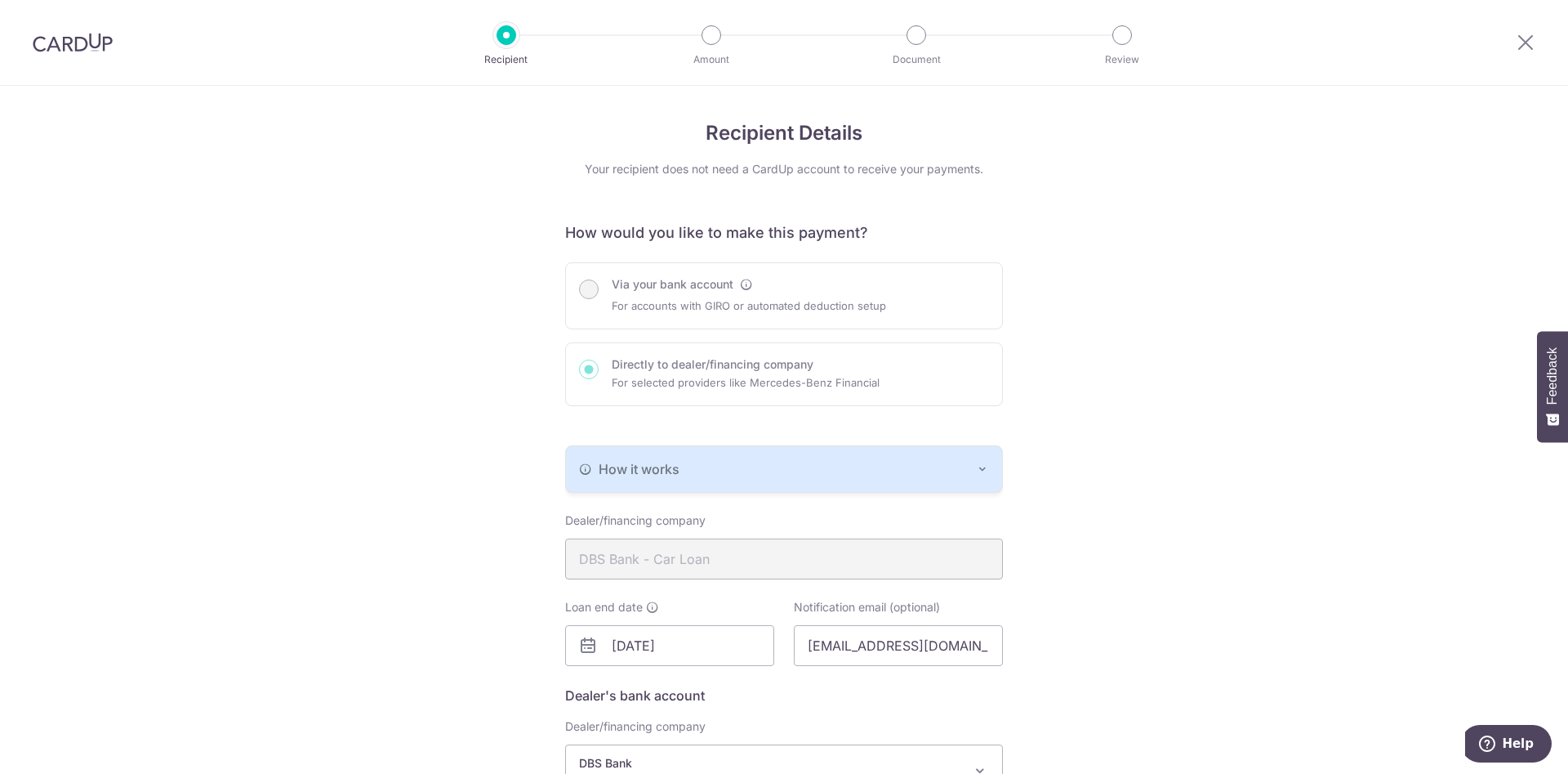
click at [589, 289] on div "Via your bank account For accounts with GIRO or automated deduction setup Direc…" at bounding box center [784, 333] width 438 height 144
click at [749, 288] on div "Via your bank account For accounts with GIRO or automated deduction setup Direc…" at bounding box center [784, 333] width 438 height 144
click at [746, 282] on div "Via your bank account For accounts with GIRO or automated deduction setup Direc…" at bounding box center [784, 333] width 438 height 144
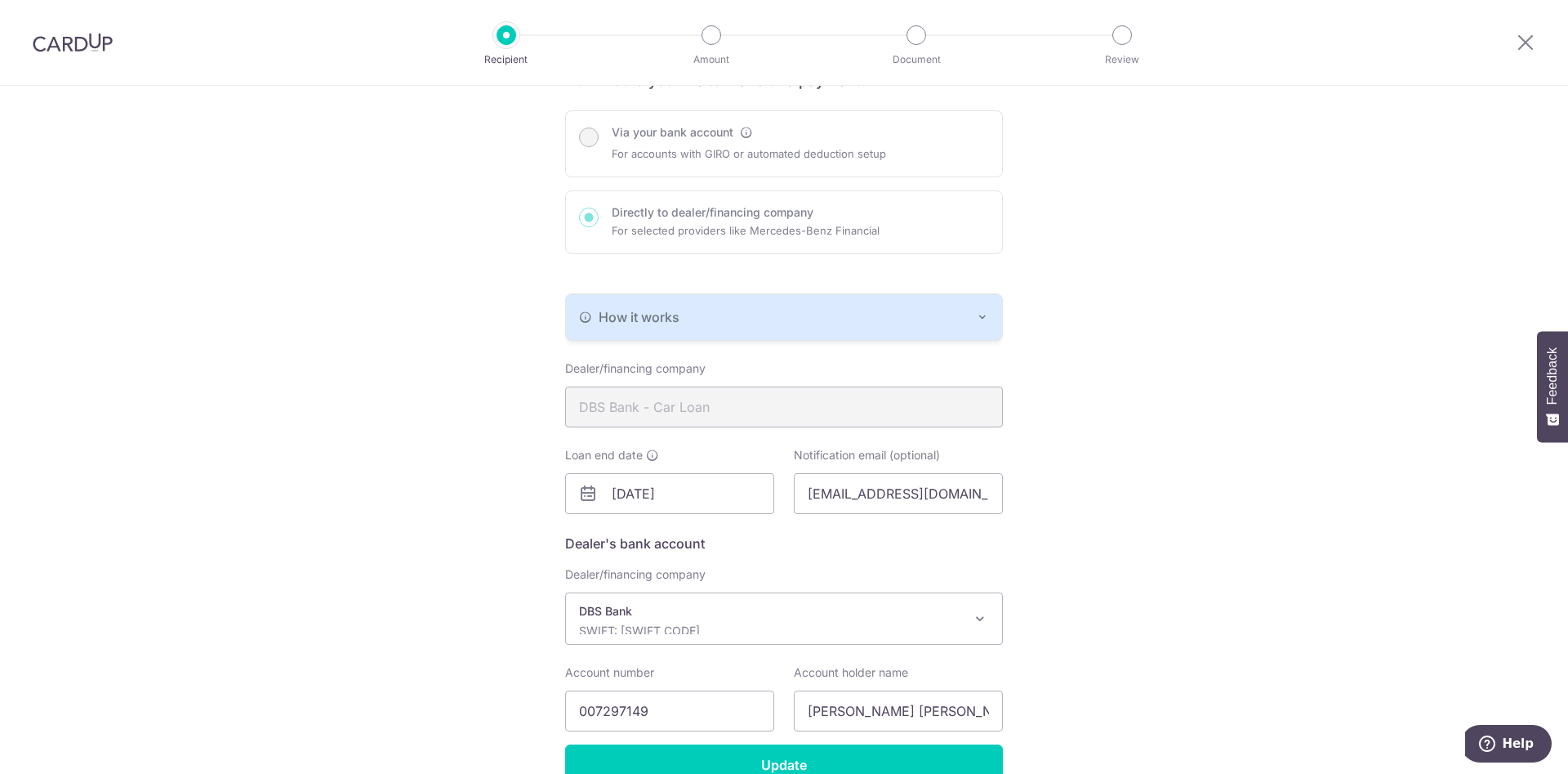
scroll to position [166, 0]
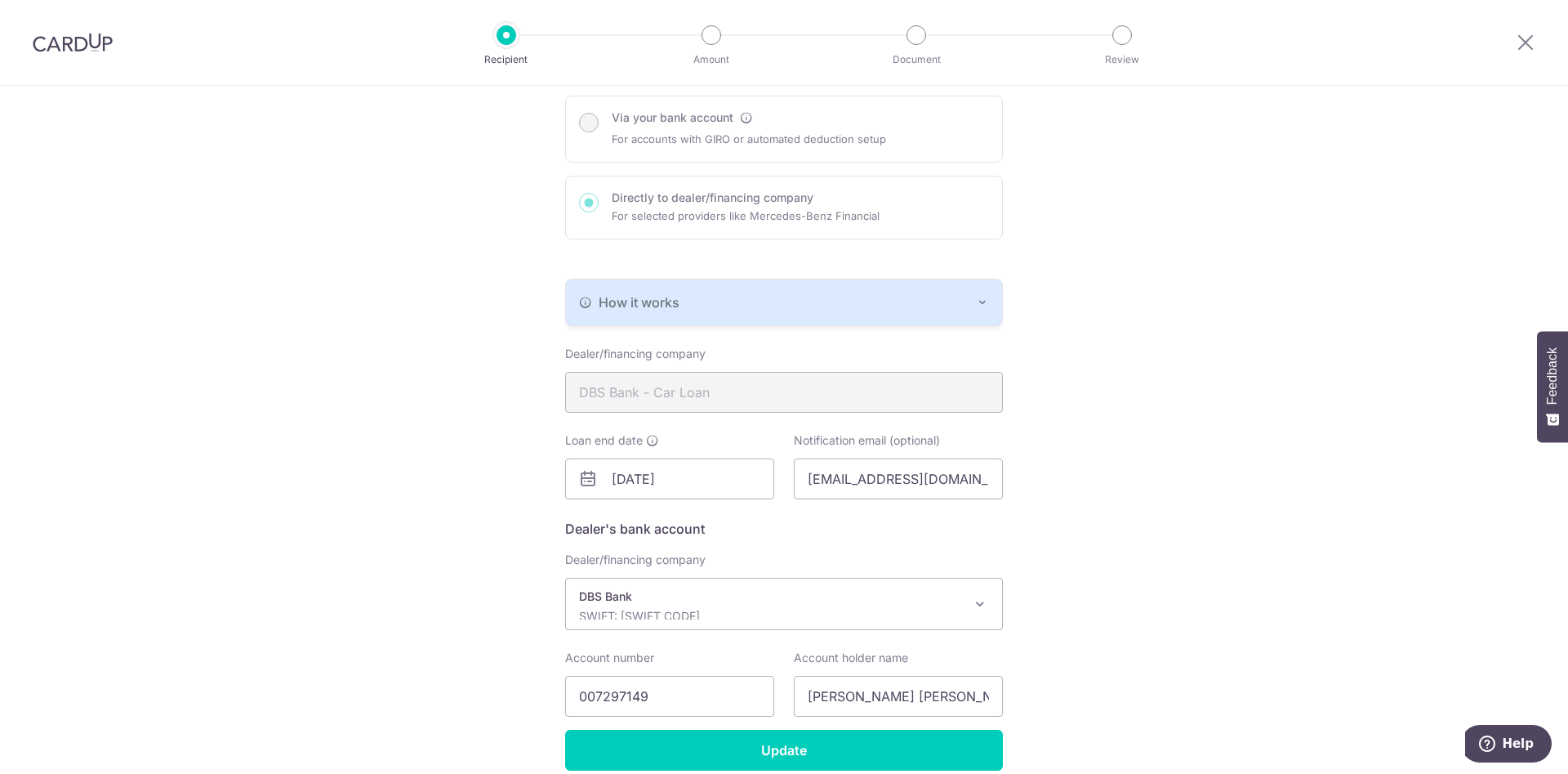
click at [808, 309] on div "How it works" at bounding box center [784, 302] width 410 height 20
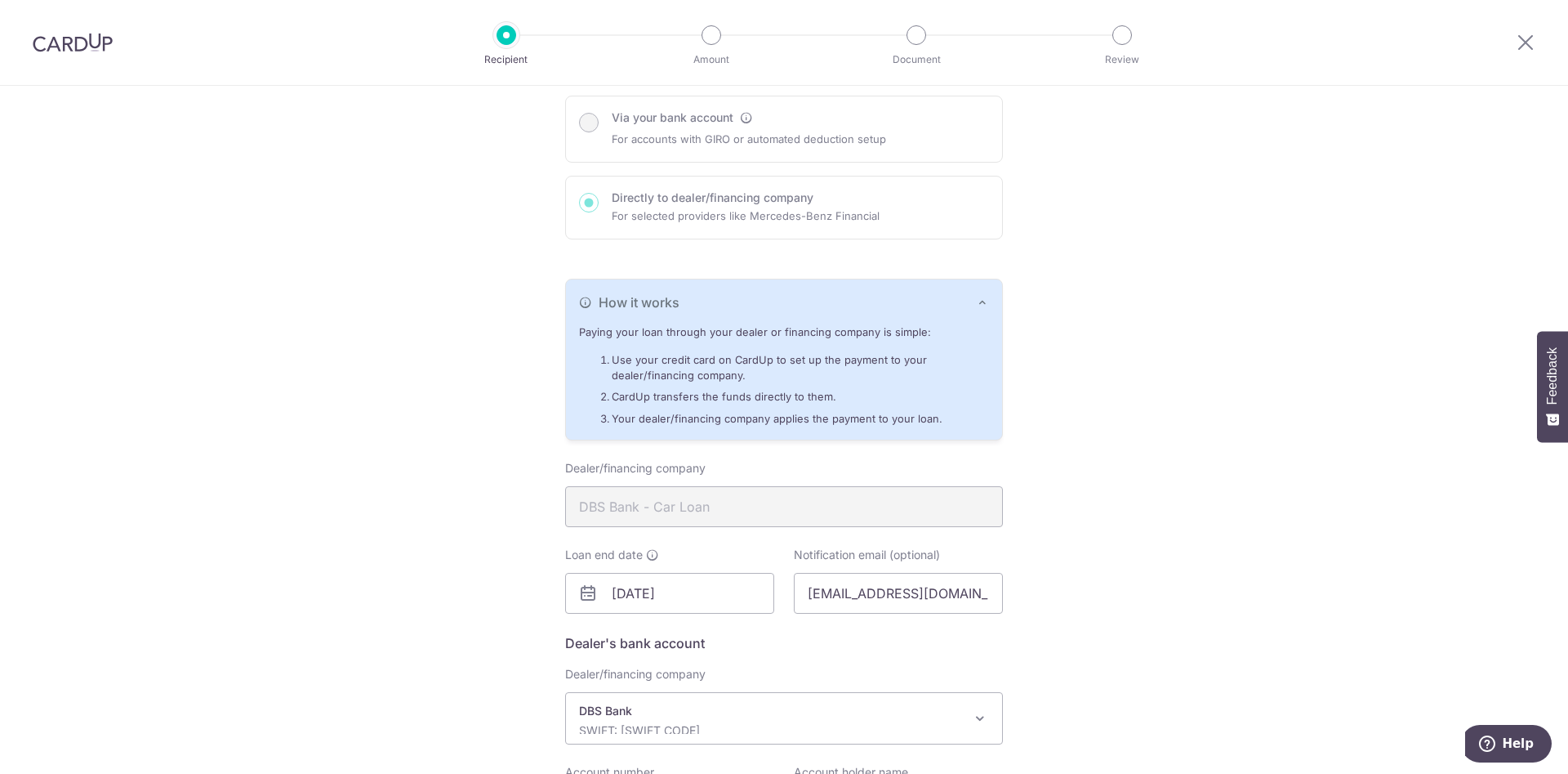
click at [808, 309] on div "How it works" at bounding box center [784, 302] width 410 height 20
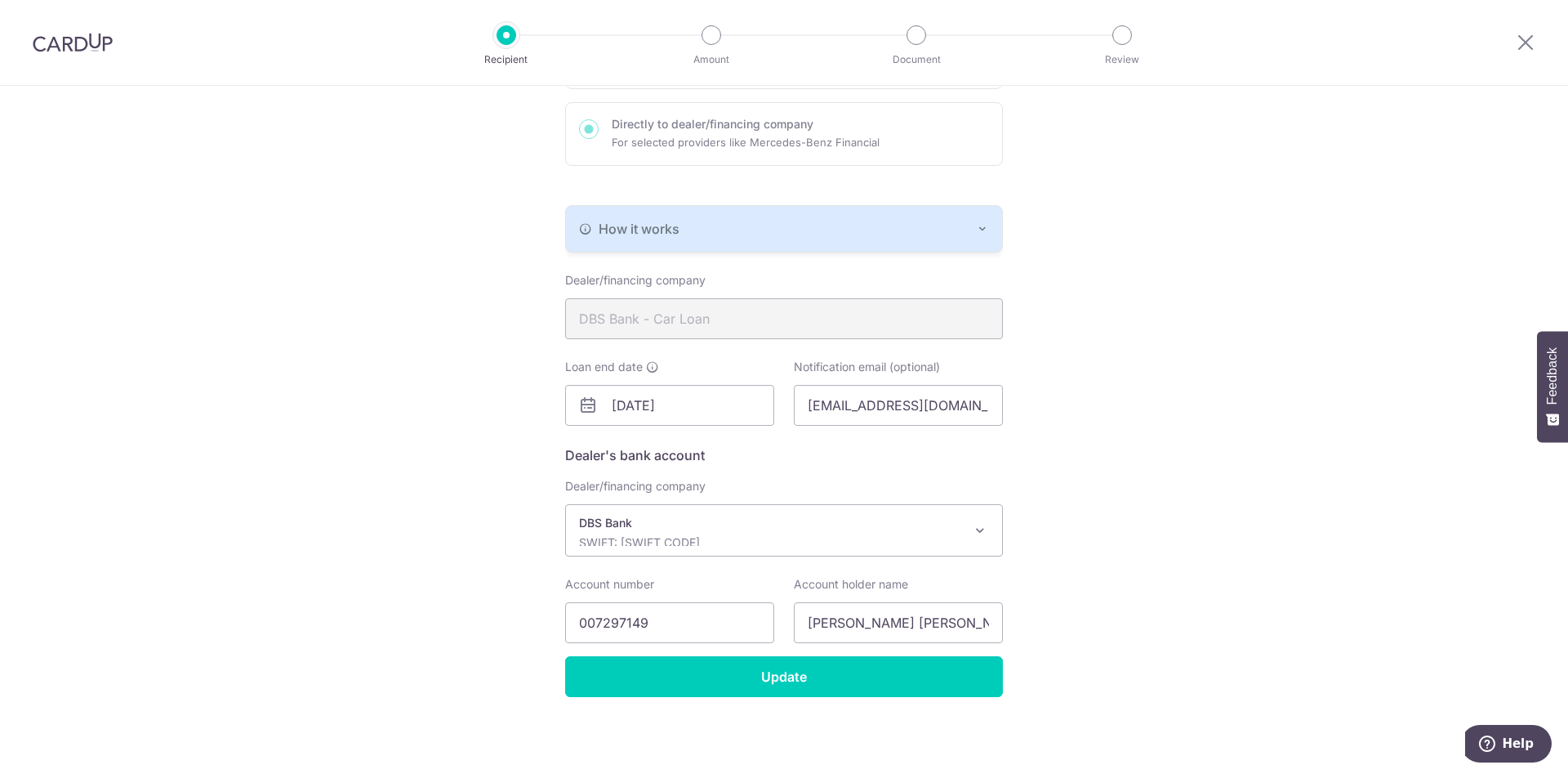
scroll to position [0, 0]
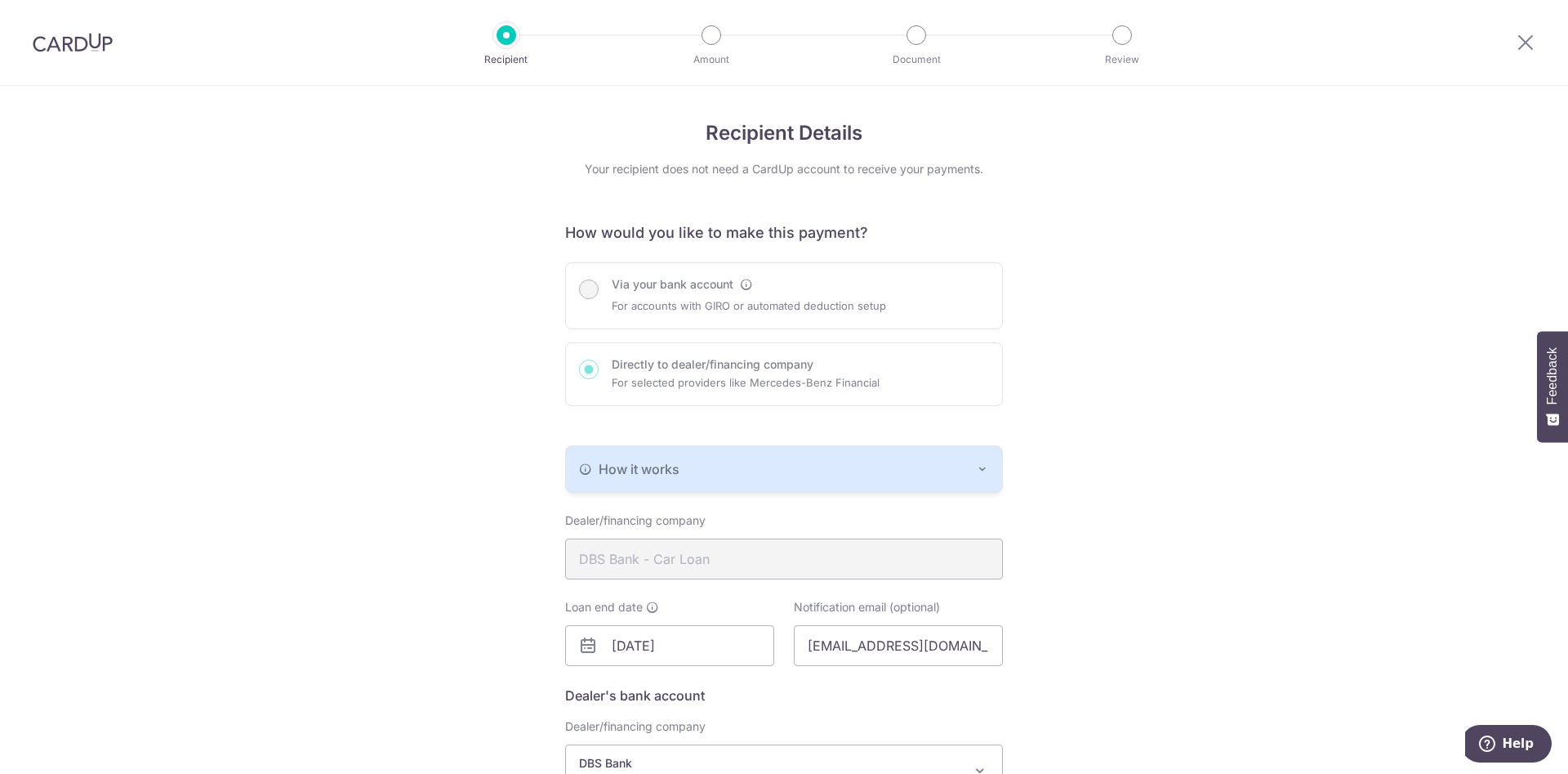
click at [93, 44] on img at bounding box center [73, 43] width 80 height 20
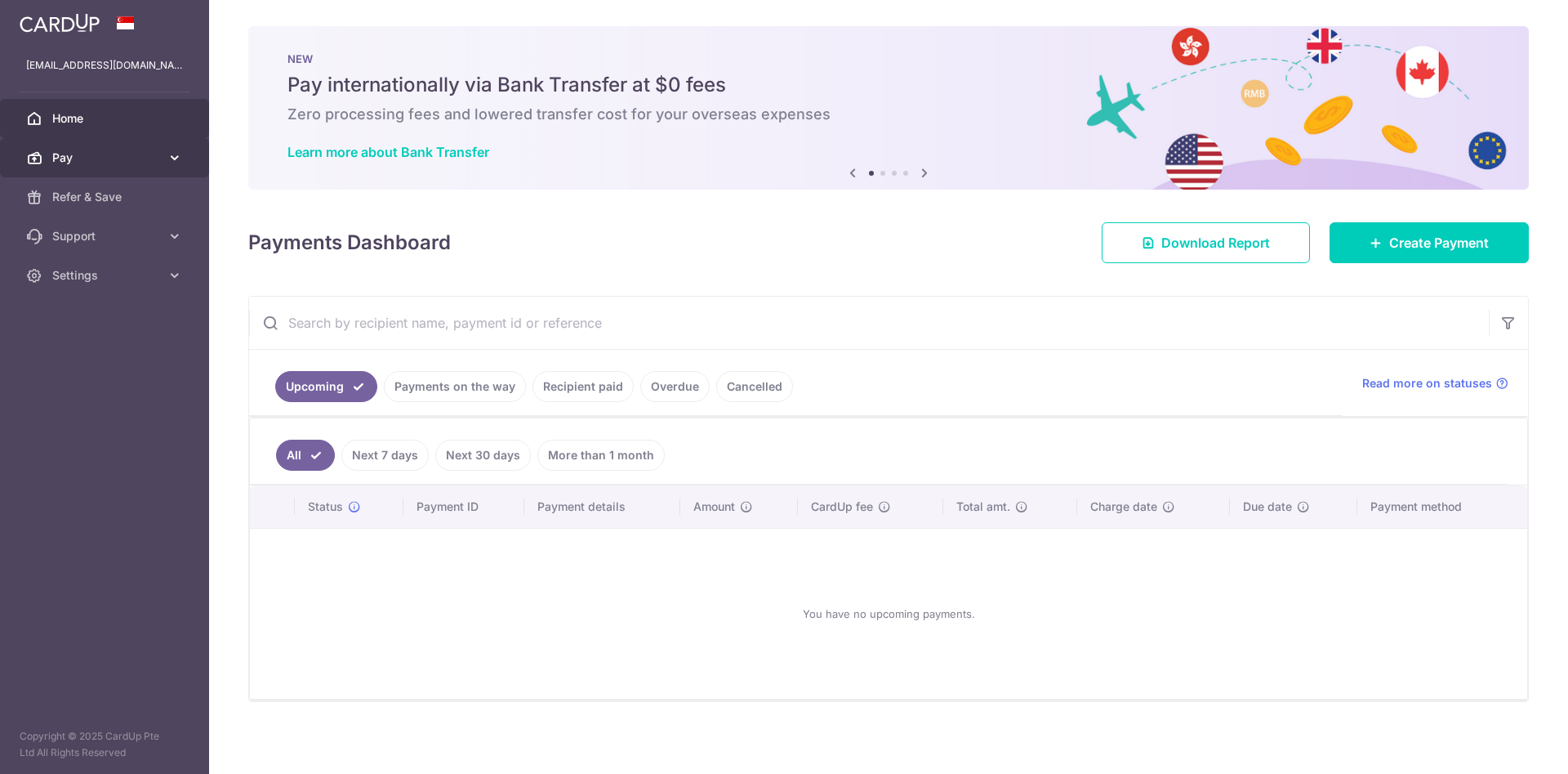
click at [164, 160] on link "Pay" at bounding box center [105, 157] width 209 height 39
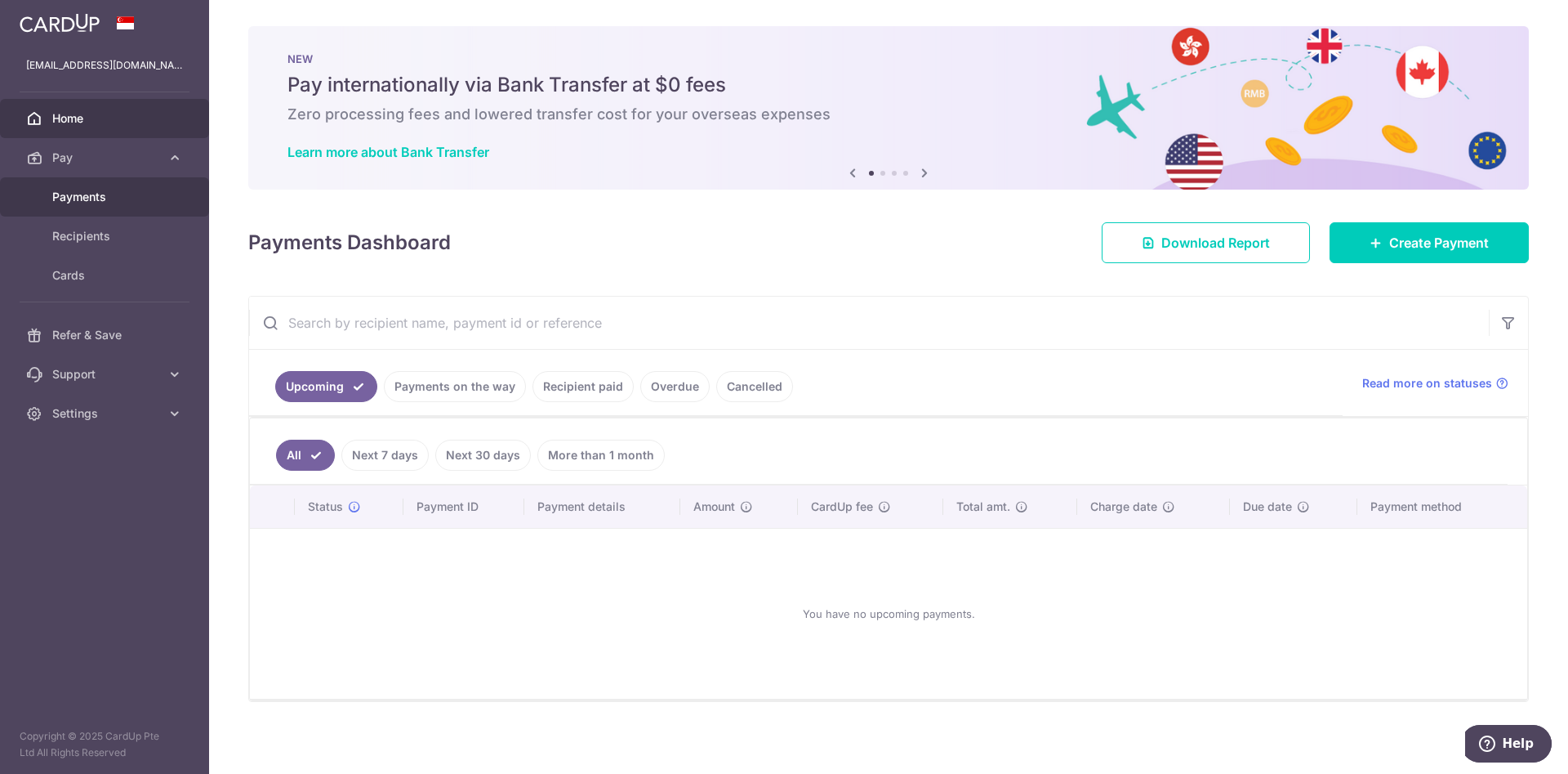
click at [143, 189] on span "Payments" at bounding box center [106, 197] width 108 height 16
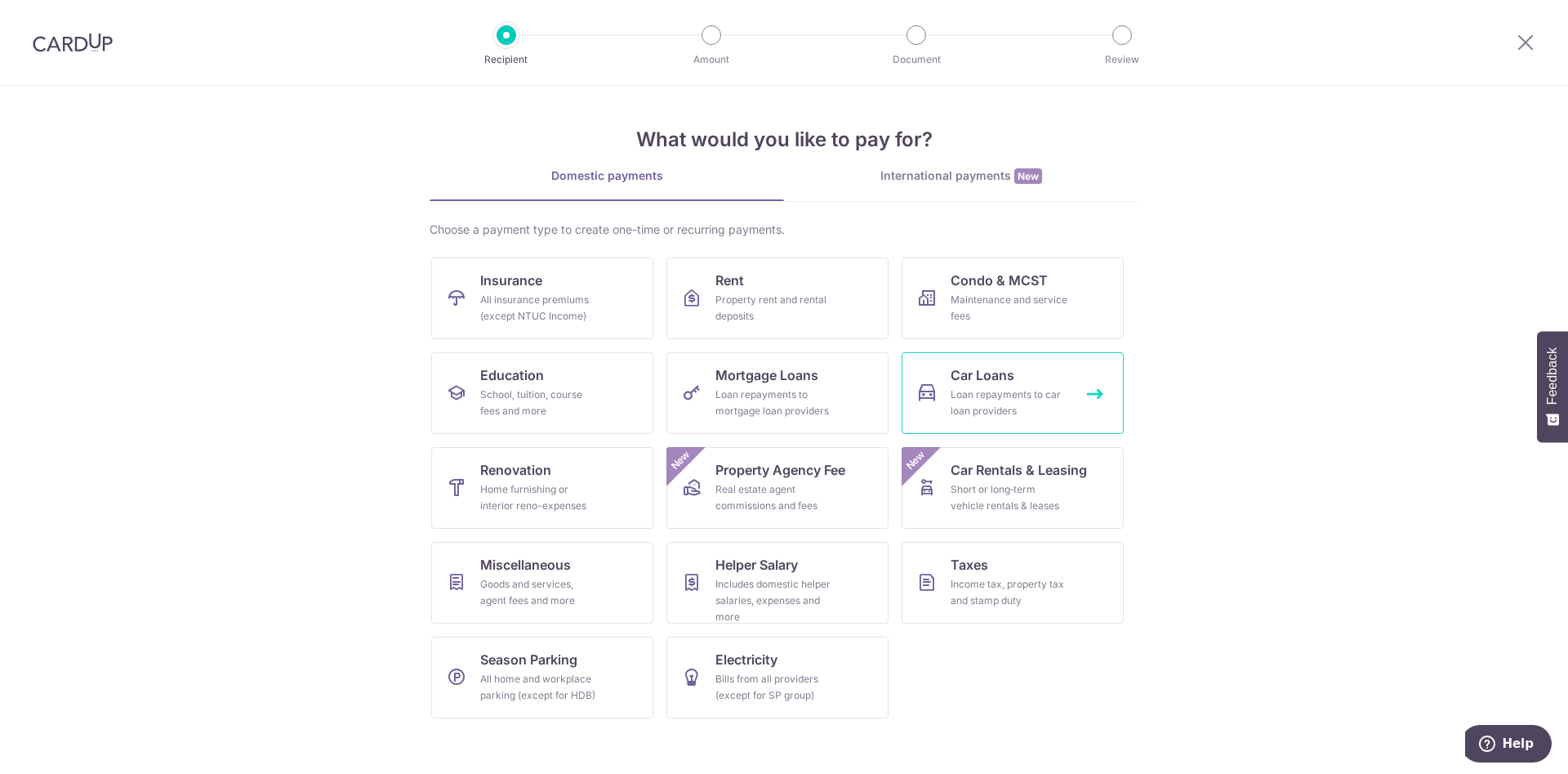
click at [959, 391] on div "Loan repayments to car loan providers" at bounding box center [1010, 402] width 118 height 33
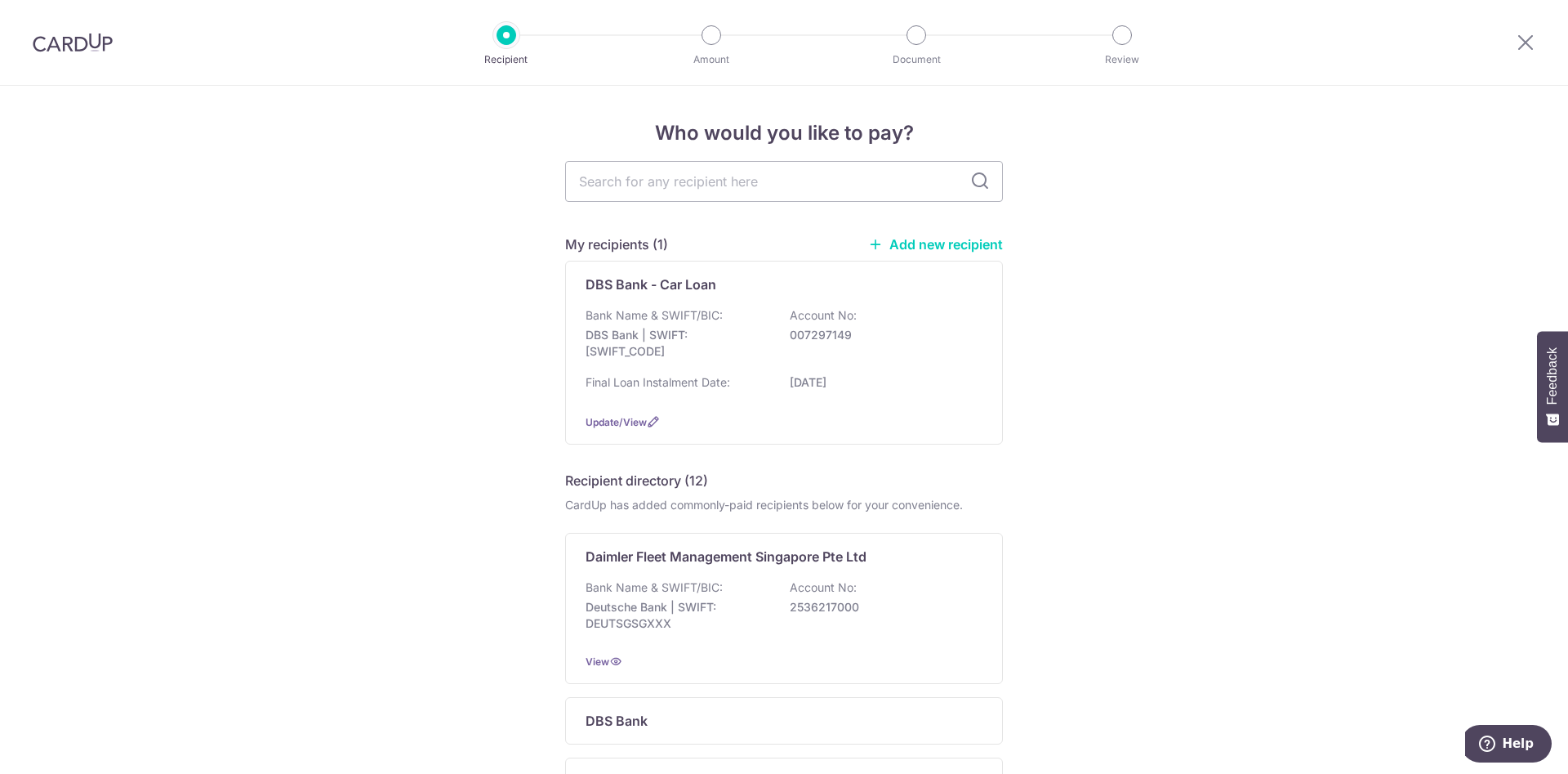
click at [960, 243] on link "Add new recipient" at bounding box center [935, 244] width 135 height 16
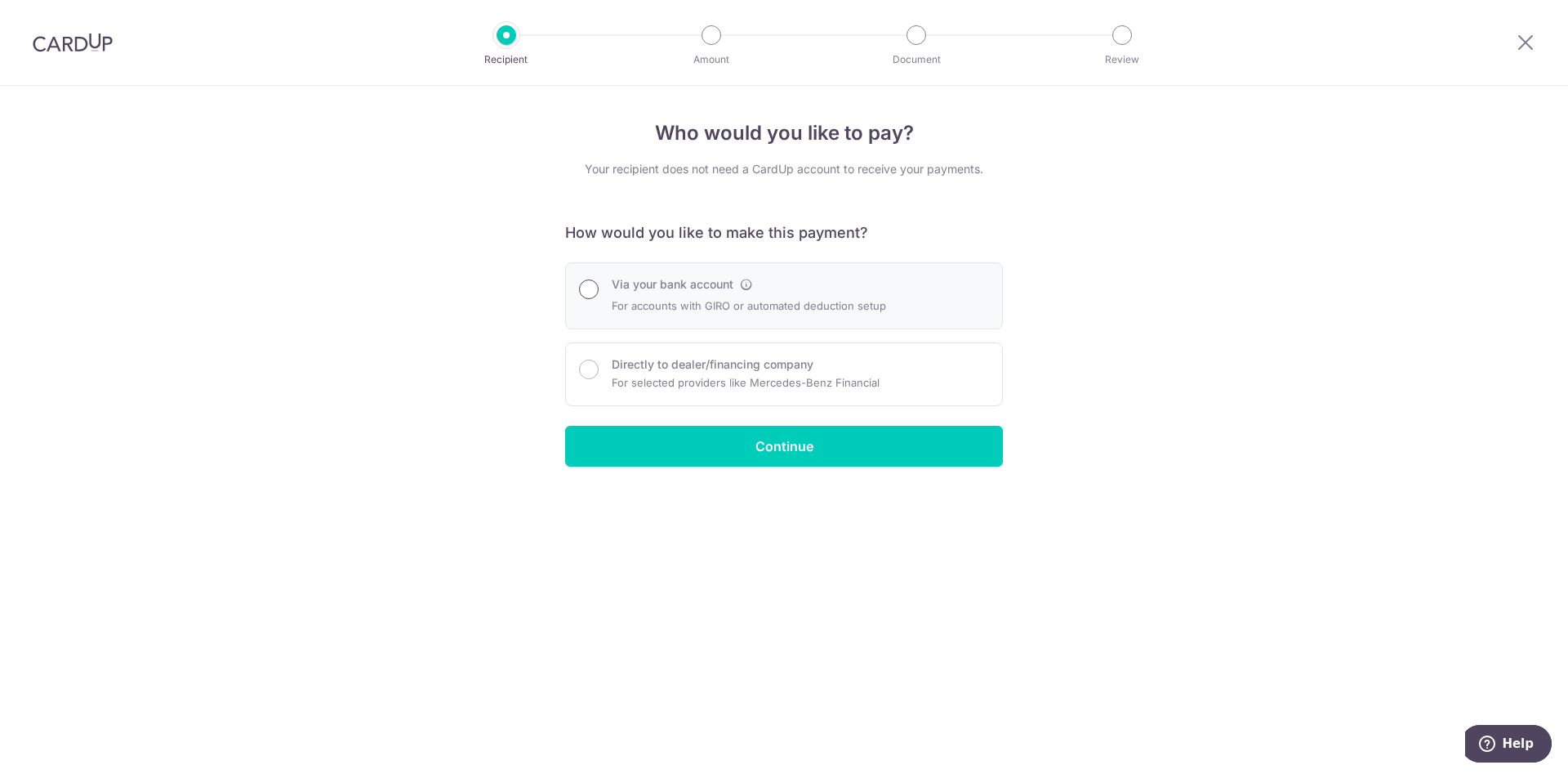
click at [583, 290] on input "Via your bank account" at bounding box center [589, 290] width 20 height 20
radio input "true"
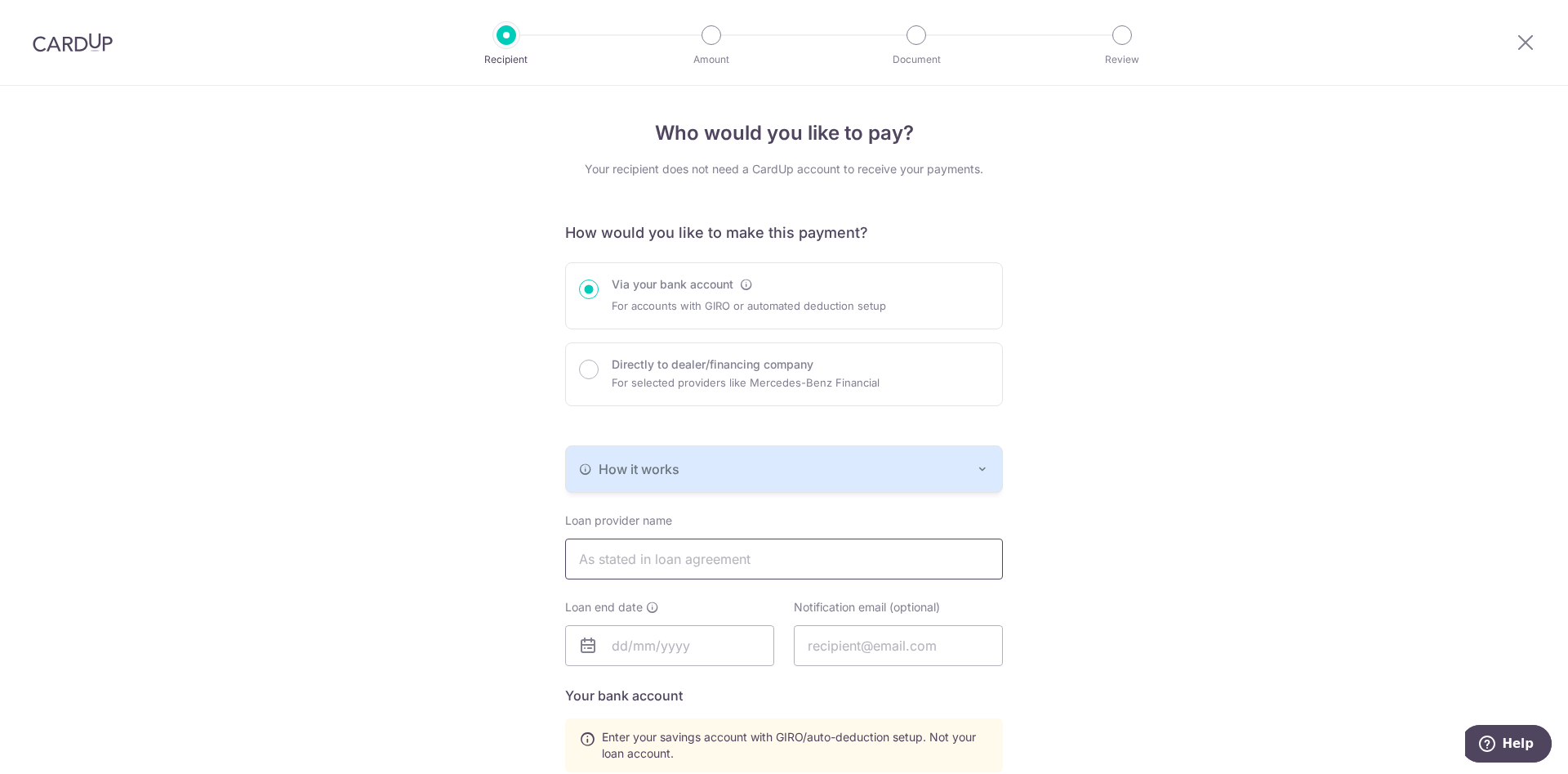
click at [851, 559] on input "text" at bounding box center [784, 559] width 438 height 41
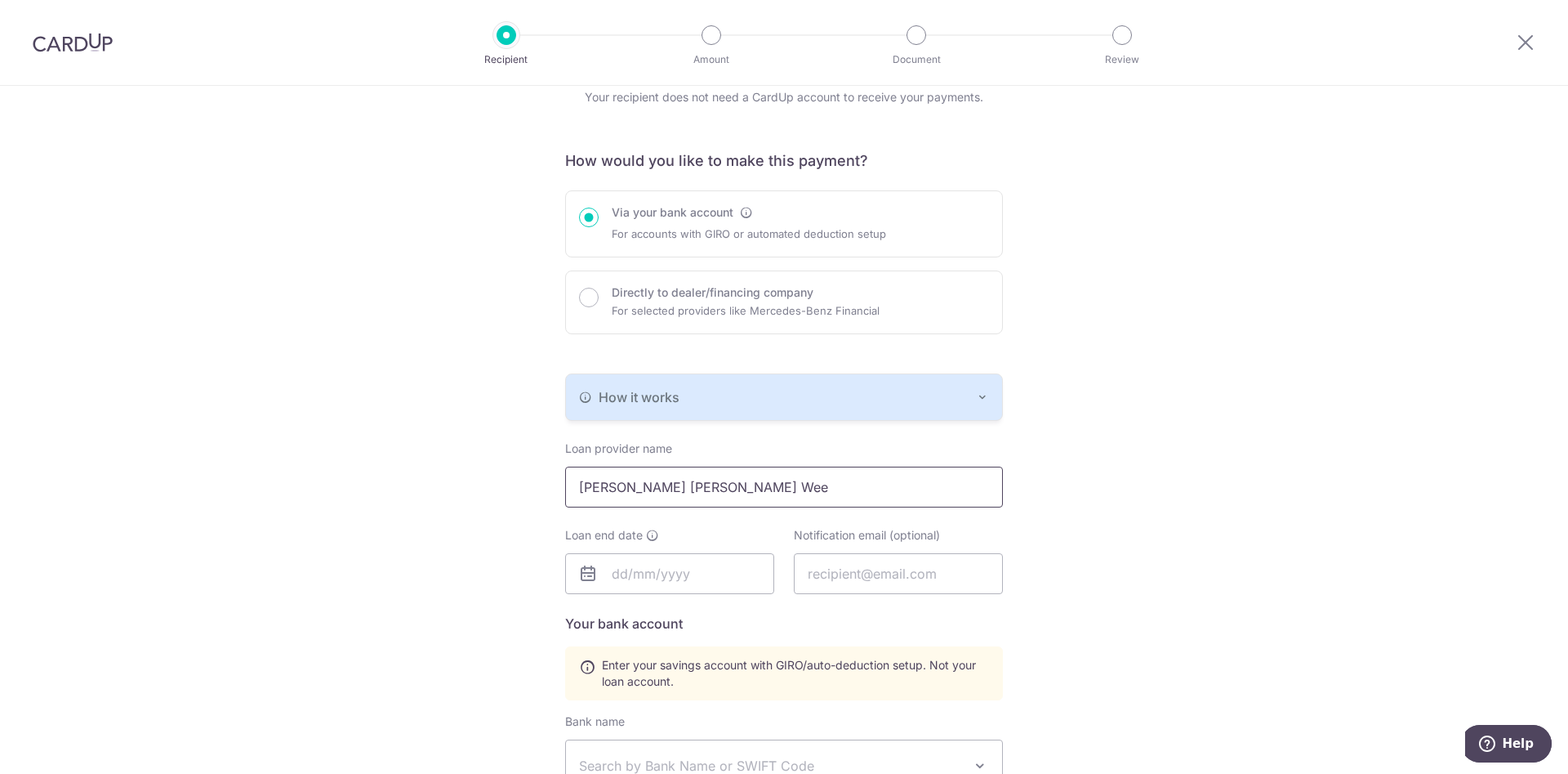
scroll to position [166, 0]
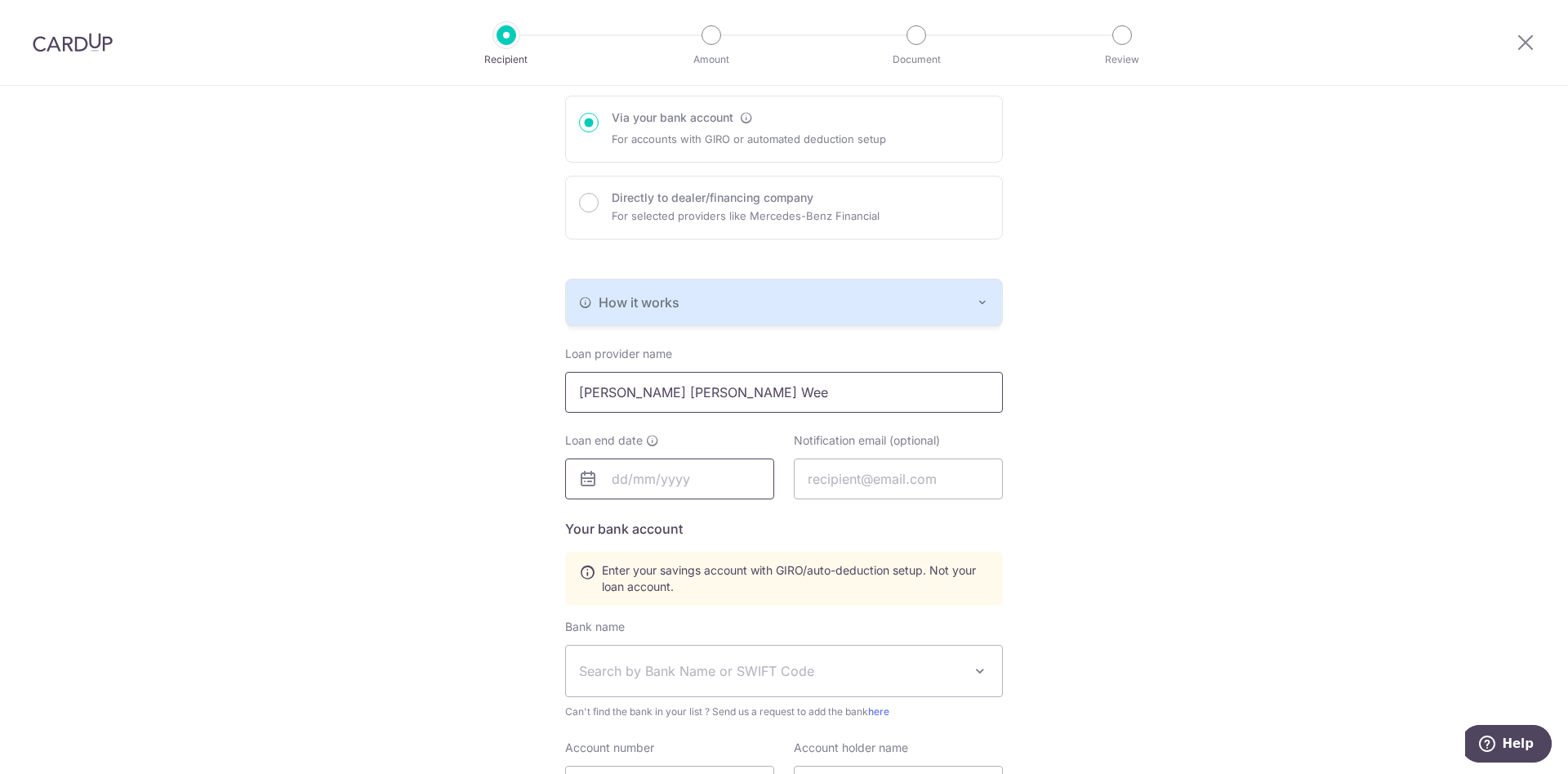
type input "[PERSON_NAME] [PERSON_NAME] Wee"
click at [737, 480] on input "text" at bounding box center [670, 479] width 209 height 41
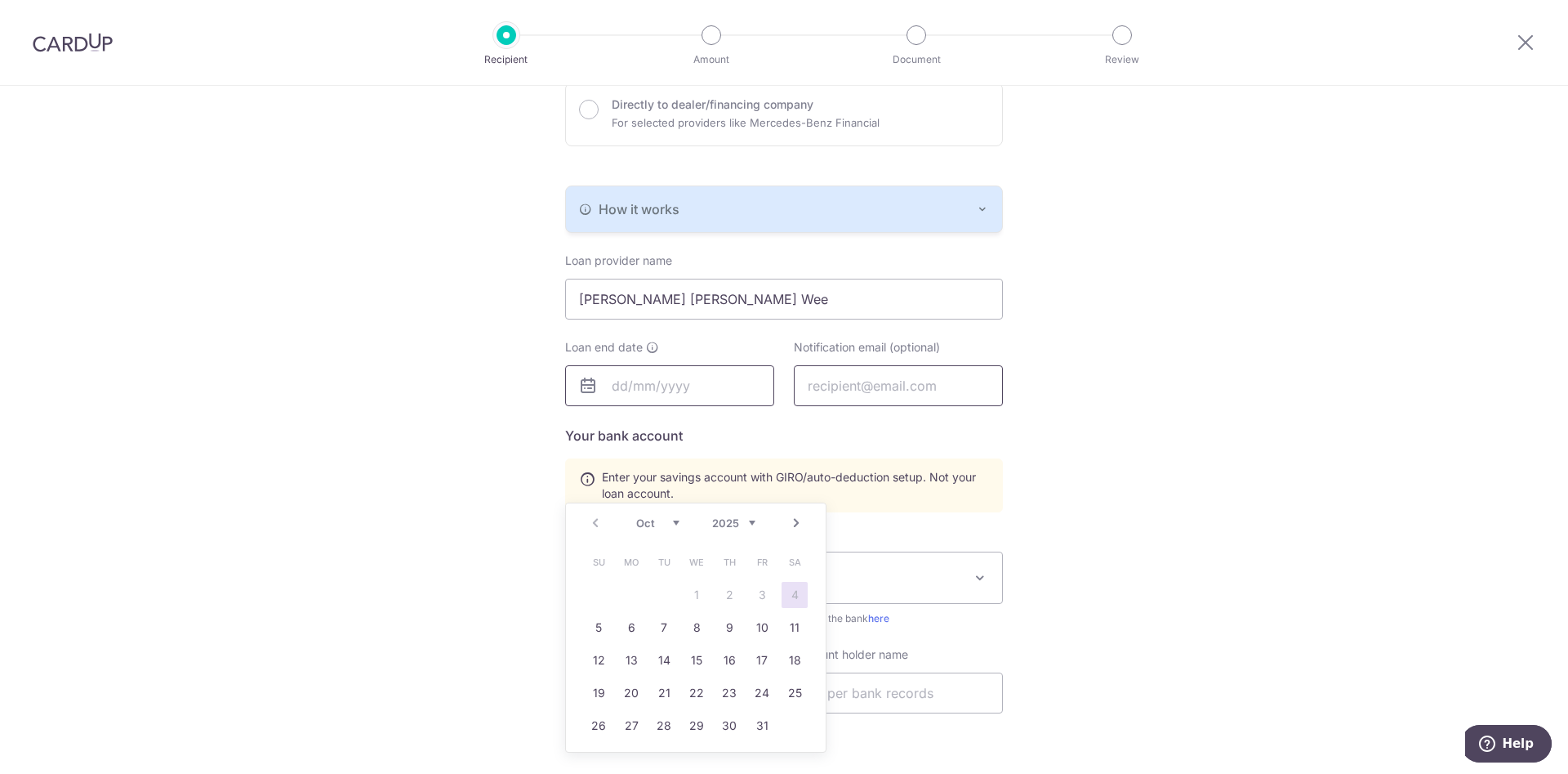
scroll to position [250, 0]
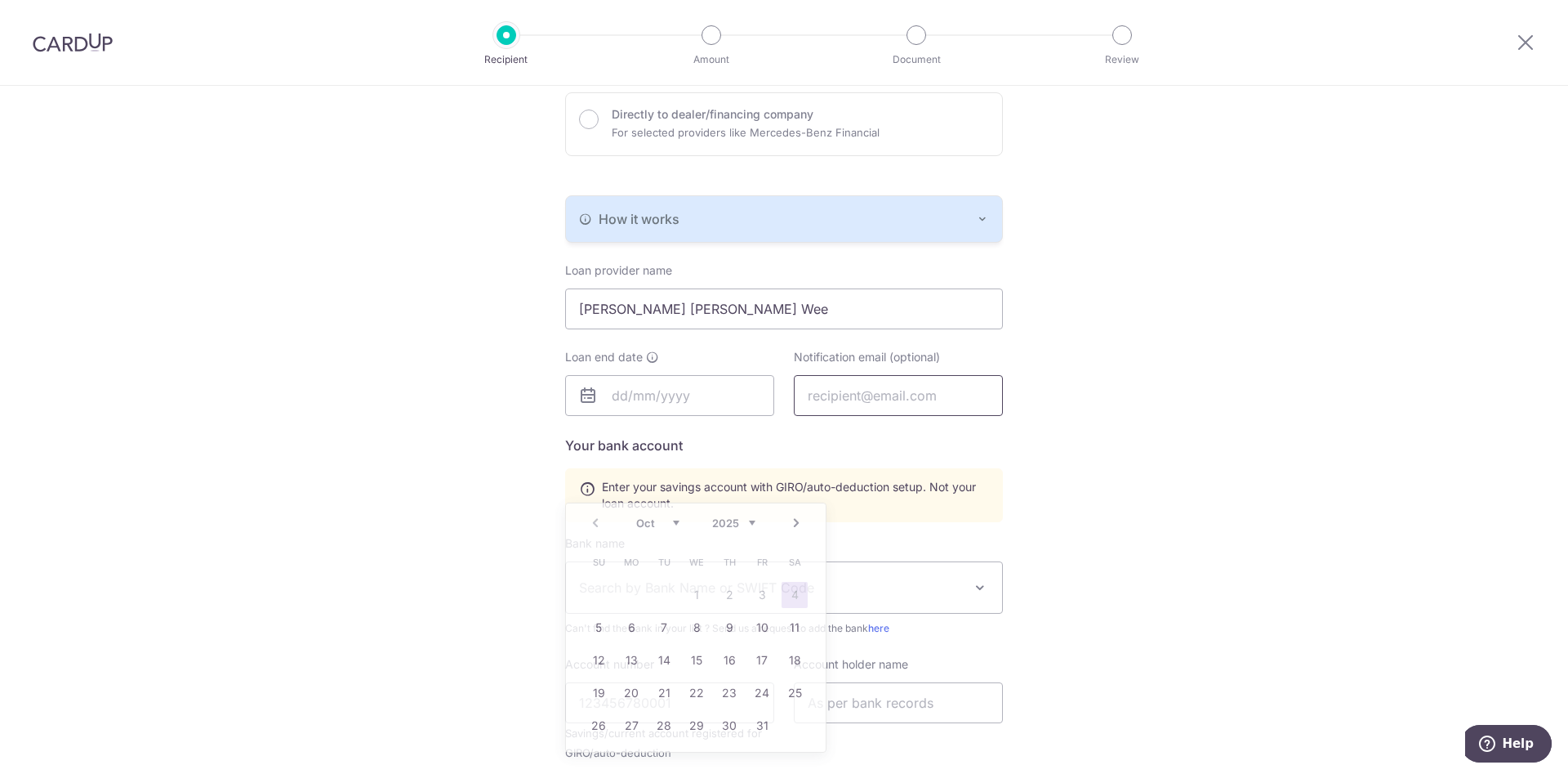
click at [849, 398] on input "text" at bounding box center [899, 396] width 209 height 41
click at [702, 401] on input "text" at bounding box center [670, 396] width 209 height 41
click at [757, 438] on div "Prev Next Oct Nov Dec 2025 2026 2027 2028 2029 2030 2031 2032 2033 2034 2035" at bounding box center [696, 440] width 260 height 39
click at [712, 433] on select "2025 2026 2027 2028 2029 2030 2031 2032 2033 2034 2035" at bounding box center [734, 440] width 43 height 13
click at [636, 433] on select "Jan Feb Mar Apr May Jun Jul Aug Sep Oct Nov Dec" at bounding box center [658, 440] width 43 height 13
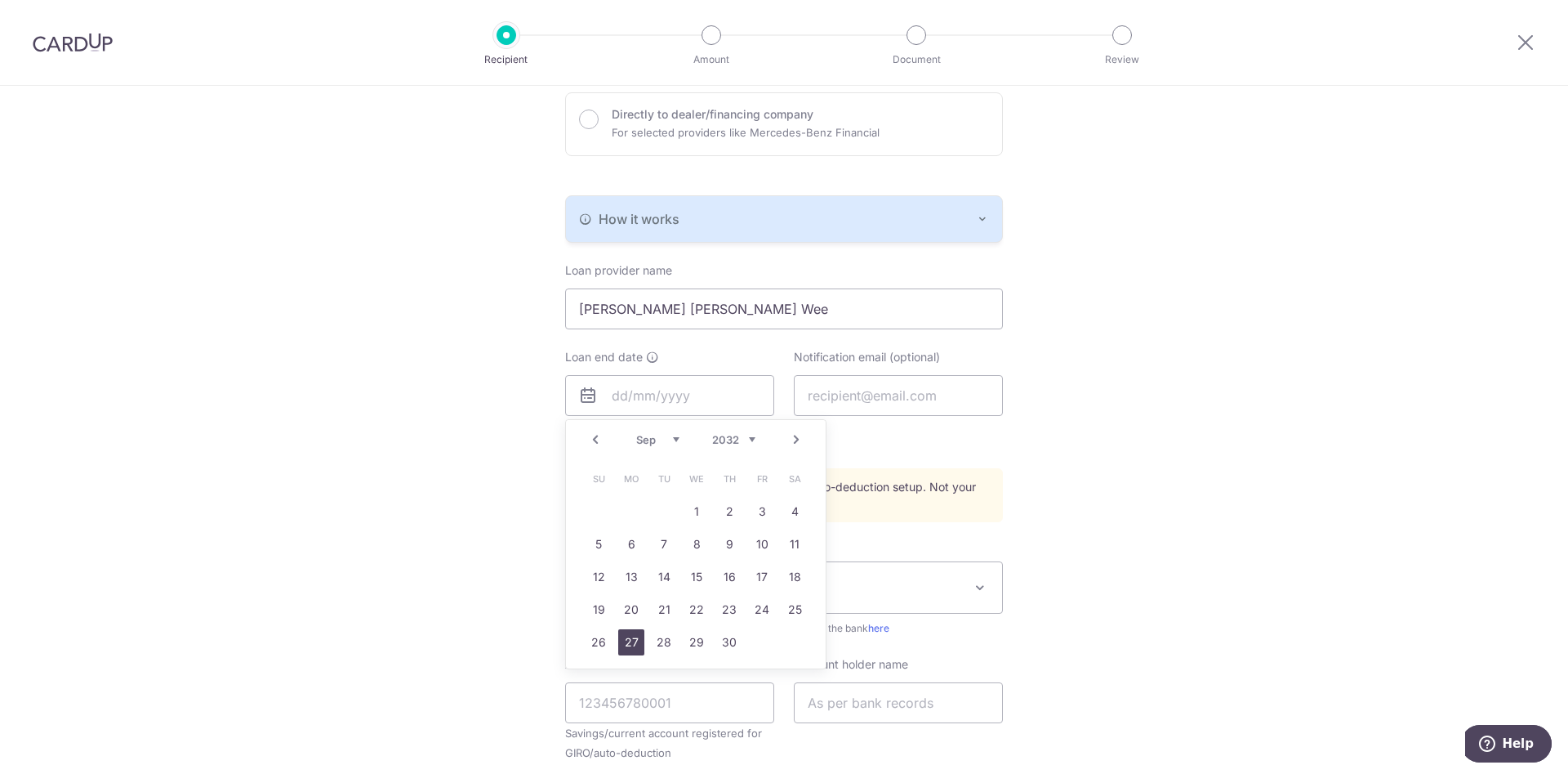
click at [635, 639] on link "27" at bounding box center [631, 642] width 26 height 26
type input "27/09/2032"
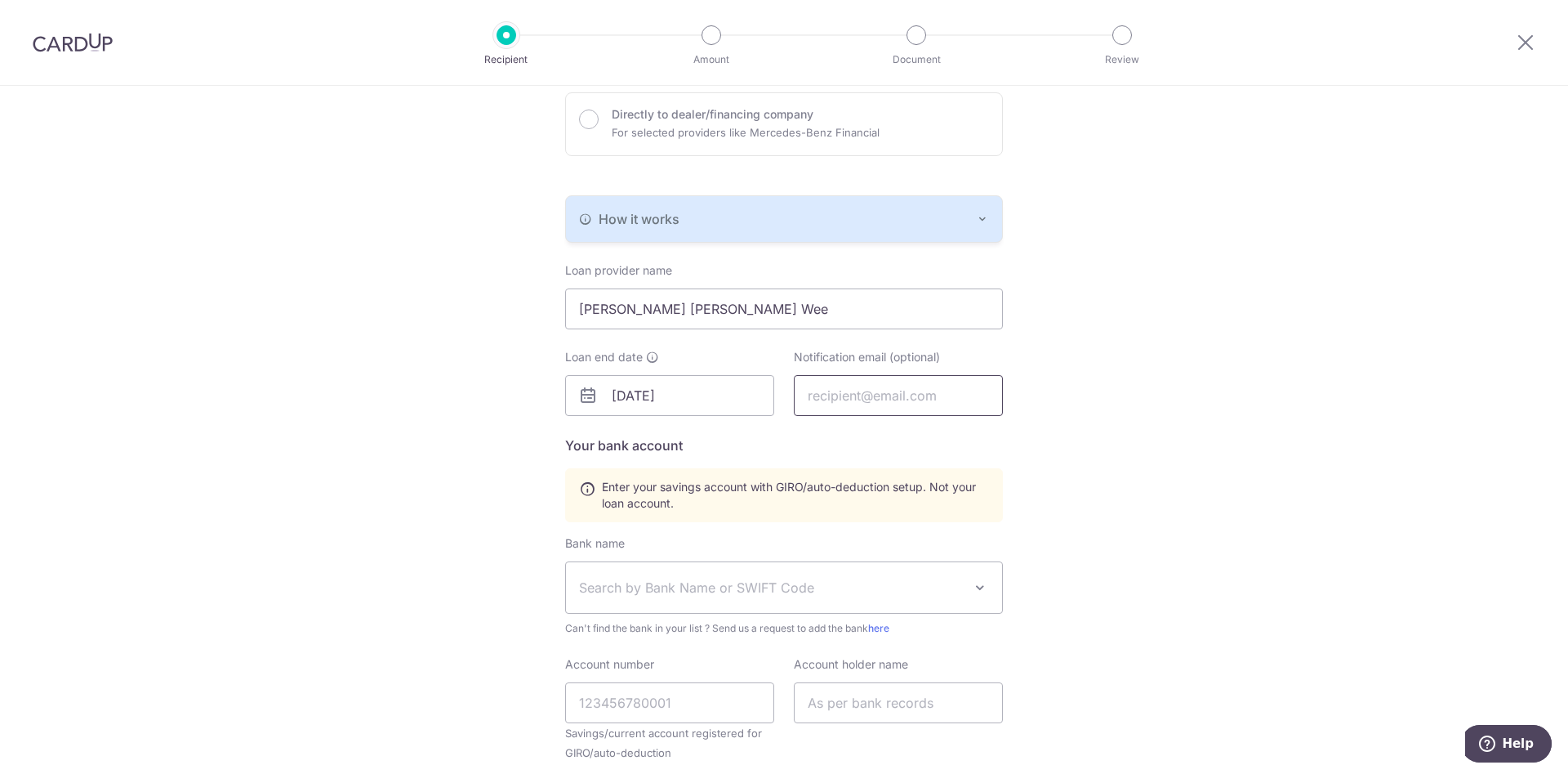
click at [892, 405] on input "text" at bounding box center [899, 396] width 209 height 41
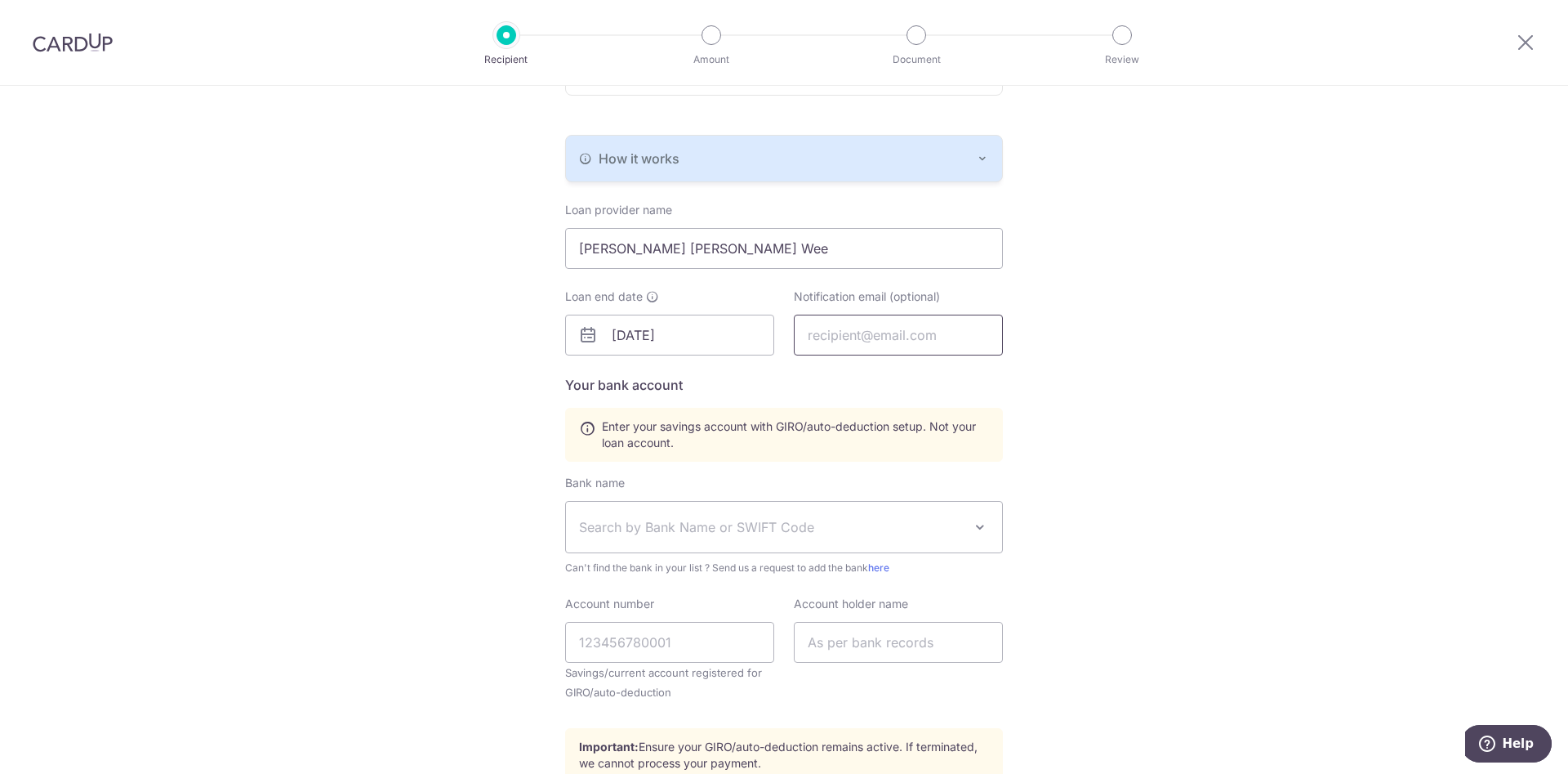
scroll to position [416, 0]
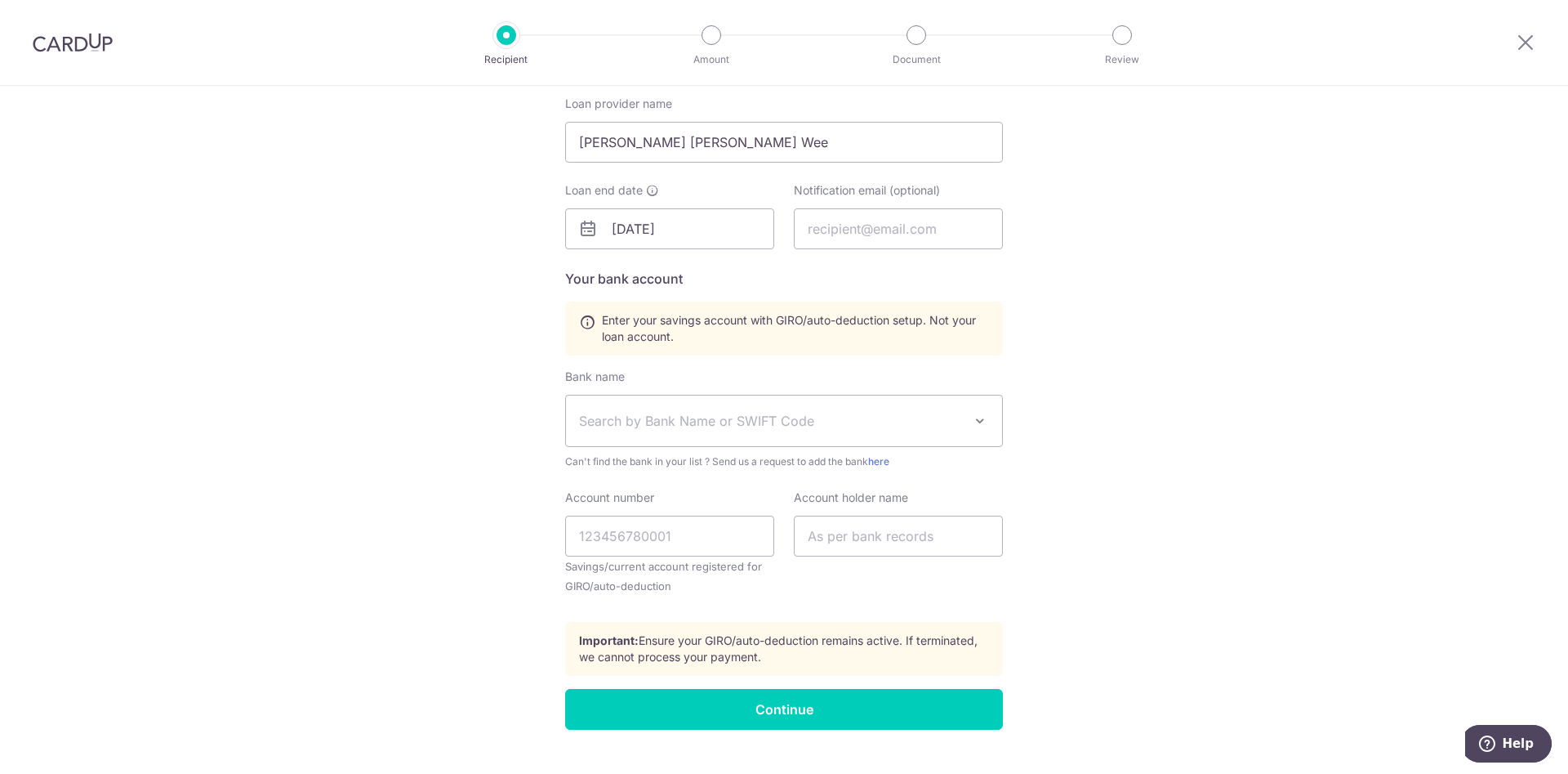
click at [985, 418] on span at bounding box center [980, 421] width 20 height 20
type input "dbs"
select select "6"
click at [727, 540] on input "Account number" at bounding box center [670, 536] width 209 height 41
type input "007297149"
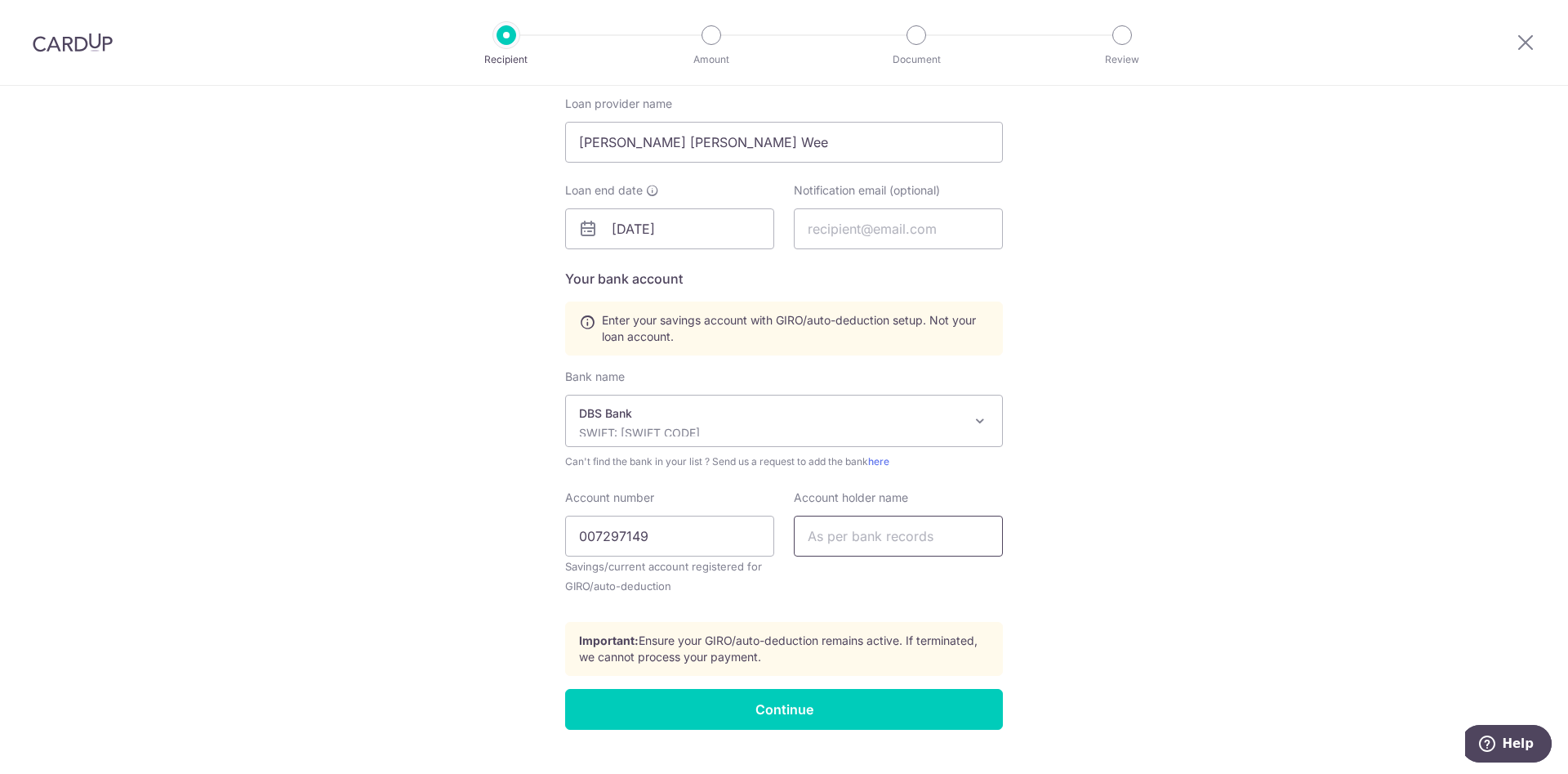
click at [963, 544] on input "text" at bounding box center [899, 536] width 209 height 41
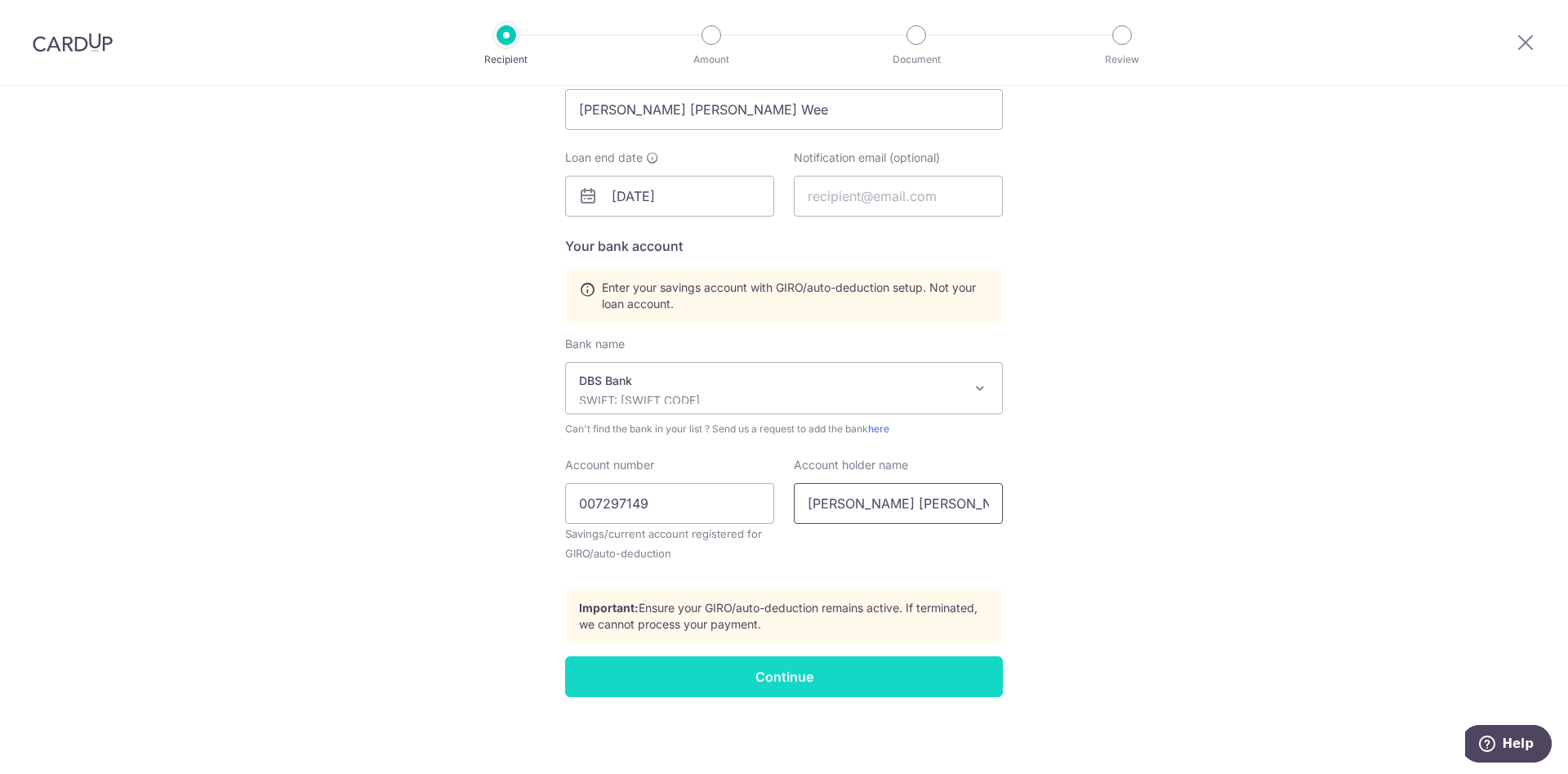
type input "Henry Lim Heng Wee"
click at [825, 680] on input "Continue" at bounding box center [784, 677] width 438 height 41
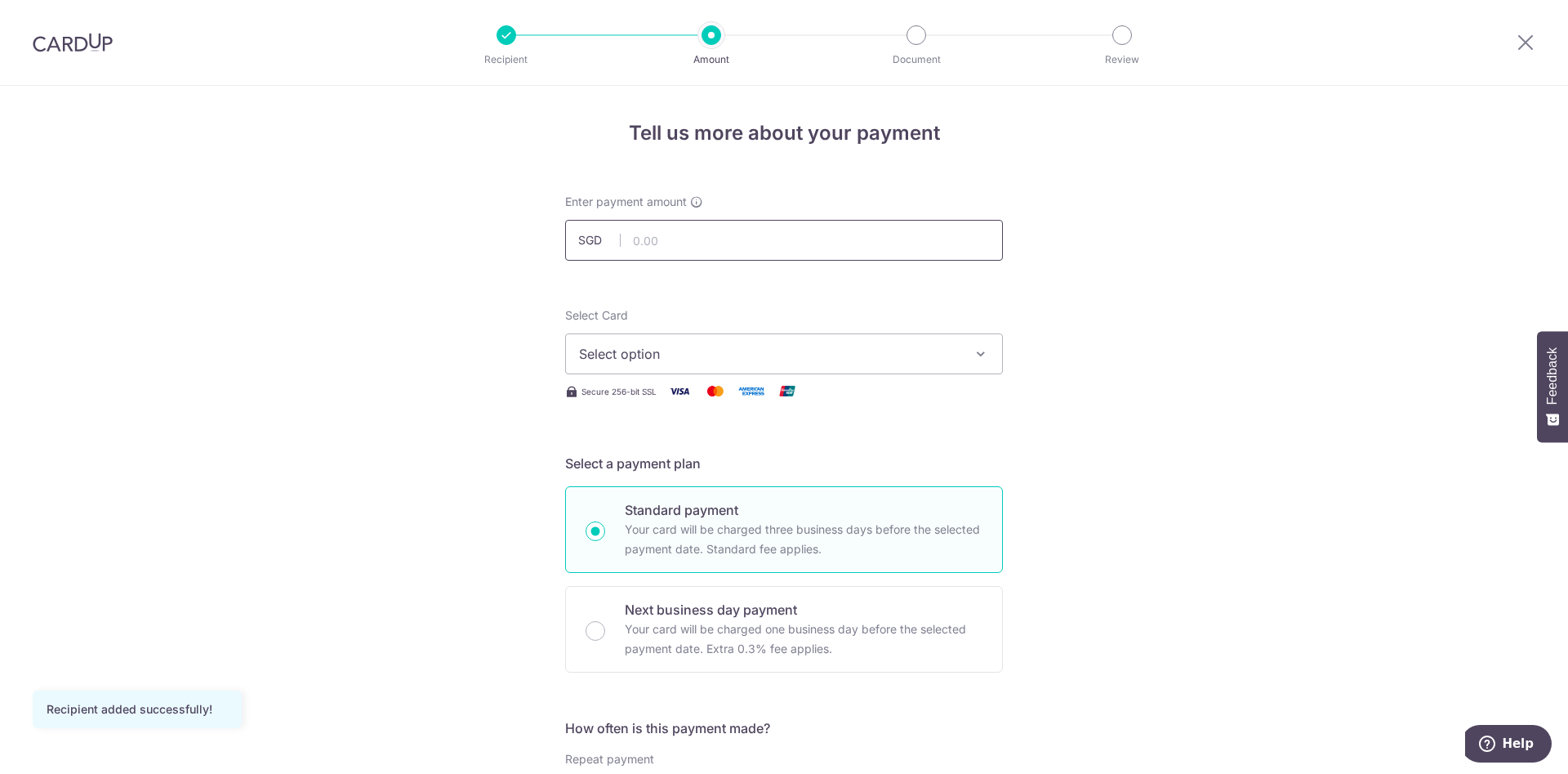
click at [736, 244] on input "text" at bounding box center [784, 240] width 438 height 41
type input "1,034.00"
click at [981, 352] on icon "button" at bounding box center [981, 354] width 16 height 16
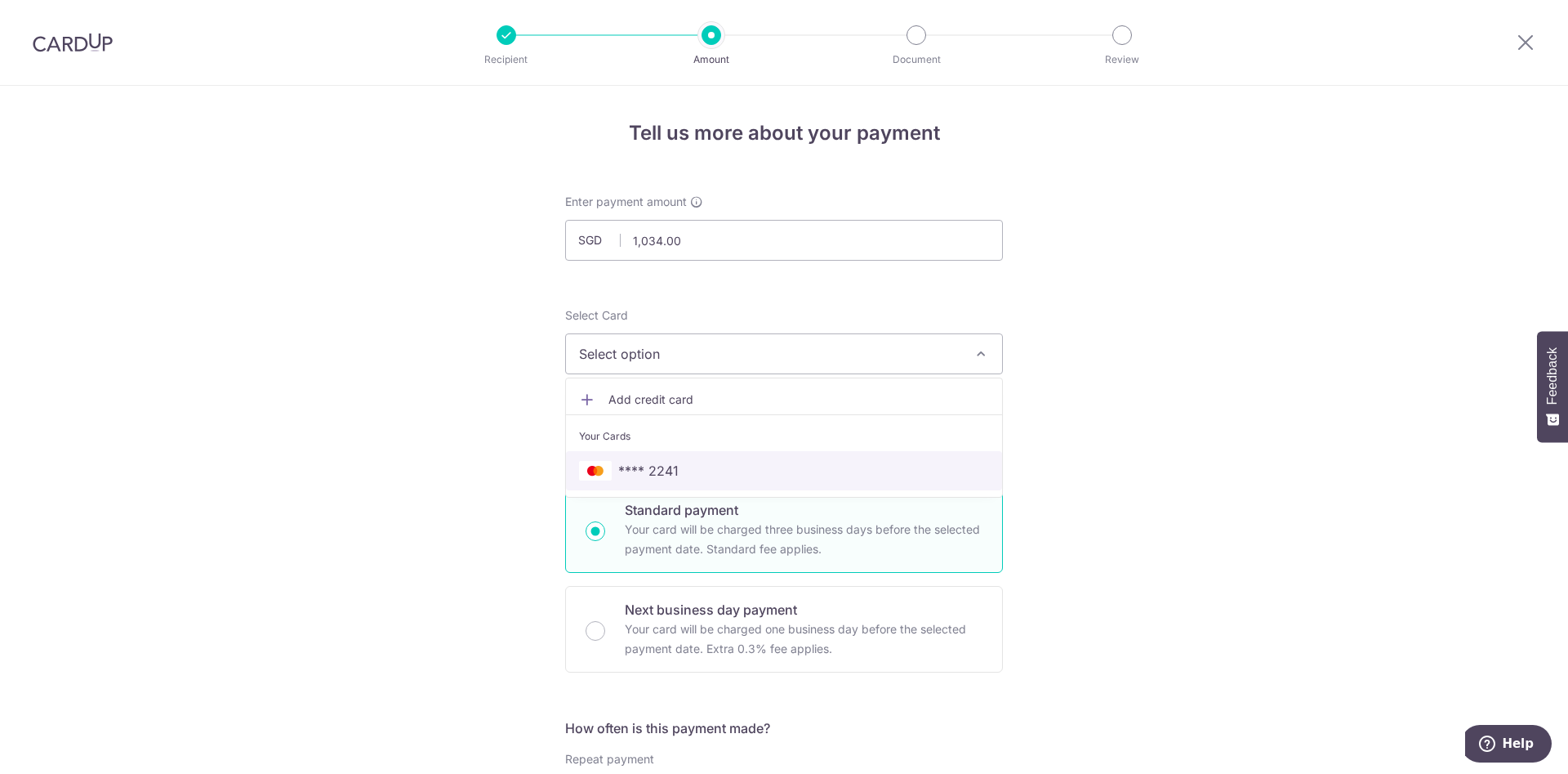
click at [813, 474] on span "**** 2241" at bounding box center [784, 471] width 410 height 20
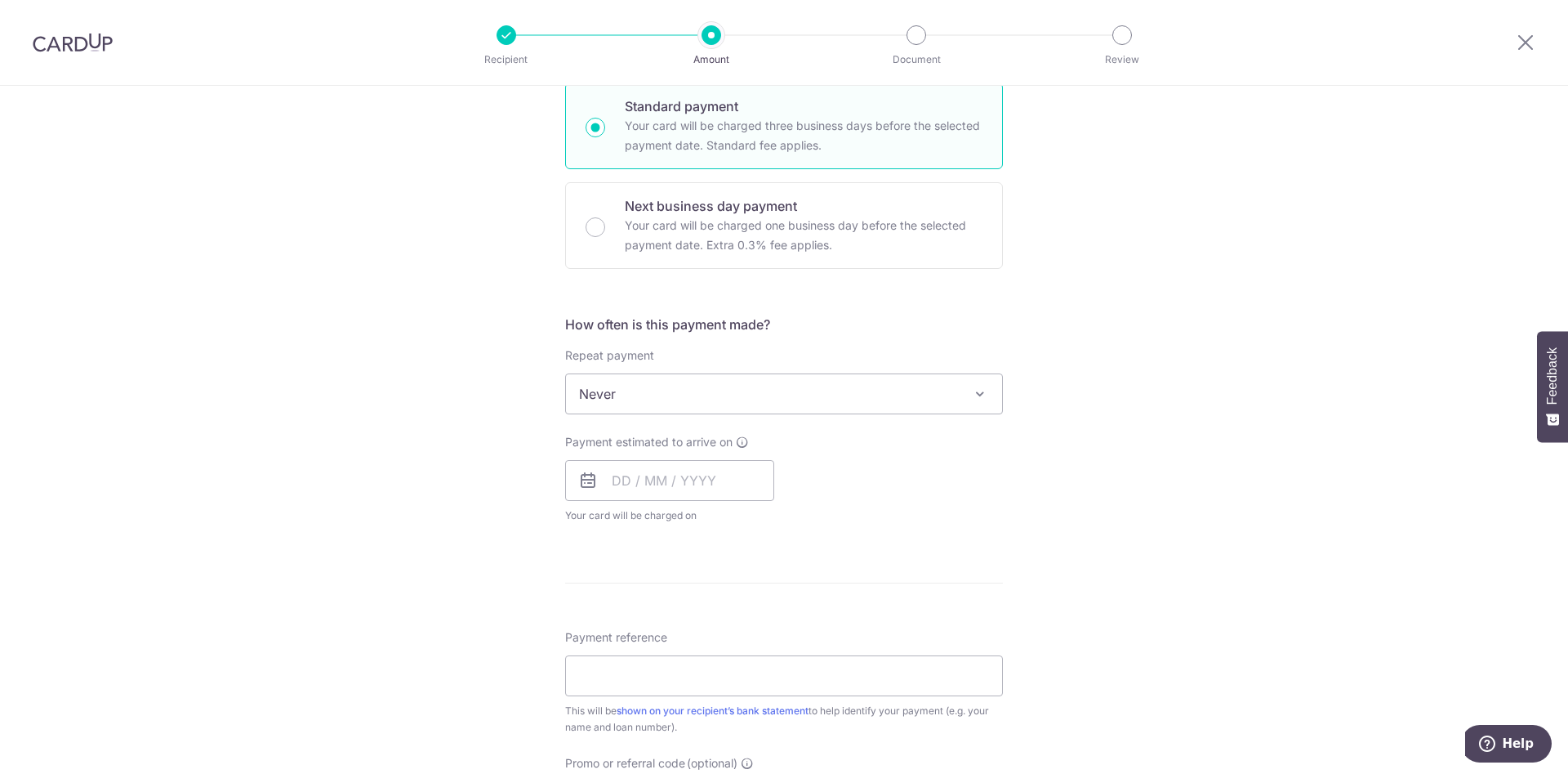
scroll to position [416, 0]
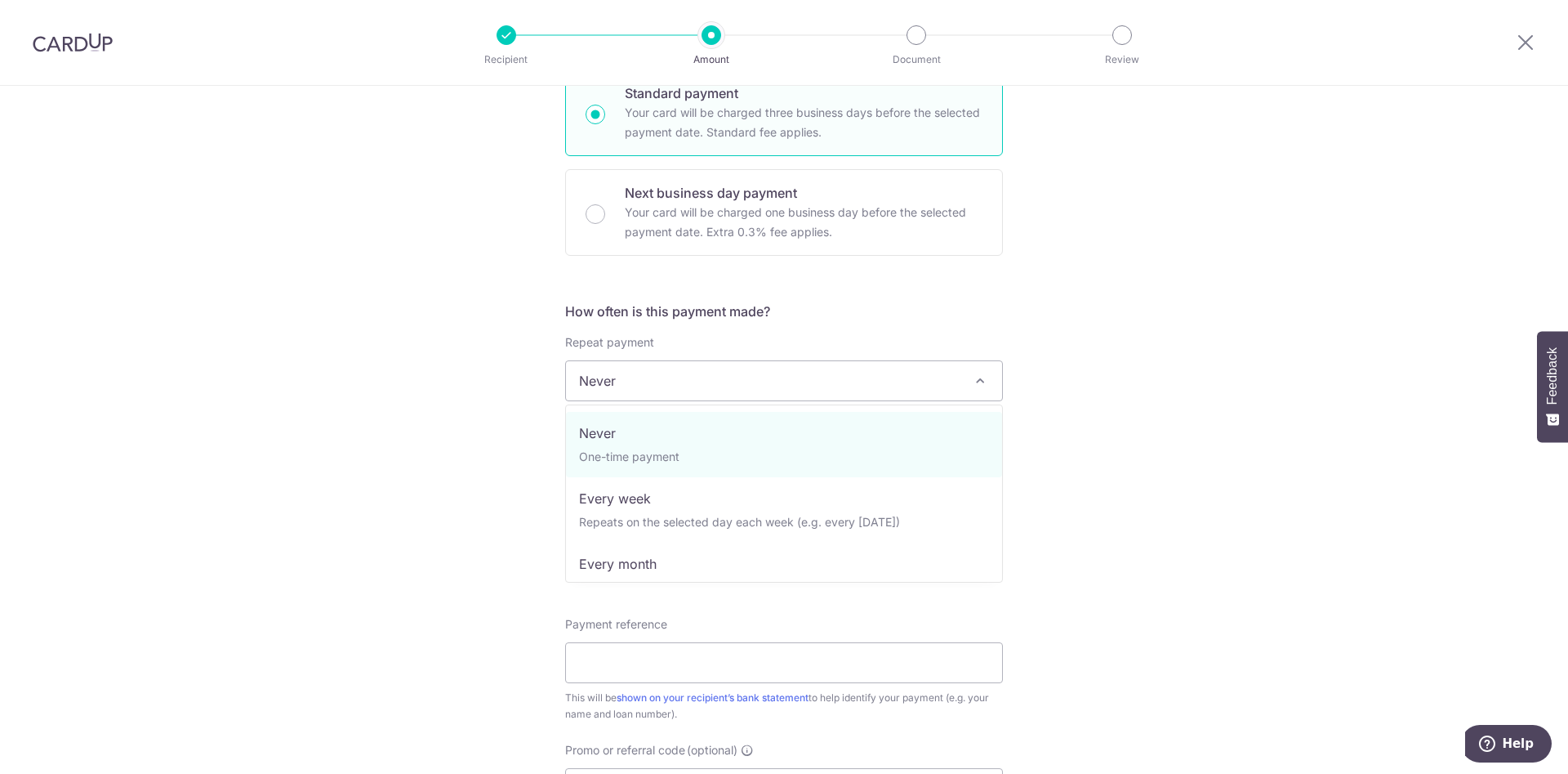
click at [902, 392] on span "Never" at bounding box center [784, 381] width 436 height 39
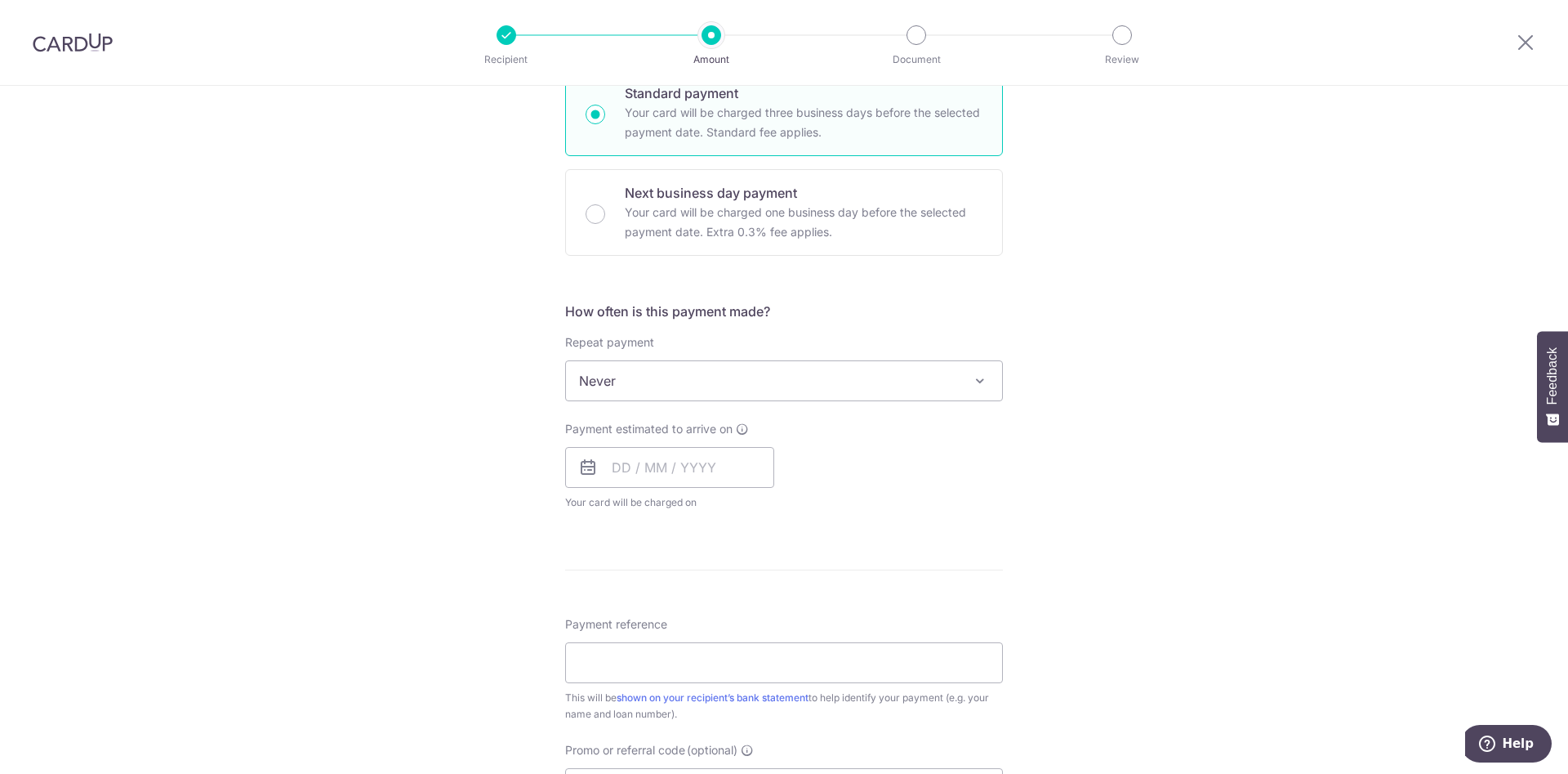
click at [902, 392] on span "Never" at bounding box center [784, 381] width 436 height 39
click at [740, 468] on input "text" at bounding box center [670, 467] width 209 height 41
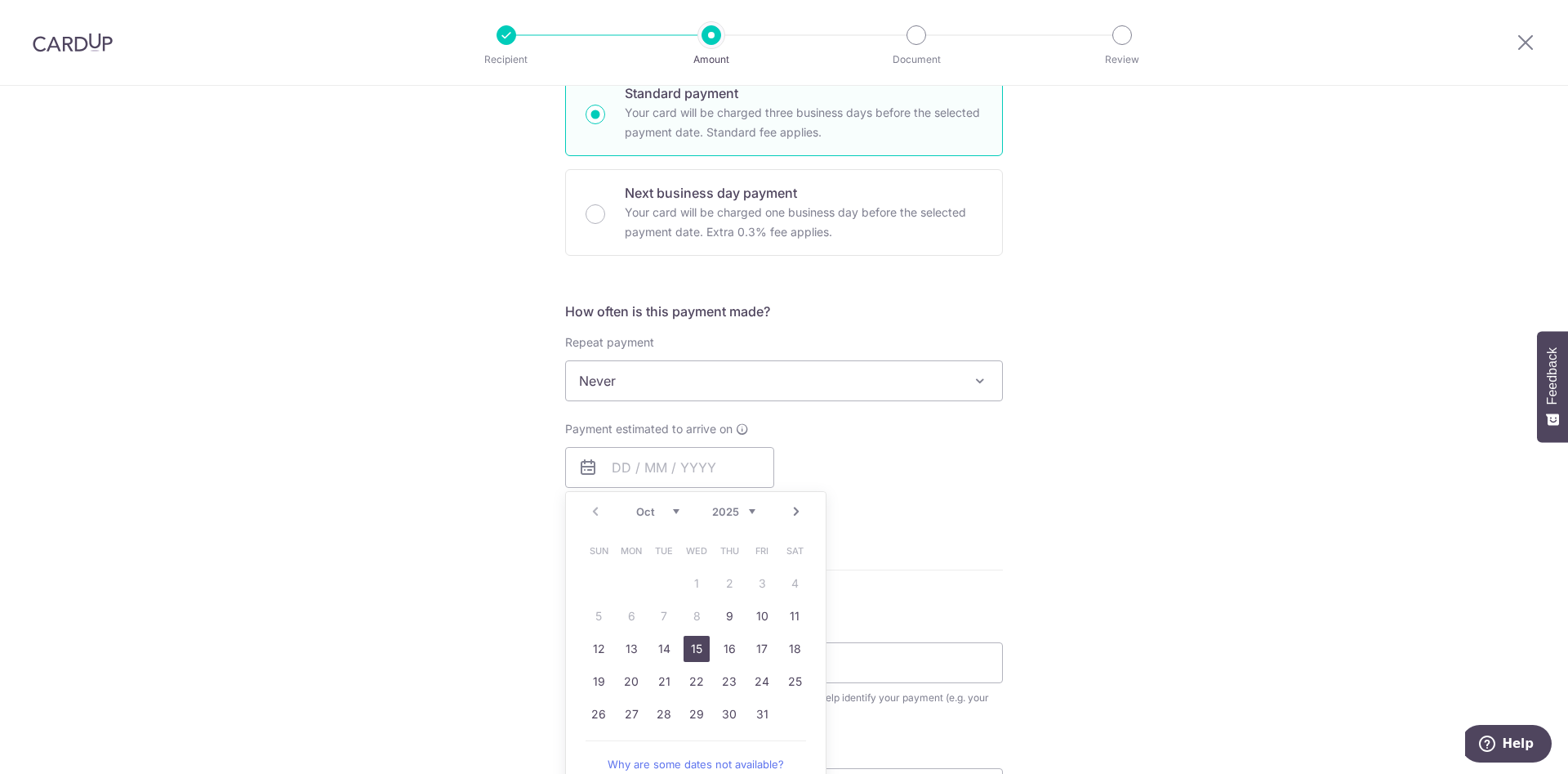
click at [690, 652] on link "15" at bounding box center [696, 648] width 26 height 26
type input "15/10/2025"
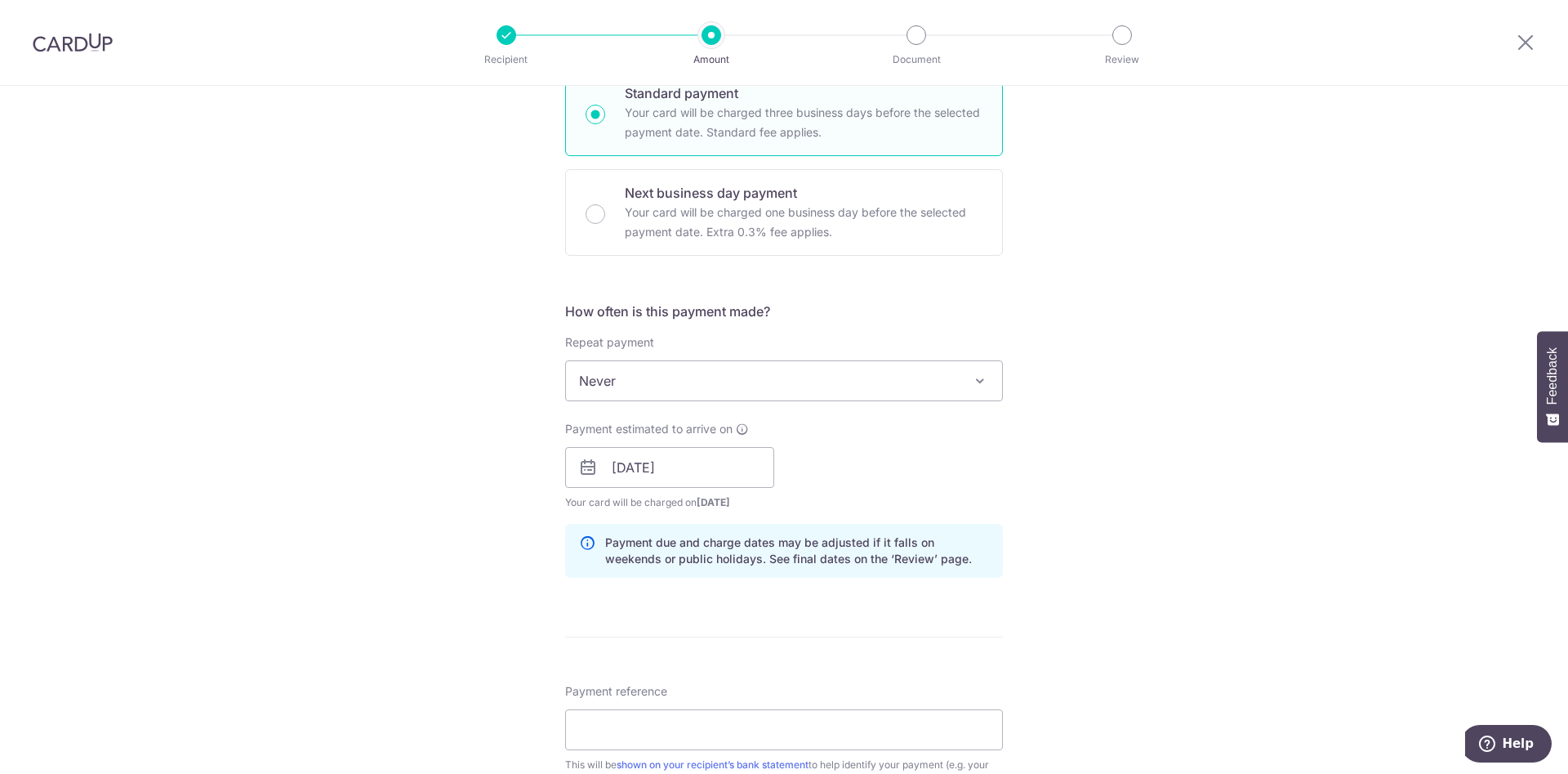
click at [965, 386] on span "Never" at bounding box center [784, 381] width 436 height 39
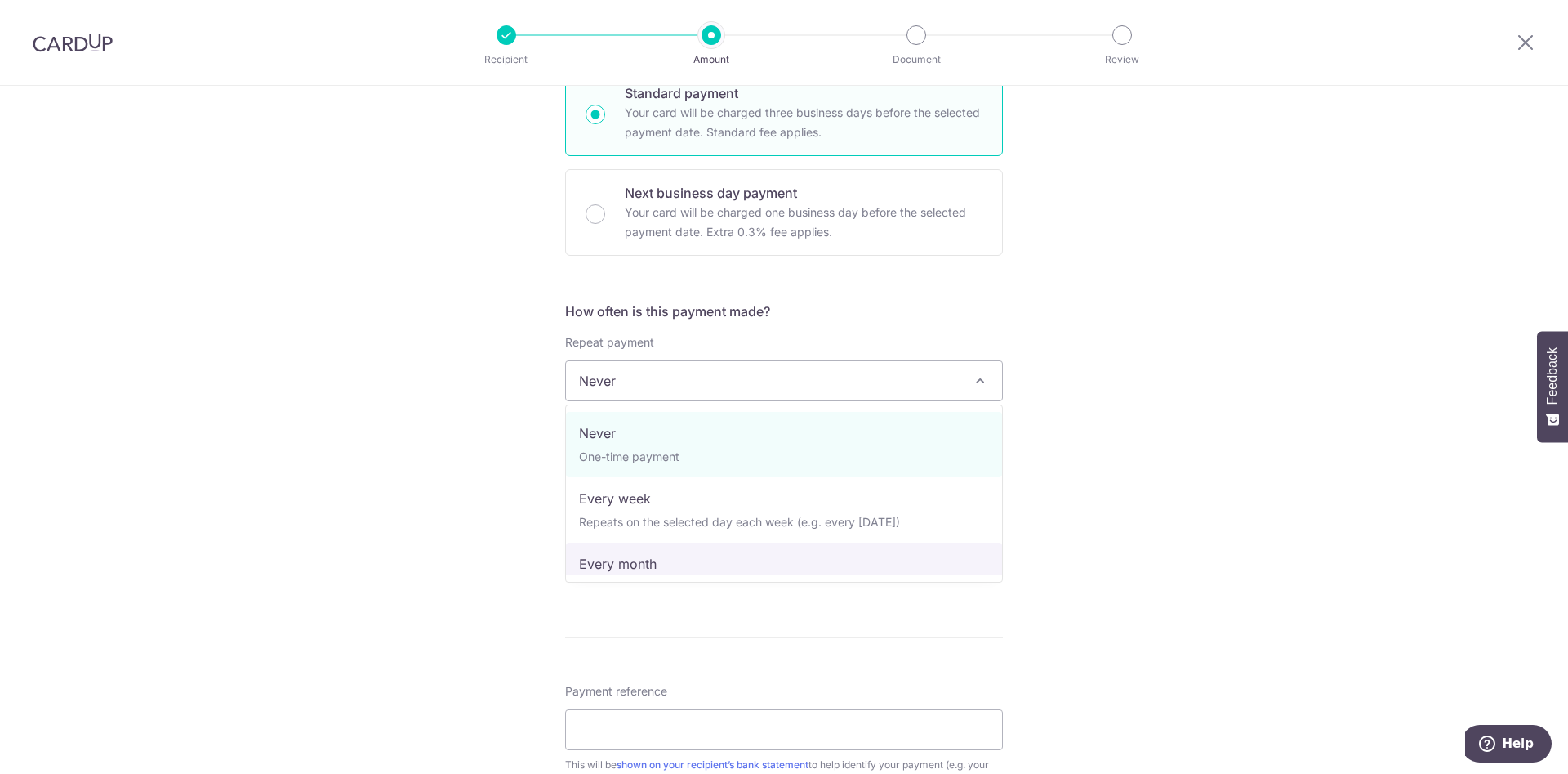
select select "3"
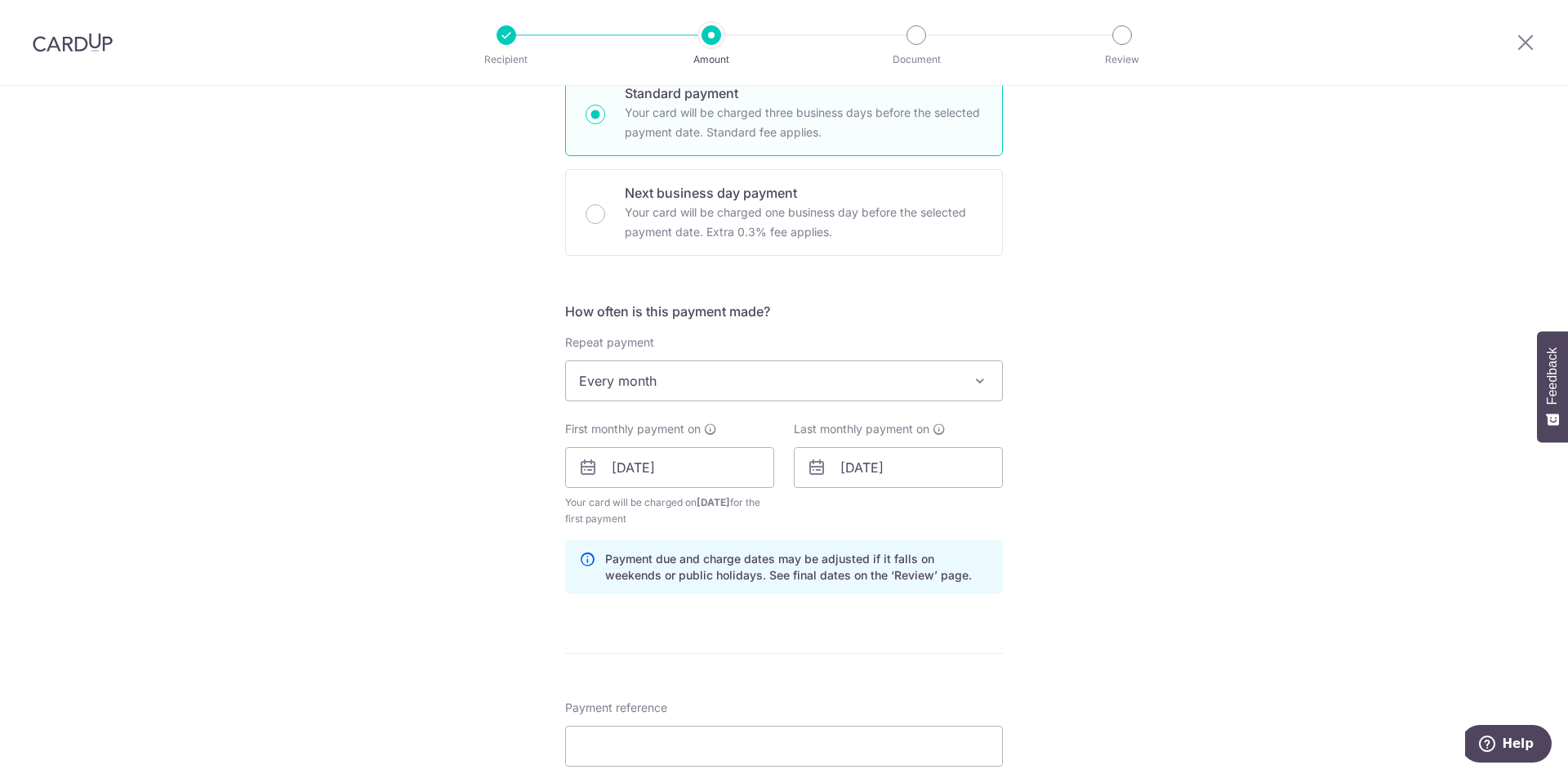
click at [829, 556] on p "Payment due and charge dates may be adjusted if it falls on weekends or public …" at bounding box center [797, 567] width 384 height 33
click at [859, 509] on div "Last monthly payment on 27/09/2032" at bounding box center [899, 474] width 229 height 106
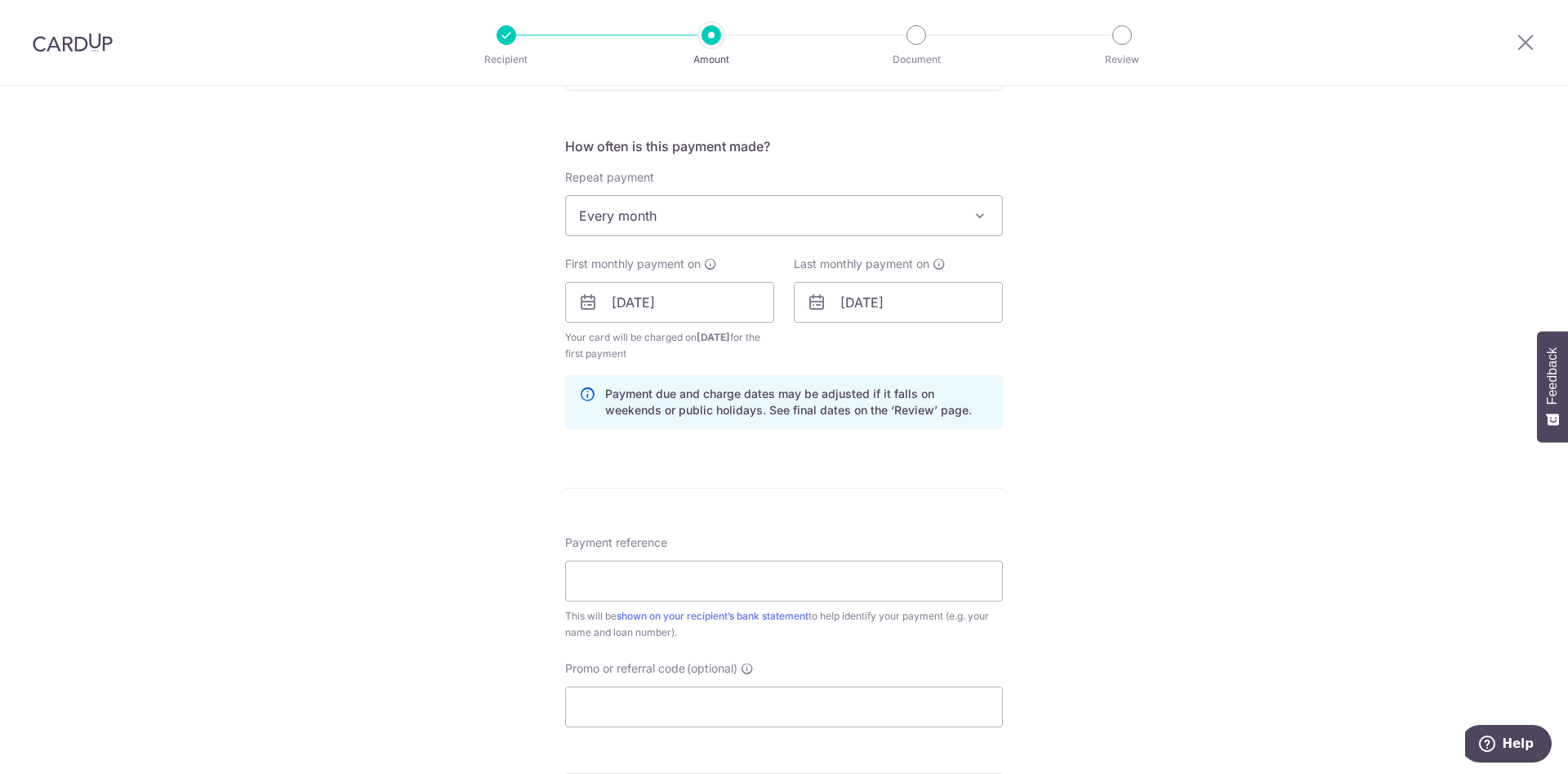
scroll to position [584, 0]
click at [861, 585] on input "Payment reference" at bounding box center [784, 579] width 438 height 41
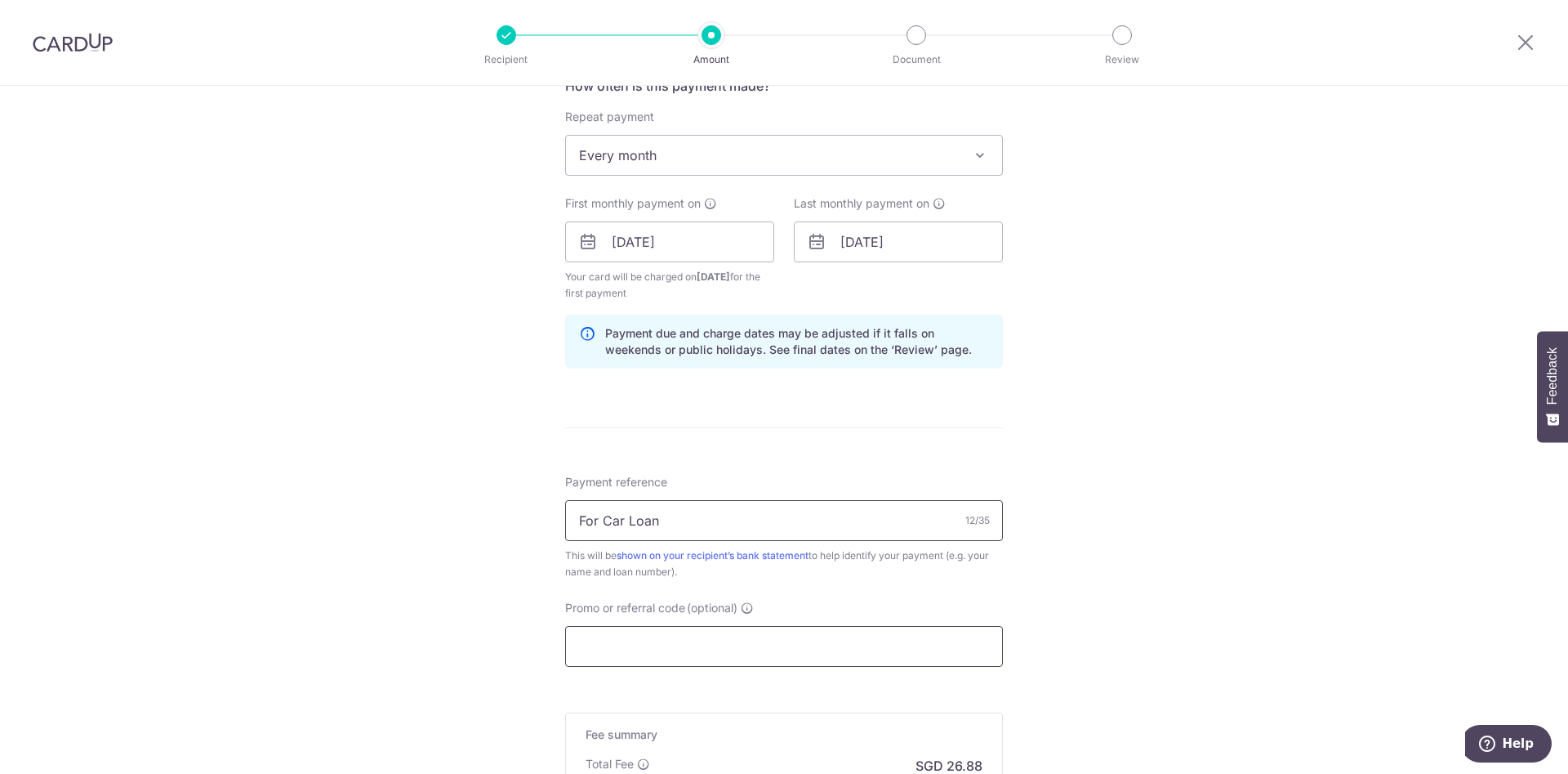
scroll to position [667, 0]
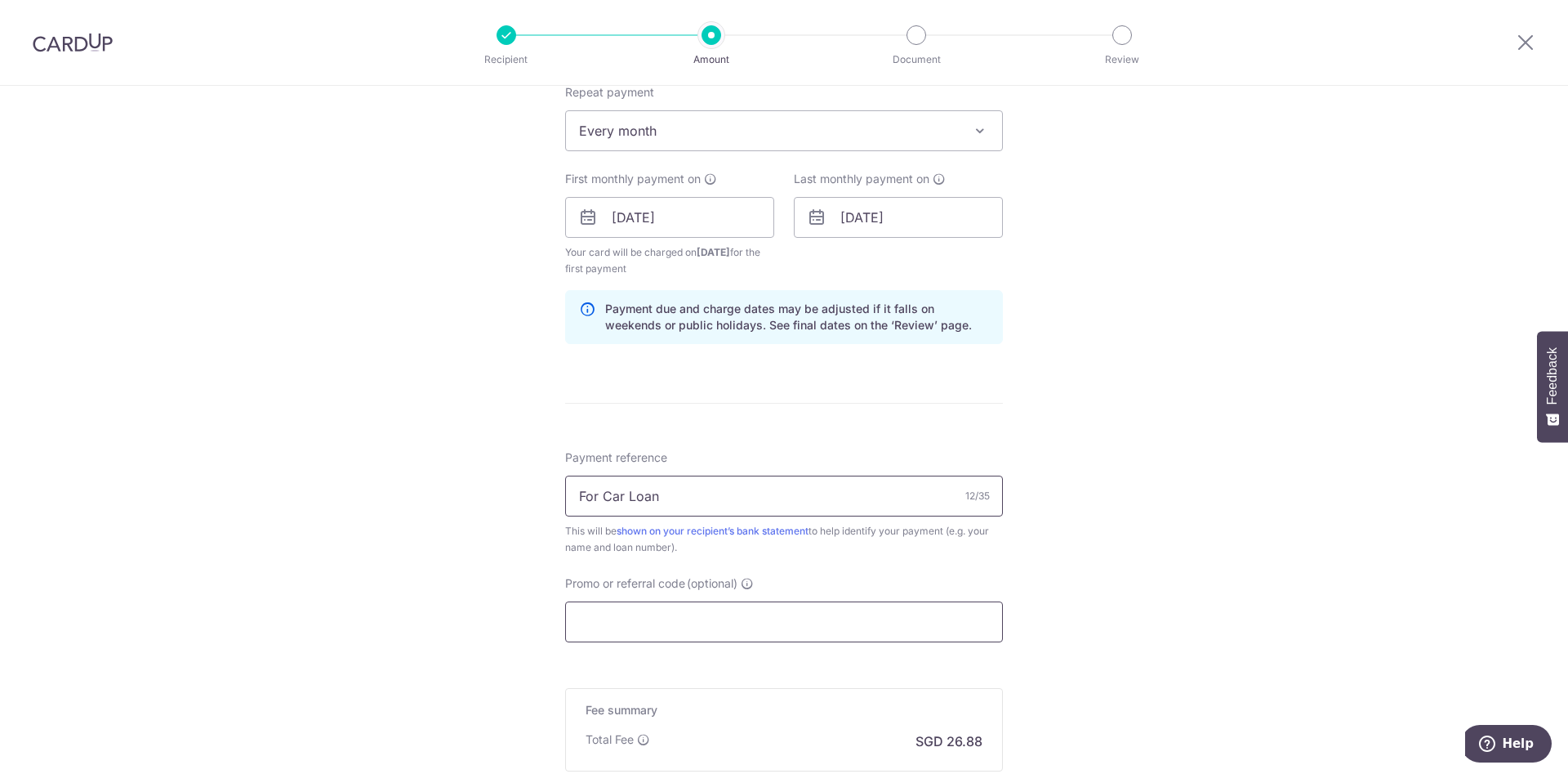
type input "For Car Loan"
click at [893, 614] on input "Promo or referral code (optional)" at bounding box center [784, 622] width 438 height 41
paste input "OFF225"
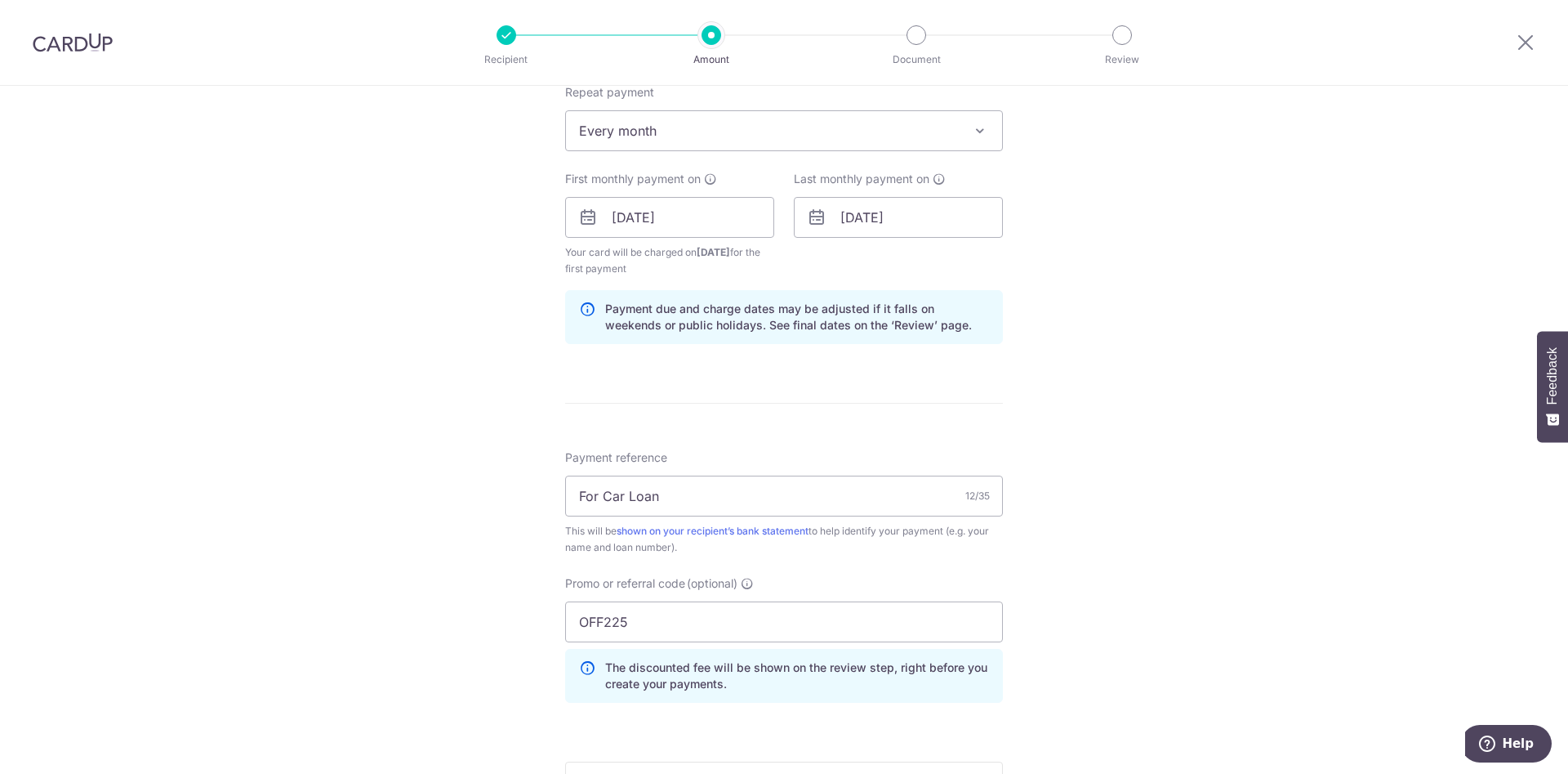
click at [1079, 647] on div "Tell us more about your payment Enter payment amount SGD 1,034.00 1034.00 Recip…" at bounding box center [784, 236] width 1568 height 1635
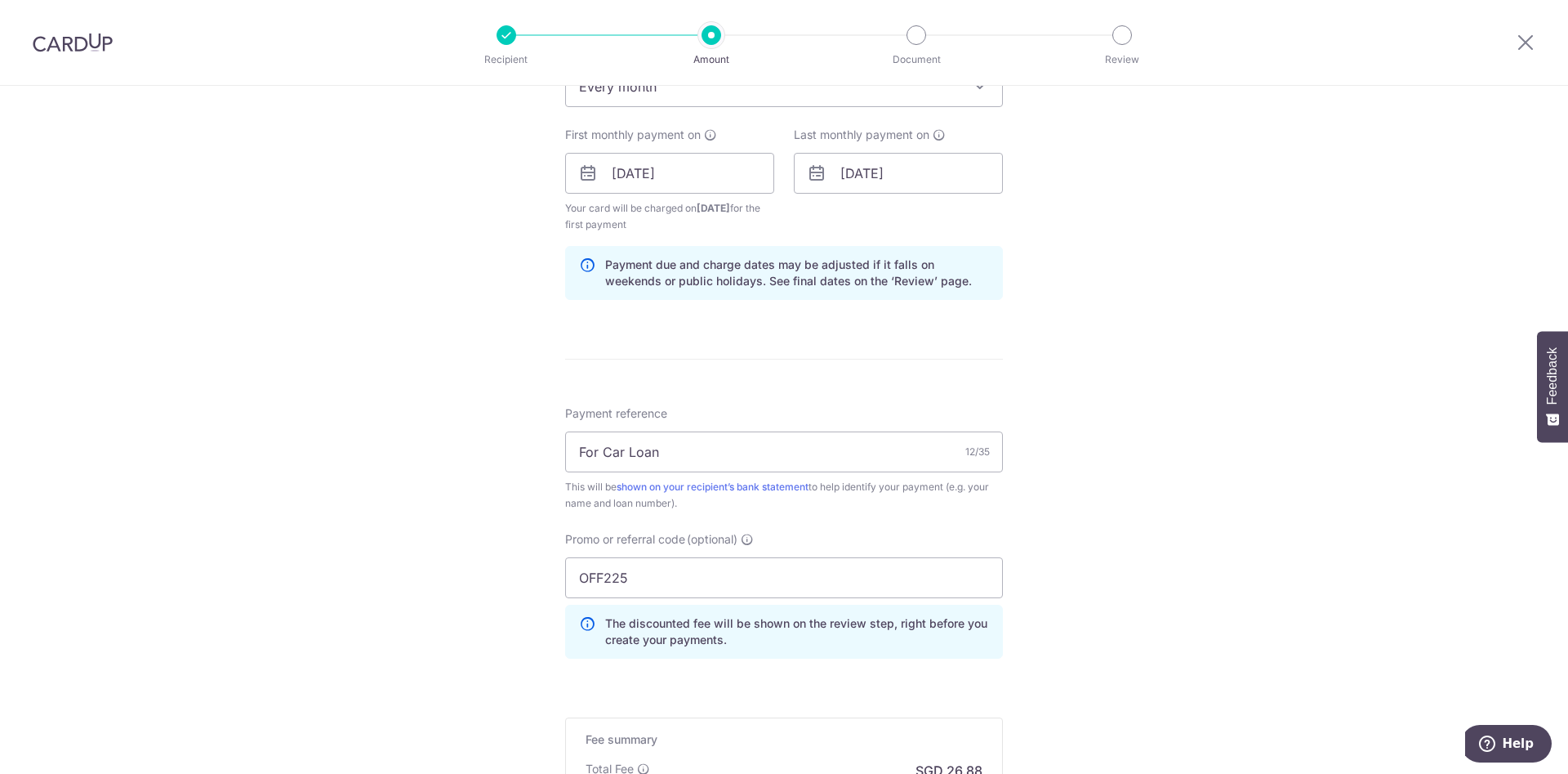
scroll to position [750, 0]
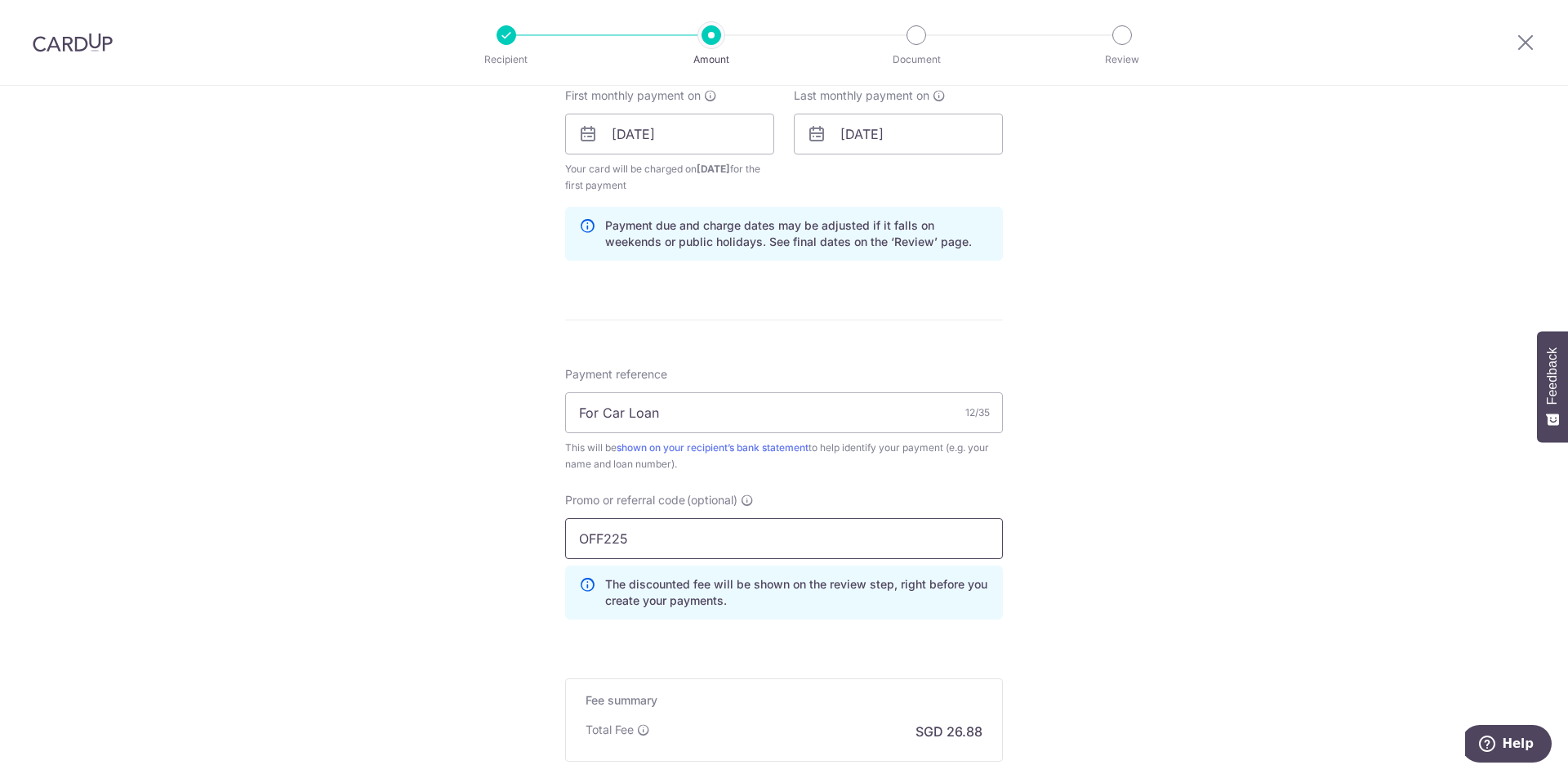
click at [738, 542] on input "OFF225" at bounding box center [784, 539] width 438 height 41
type input "5"
type input "OFF225"
click at [1090, 540] on div "Tell us more about your payment Enter payment amount SGD 1,034.00 1034.00 Recip…" at bounding box center [784, 153] width 1568 height 1635
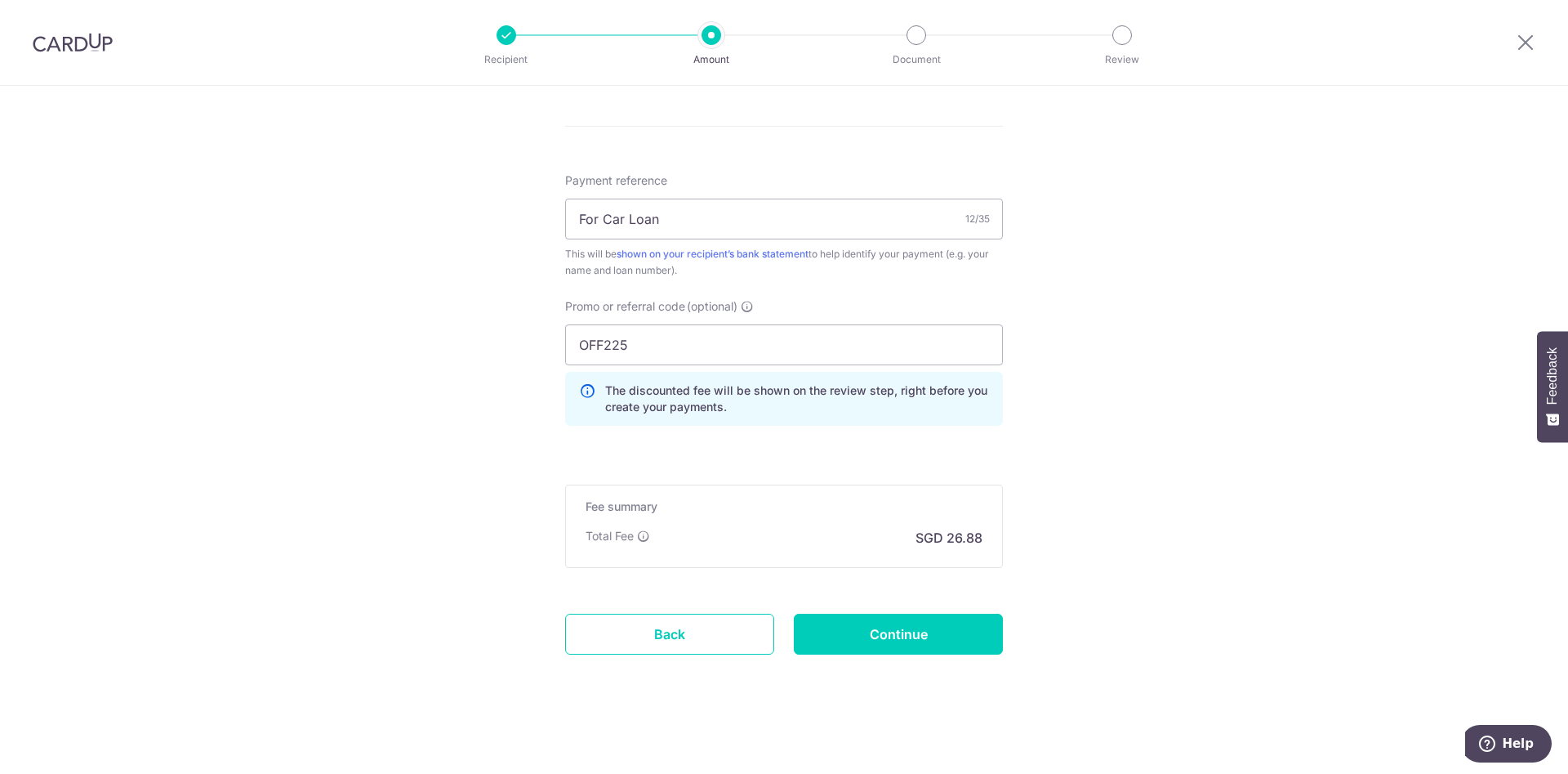
scroll to position [947, 0]
click at [970, 630] on input "Continue" at bounding box center [899, 631] width 209 height 41
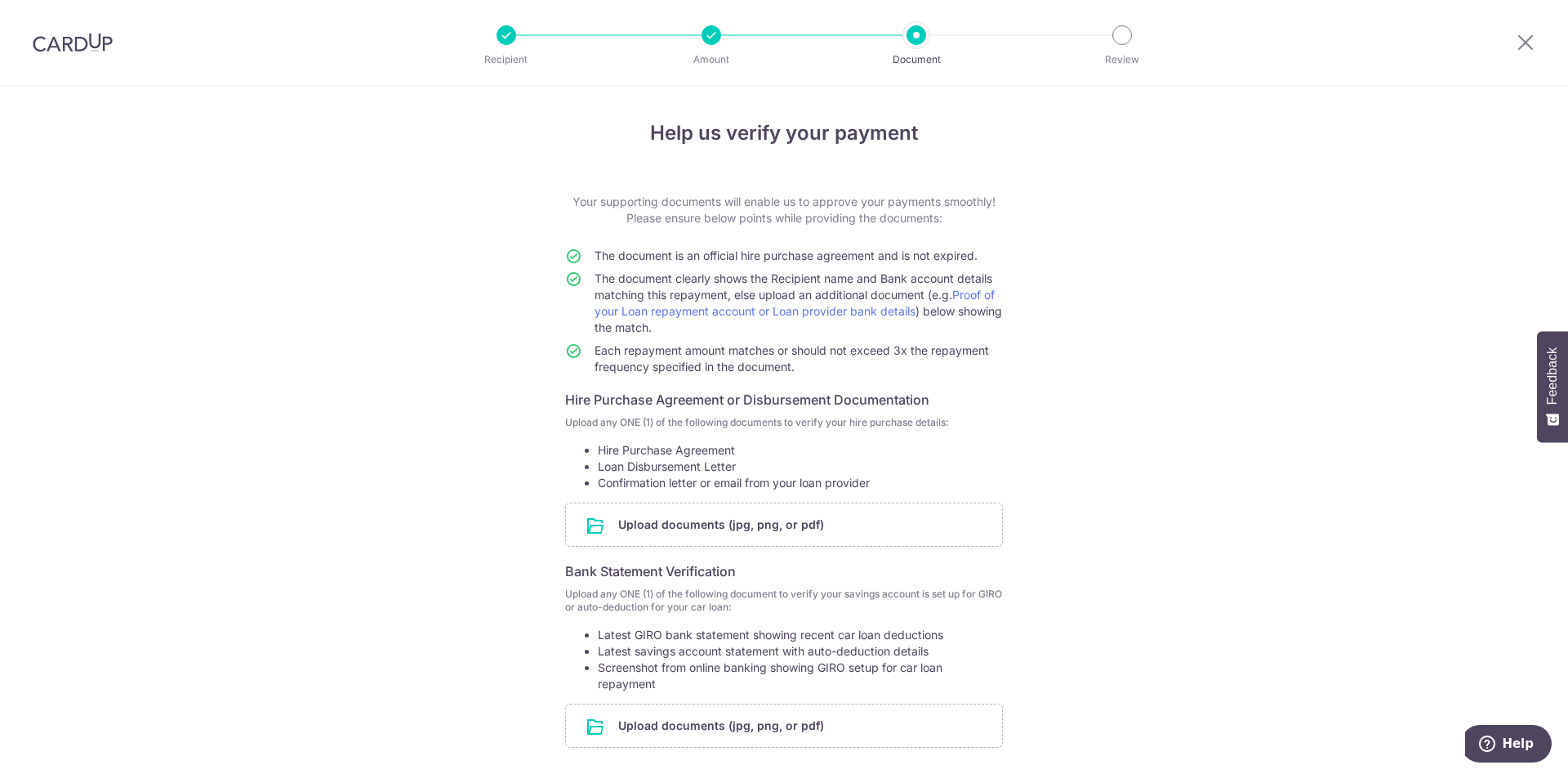
click at [463, 568] on div "Help us verify your payment Your supporting documents will enable us to approve…" at bounding box center [784, 500] width 1568 height 829
drag, startPoint x: 597, startPoint y: 471, endPoint x: 700, endPoint y: 467, distance: 103.1
click at [700, 467] on li "Loan Disbursement Letter" at bounding box center [800, 467] width 405 height 16
drag, startPoint x: 596, startPoint y: 466, endPoint x: 660, endPoint y: 465, distance: 64.0
click at [661, 465] on li "Loan Disbursement Letter" at bounding box center [800, 467] width 405 height 16
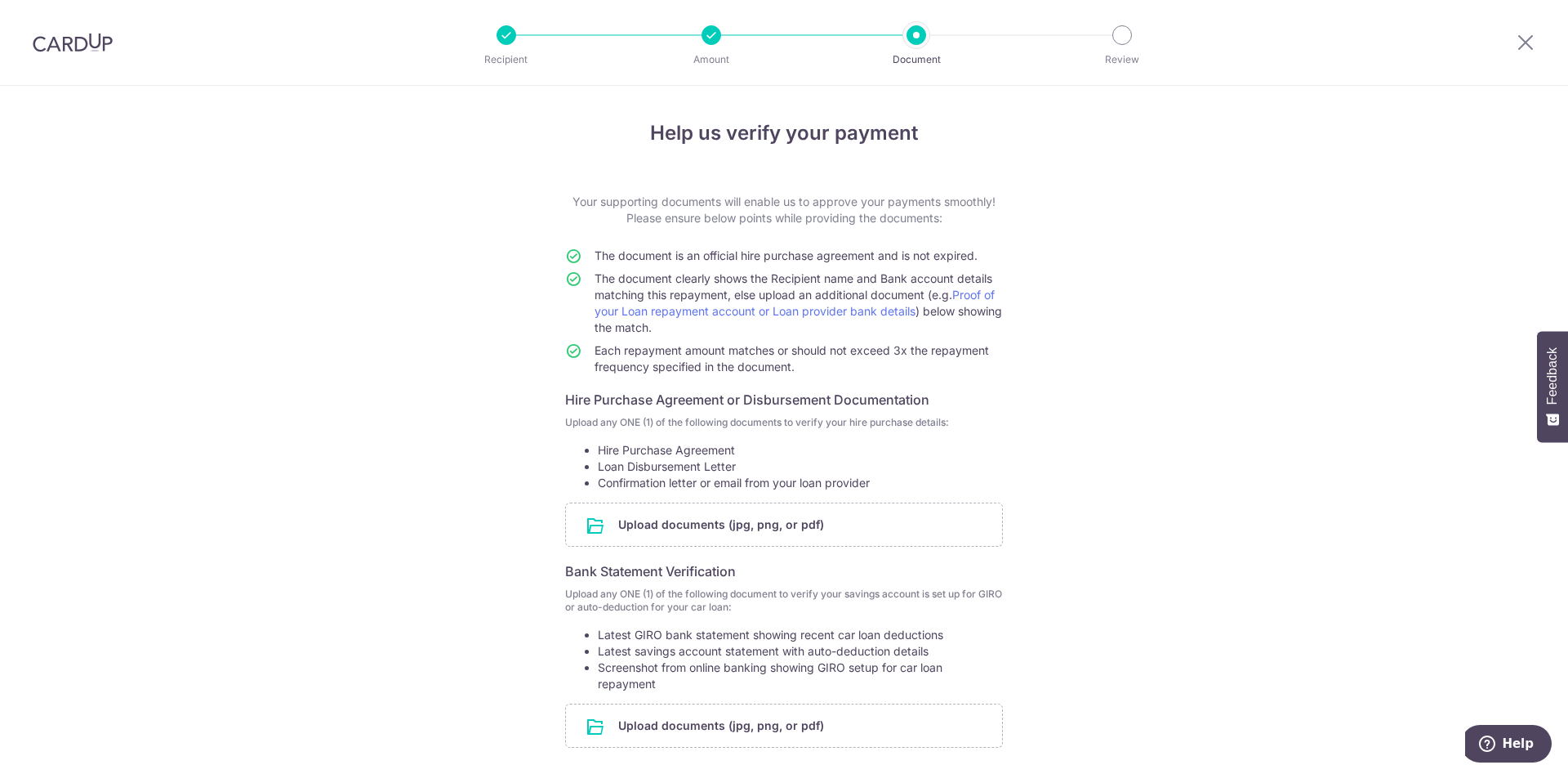
click at [660, 465] on li "Loan Disbursement Letter" at bounding box center [800, 467] width 405 height 16
copy li "Disbursement"
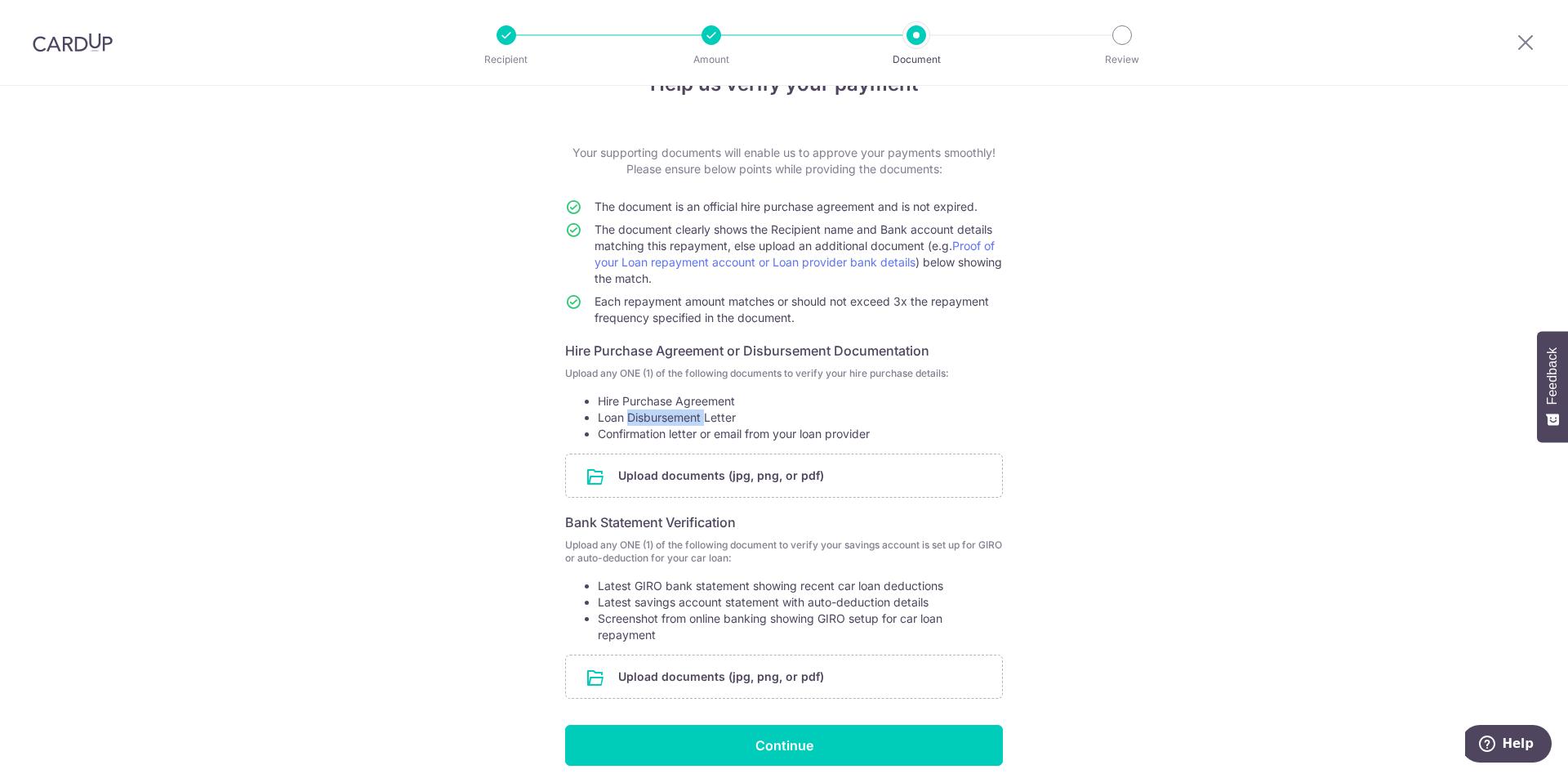
scroll to position [143, 0]
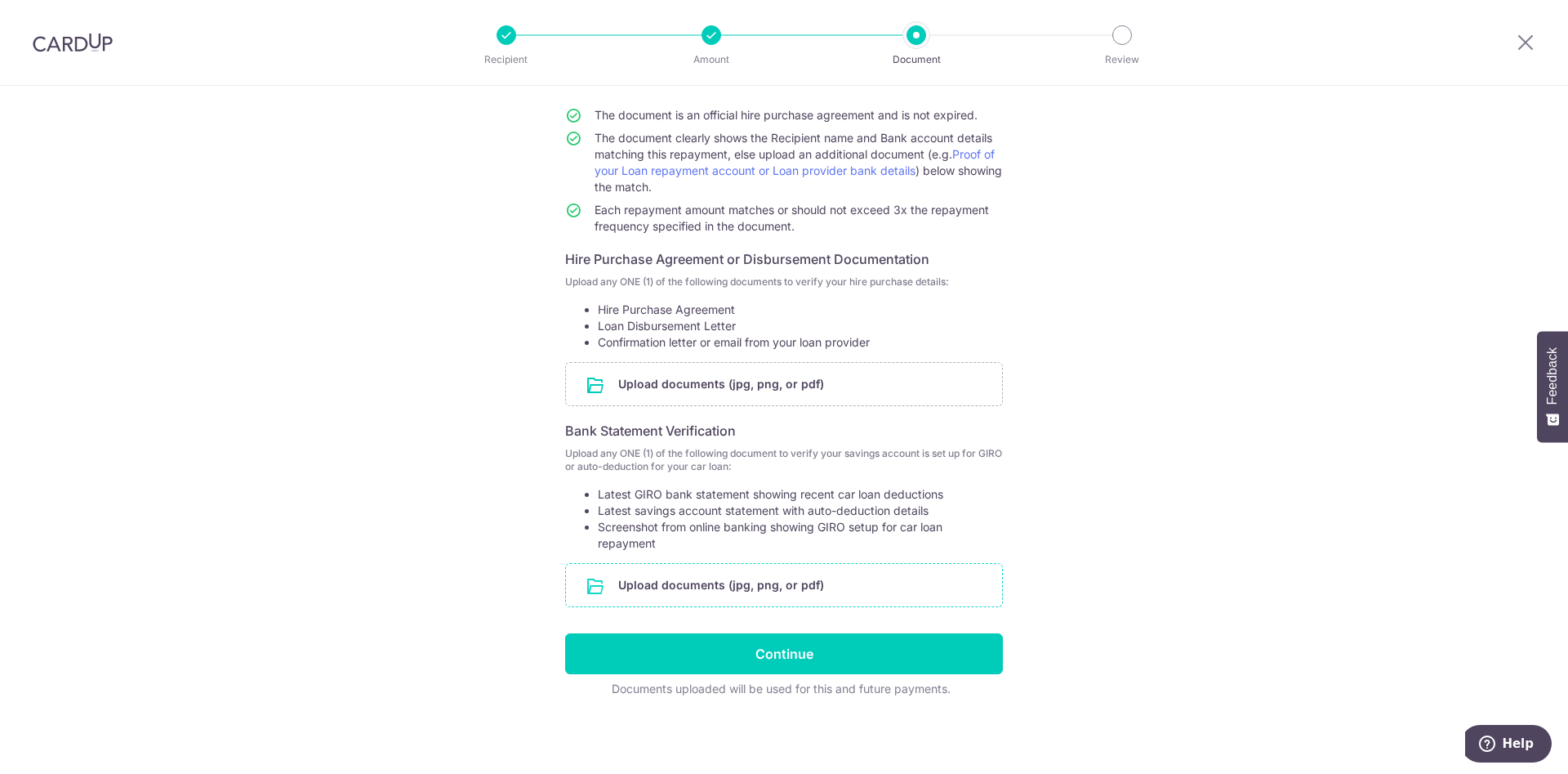
click at [783, 589] on input "file" at bounding box center [784, 585] width 436 height 43
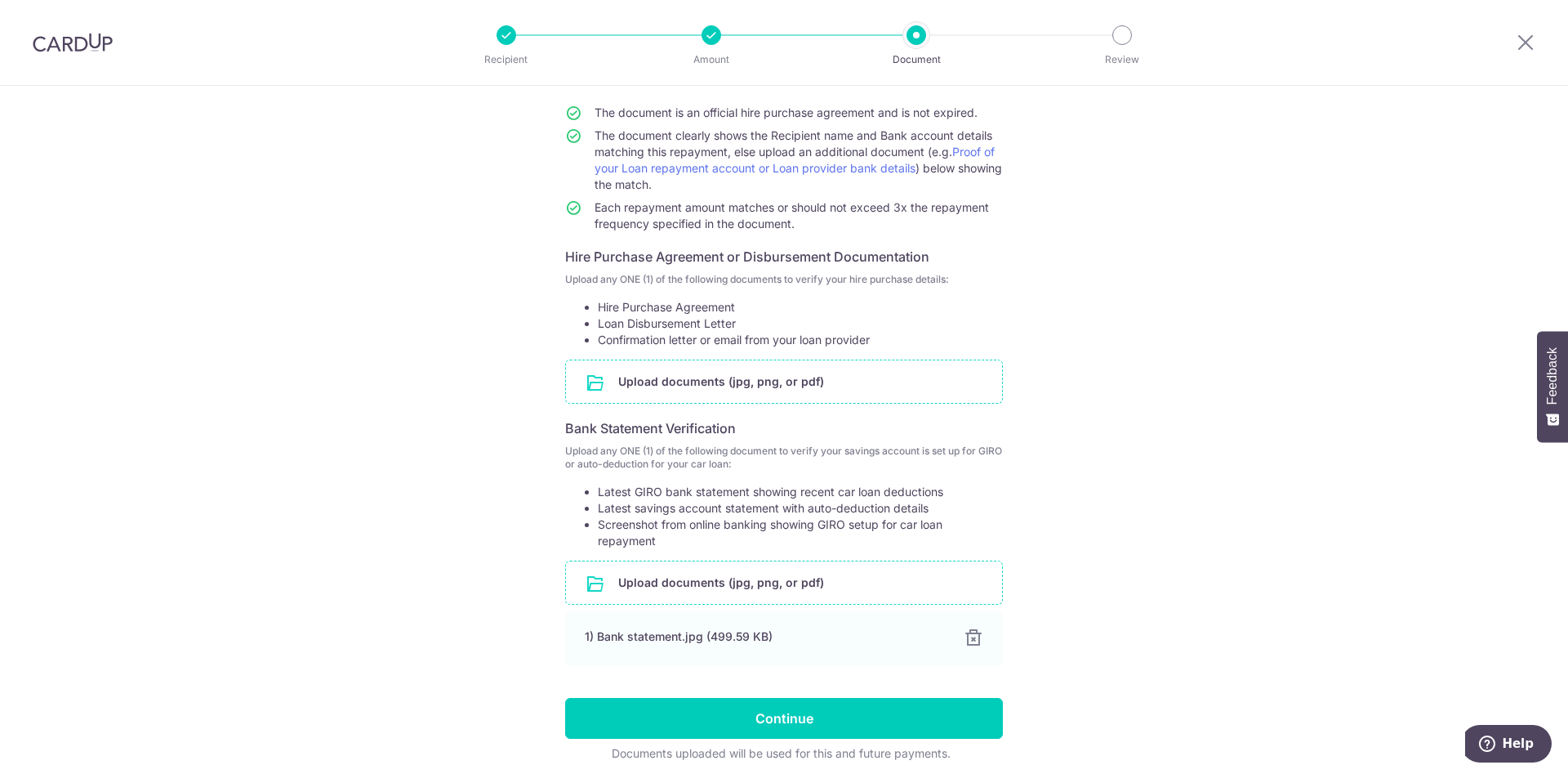
click at [689, 386] on input "file" at bounding box center [784, 382] width 436 height 43
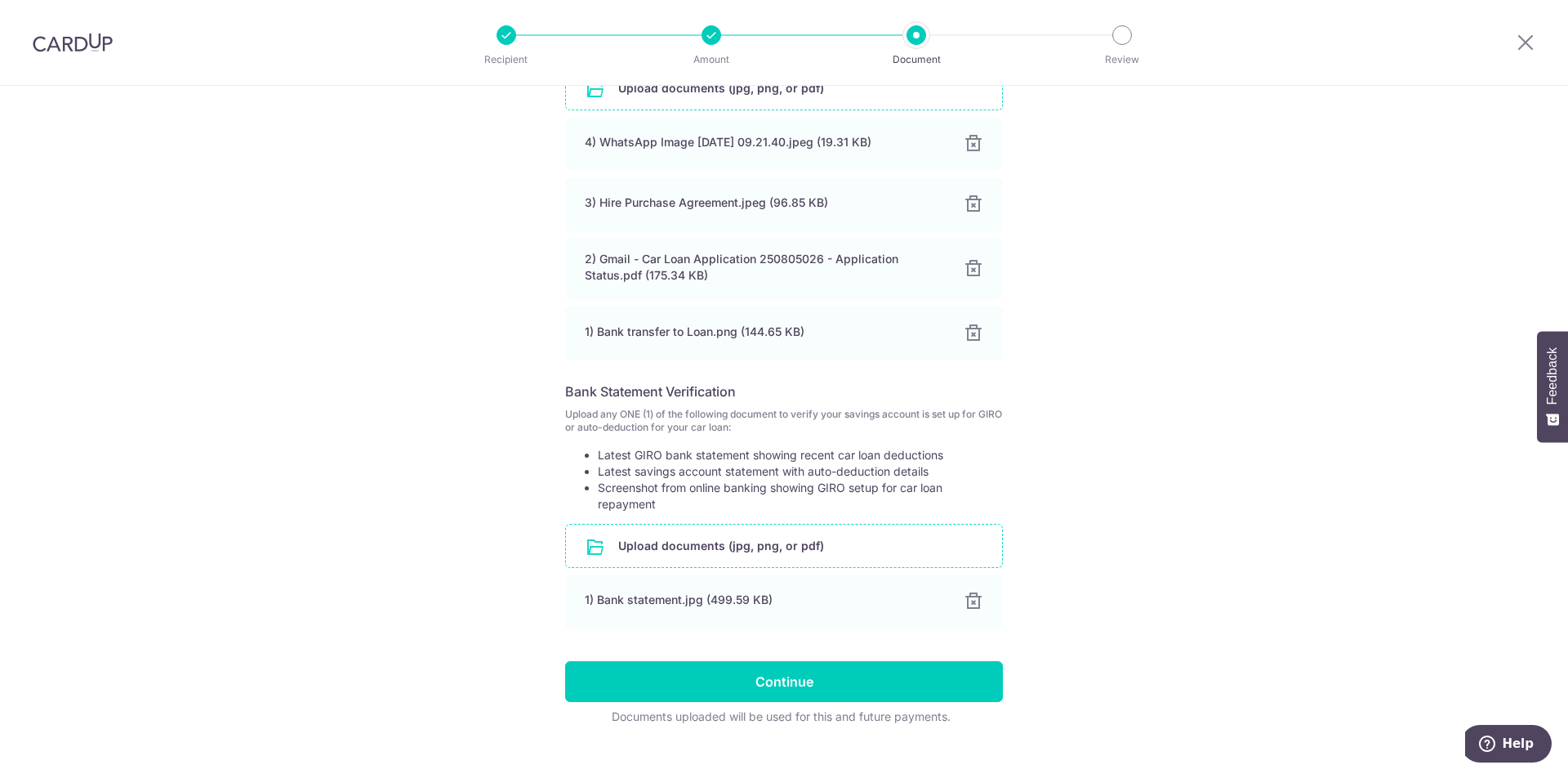
scroll to position [467, 0]
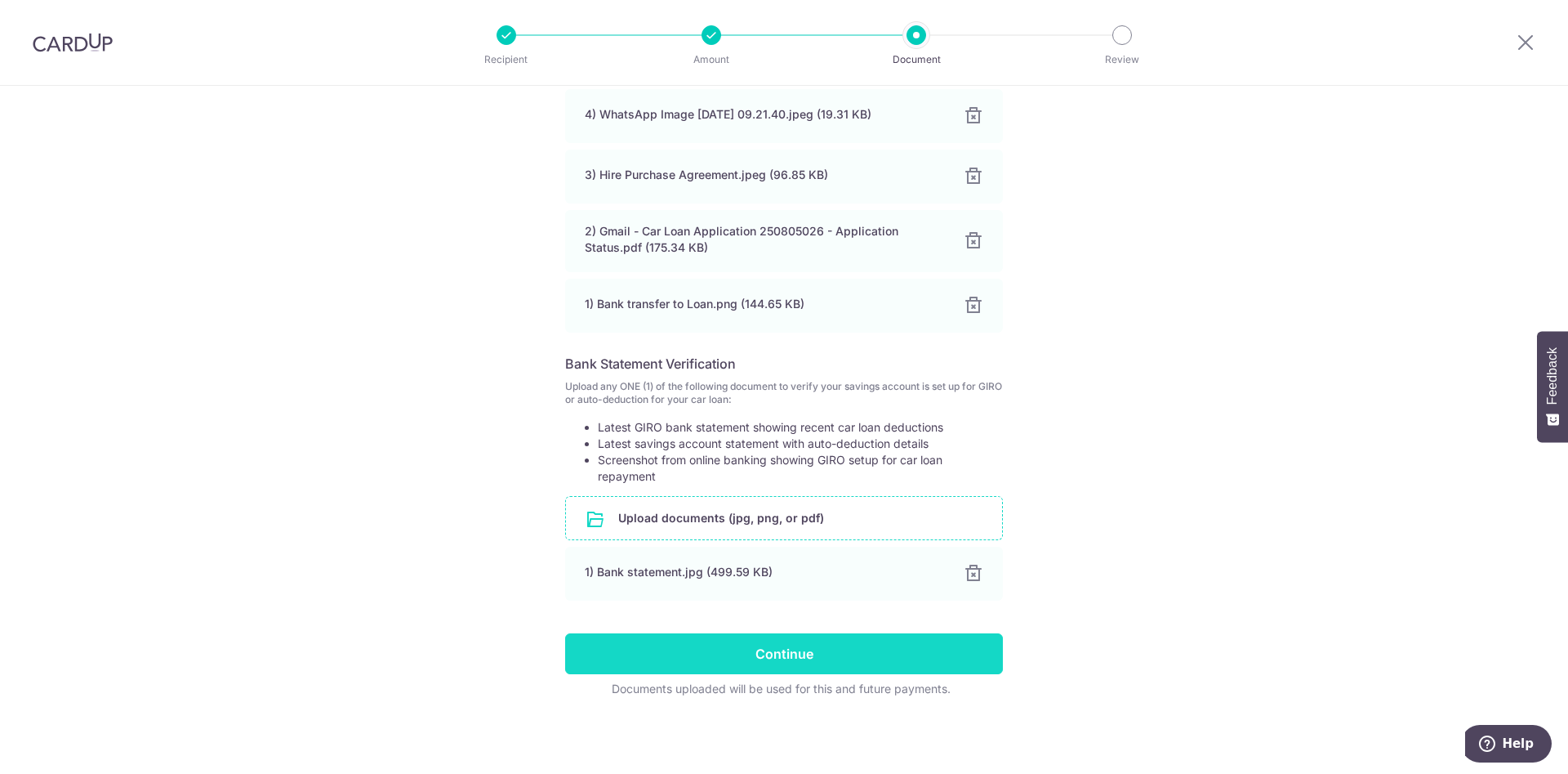
click at [826, 651] on input "Continue" at bounding box center [784, 653] width 438 height 41
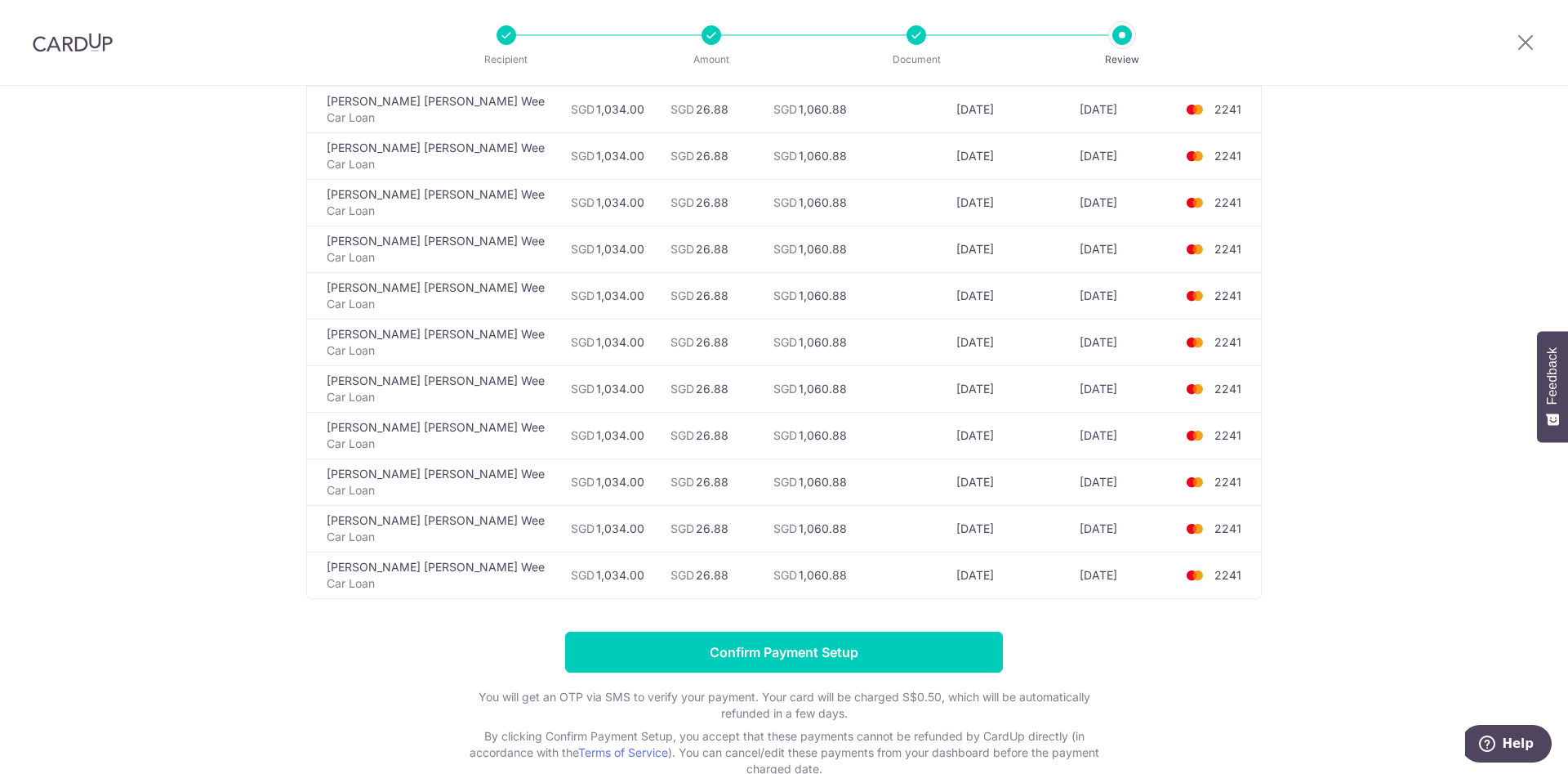
scroll to position [3667, 0]
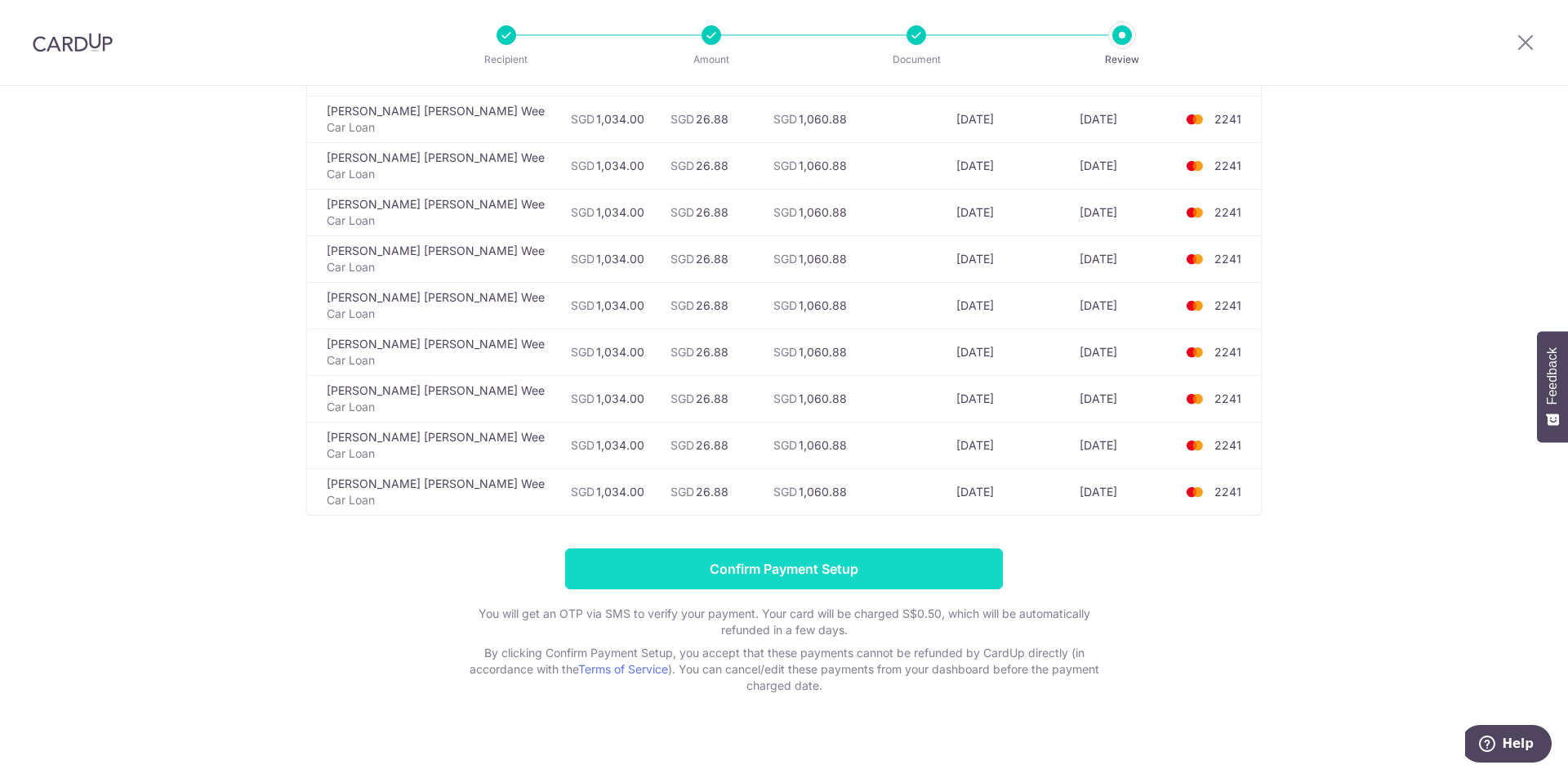
click at [792, 555] on input "Confirm Payment Setup" at bounding box center [784, 568] width 438 height 41
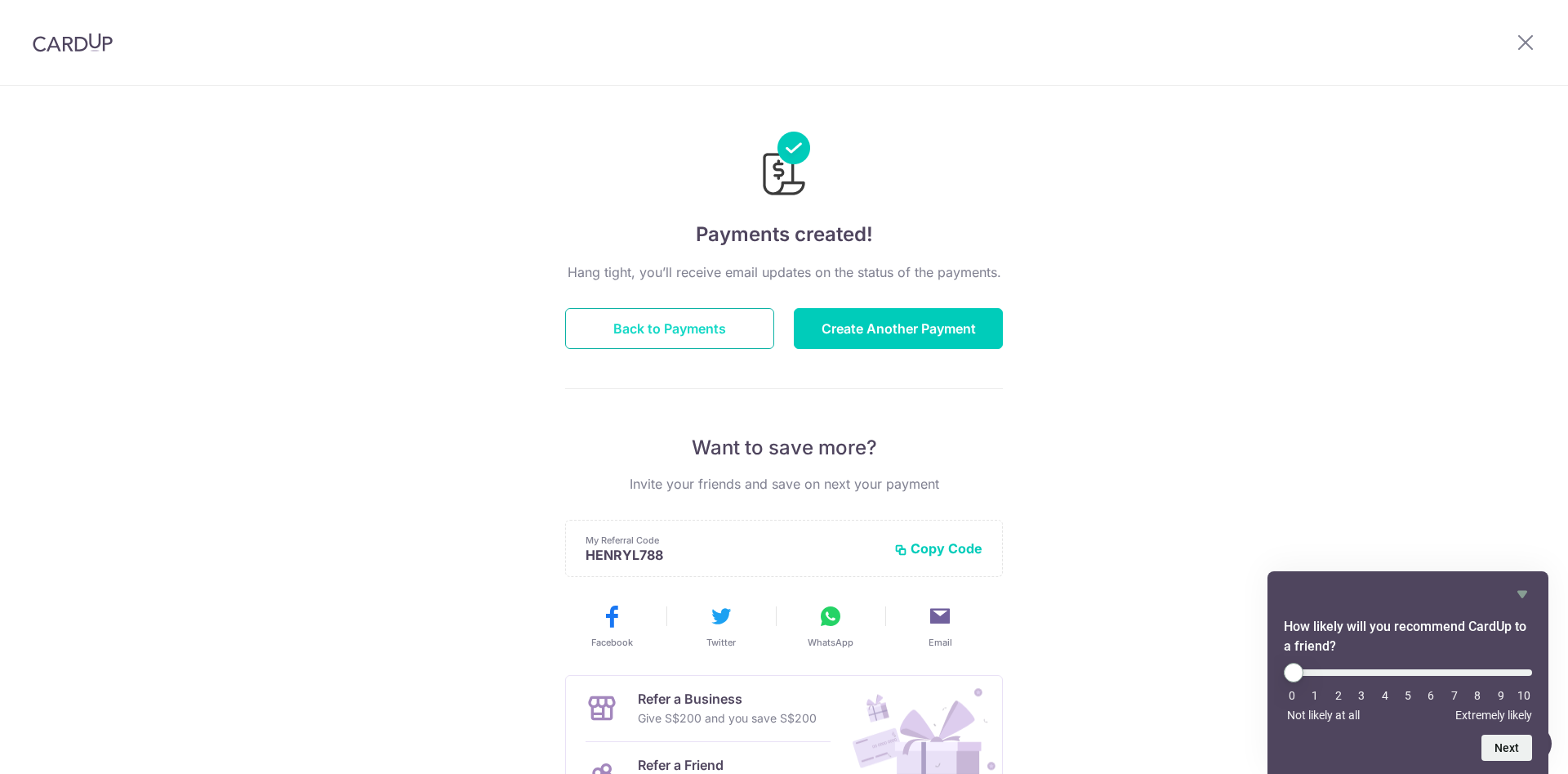
click at [680, 332] on button "Back to Payments" at bounding box center [670, 329] width 209 height 41
